Goal: Transaction & Acquisition: Purchase product/service

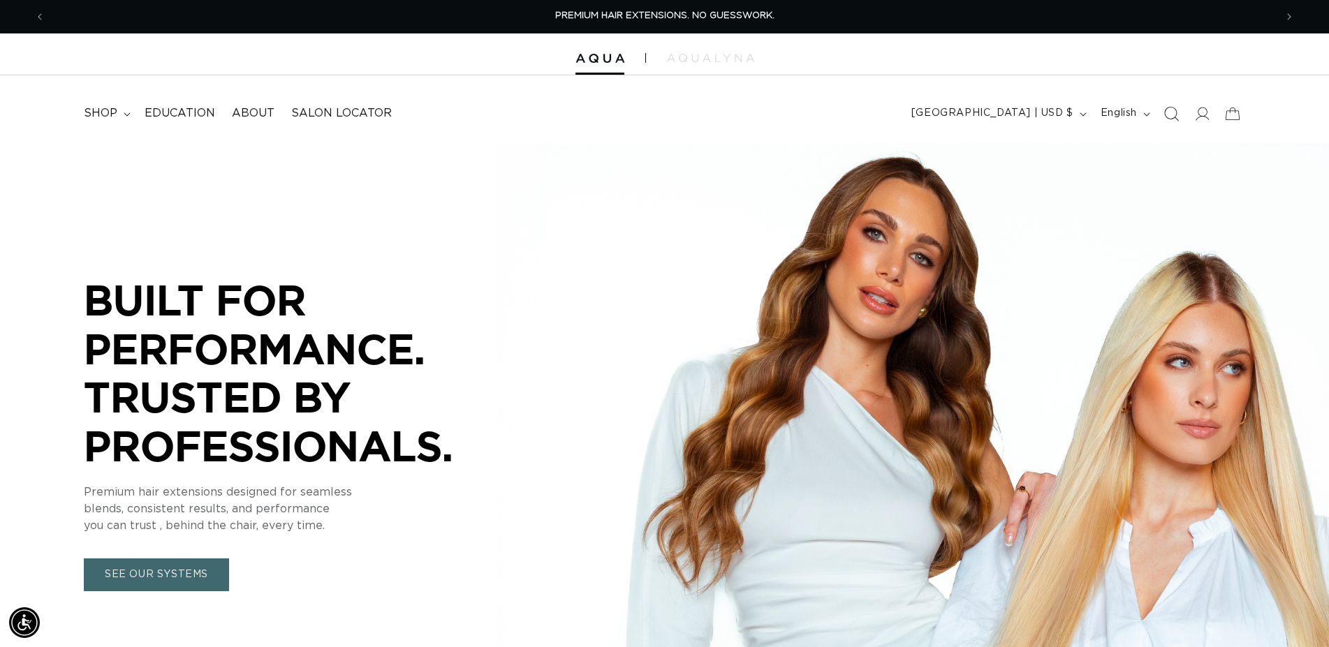
click at [1171, 111] on icon "Search" at bounding box center [1170, 113] width 15 height 15
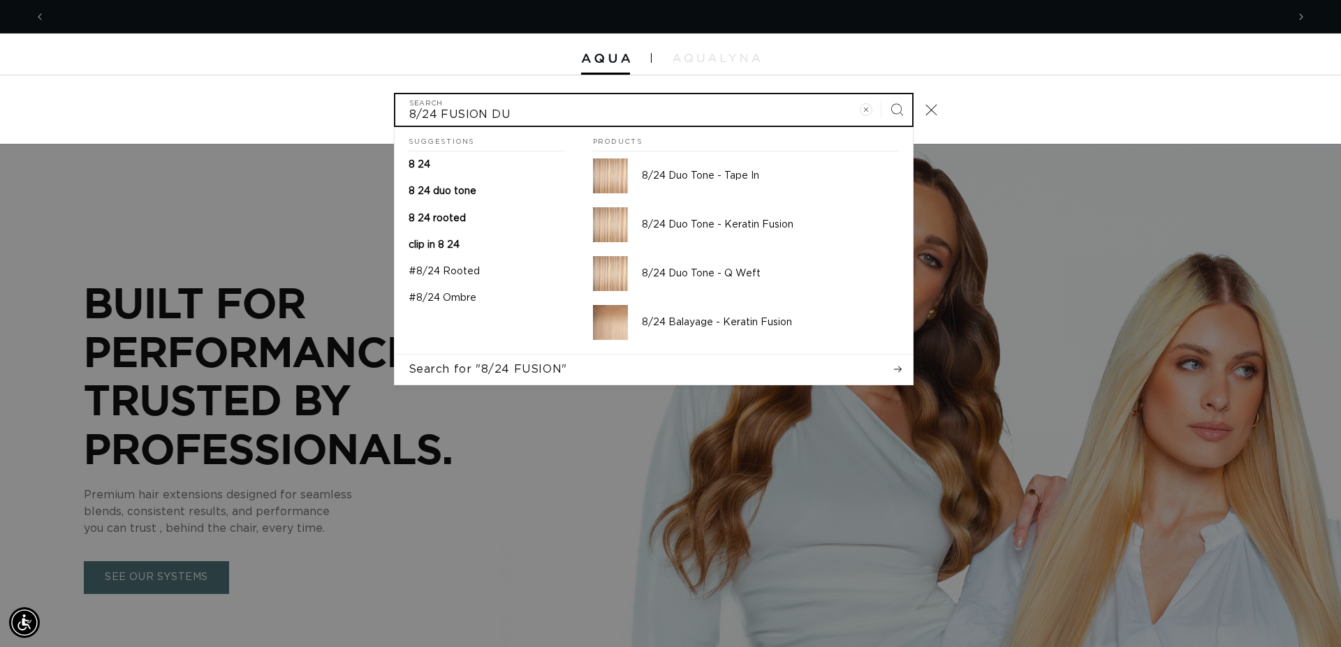
scroll to position [0, 2483]
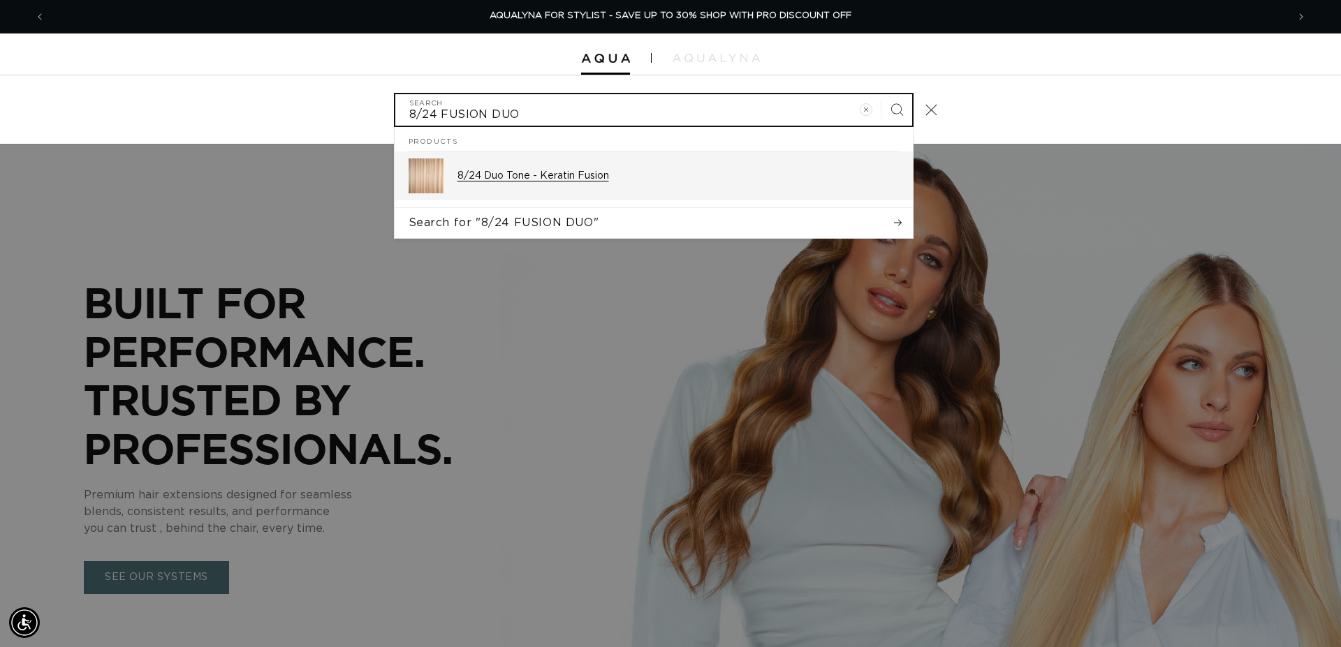
type input "8/24 FUSION DUO"
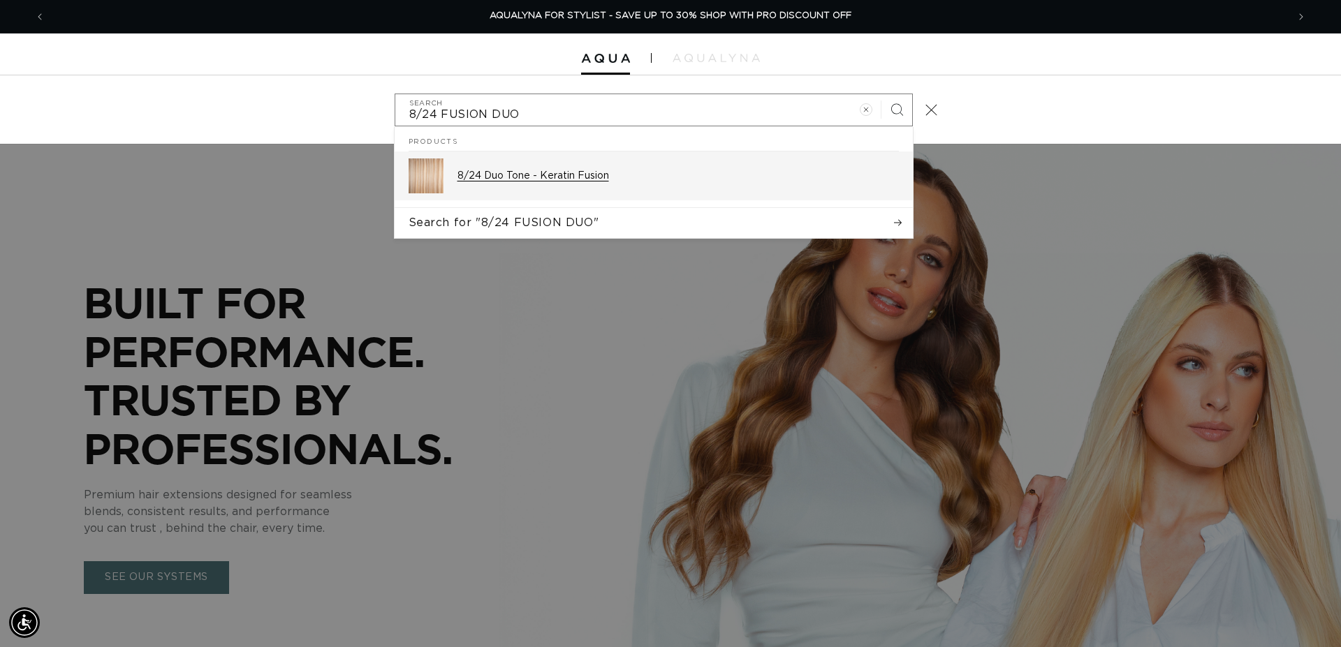
click at [571, 169] on div "8/24 Duo Tone - Keratin Fusion" at bounding box center [677, 176] width 441 height 35
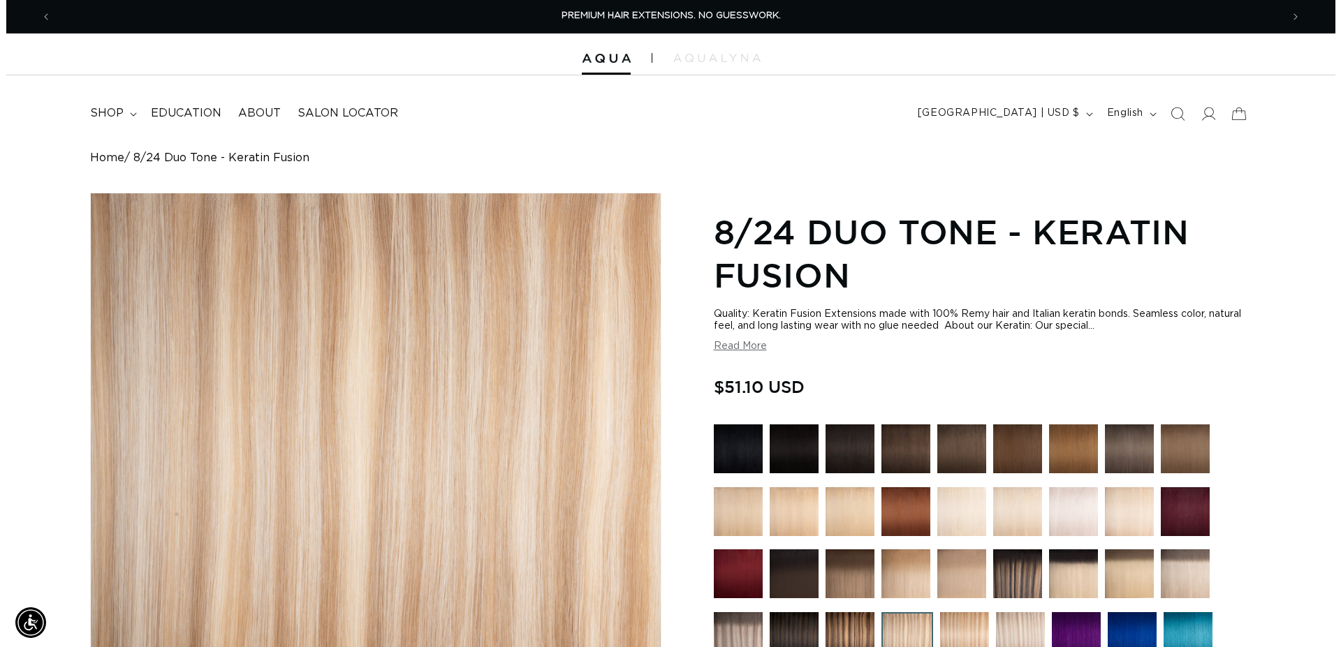
scroll to position [356, 0]
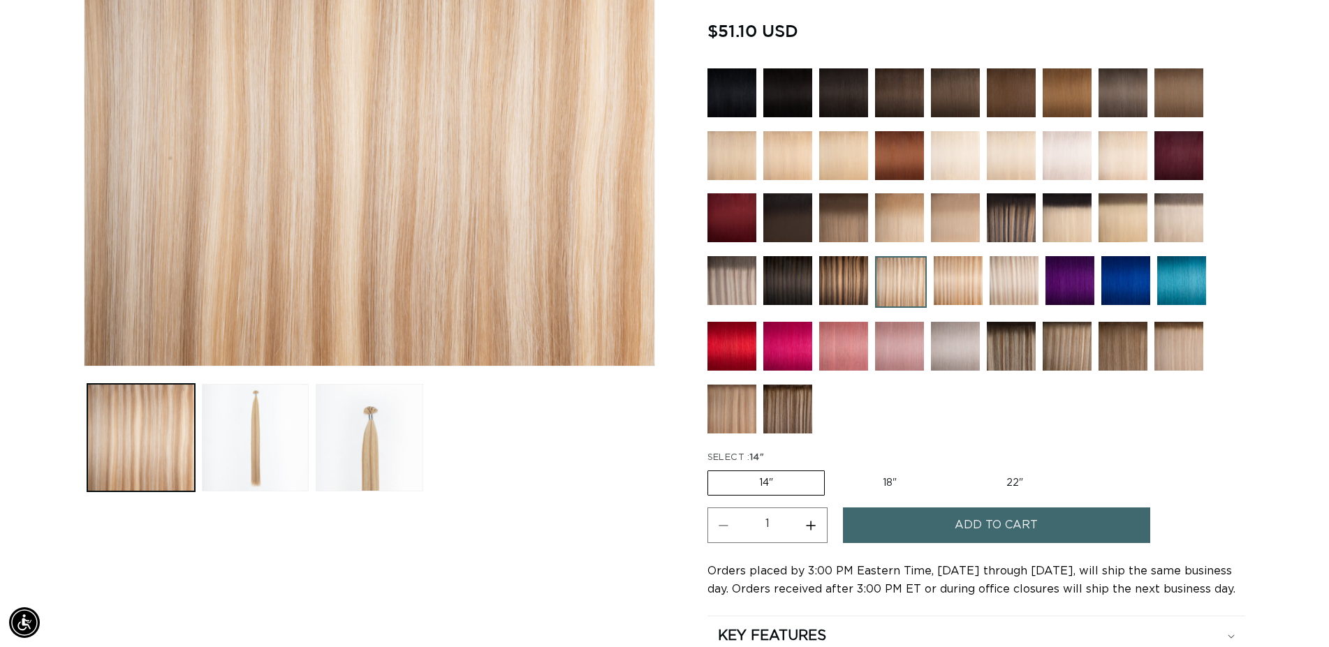
click at [979, 511] on span "Add to cart" at bounding box center [996, 526] width 83 height 36
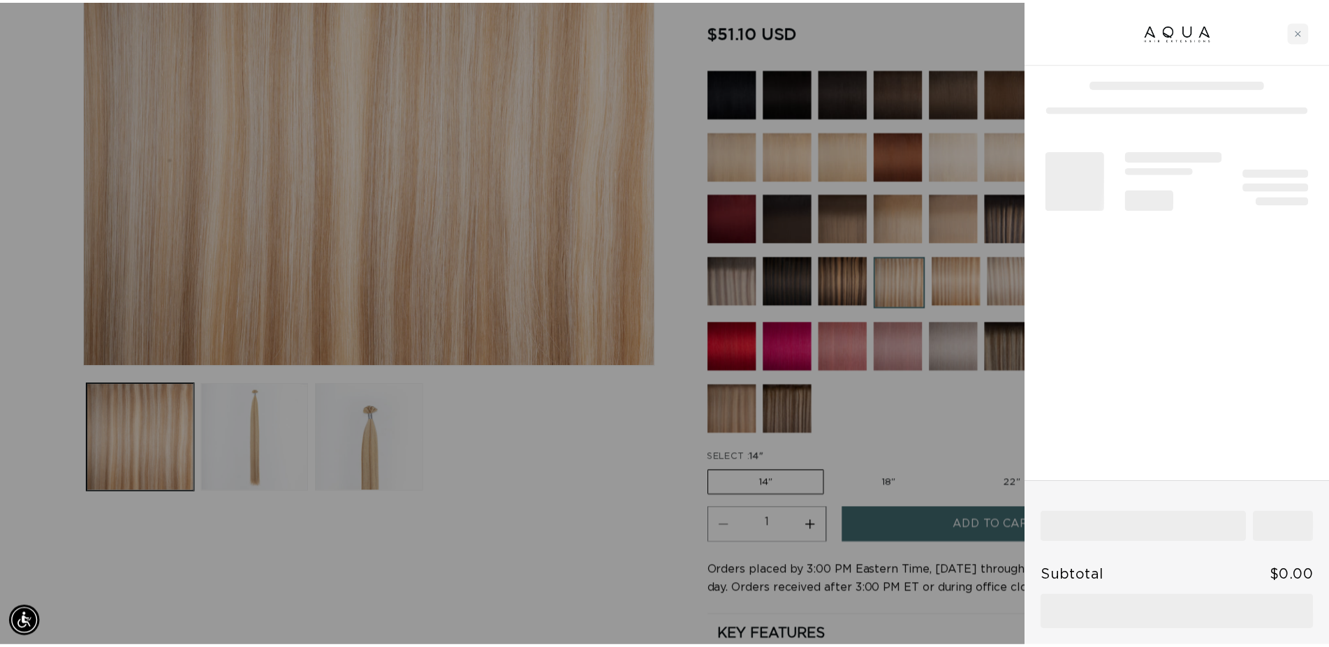
scroll to position [0, 1242]
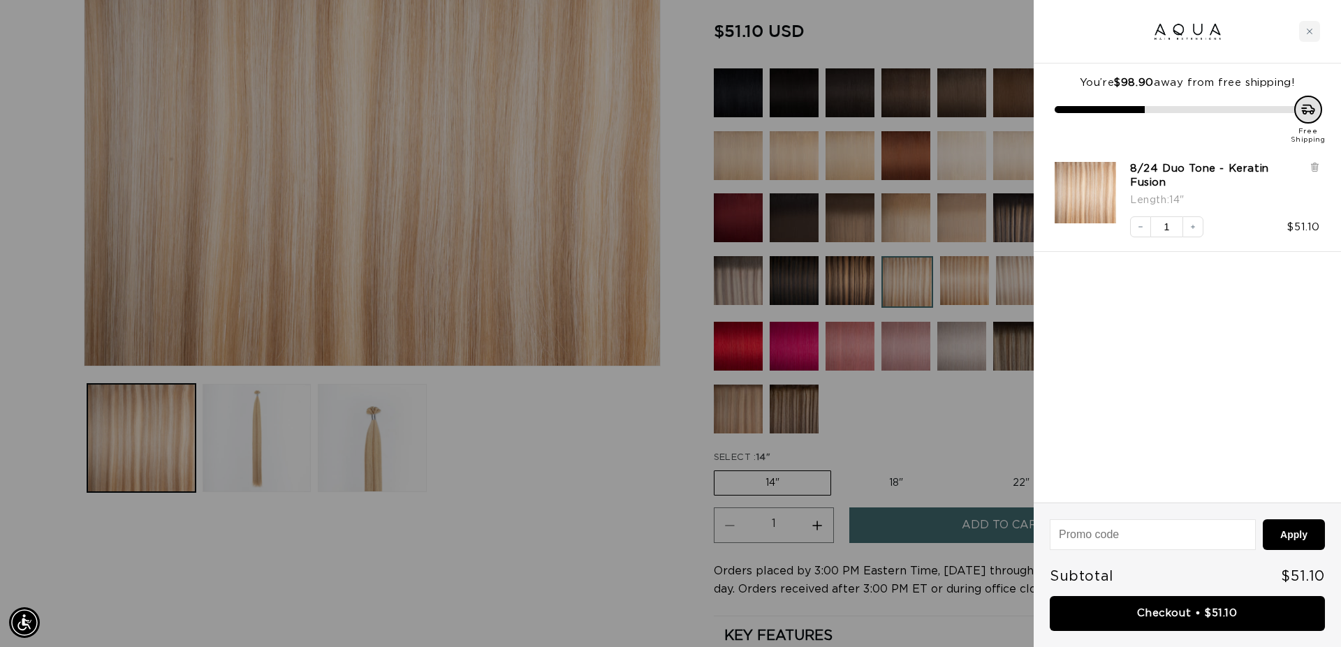
click at [578, 521] on div at bounding box center [670, 323] width 1341 height 647
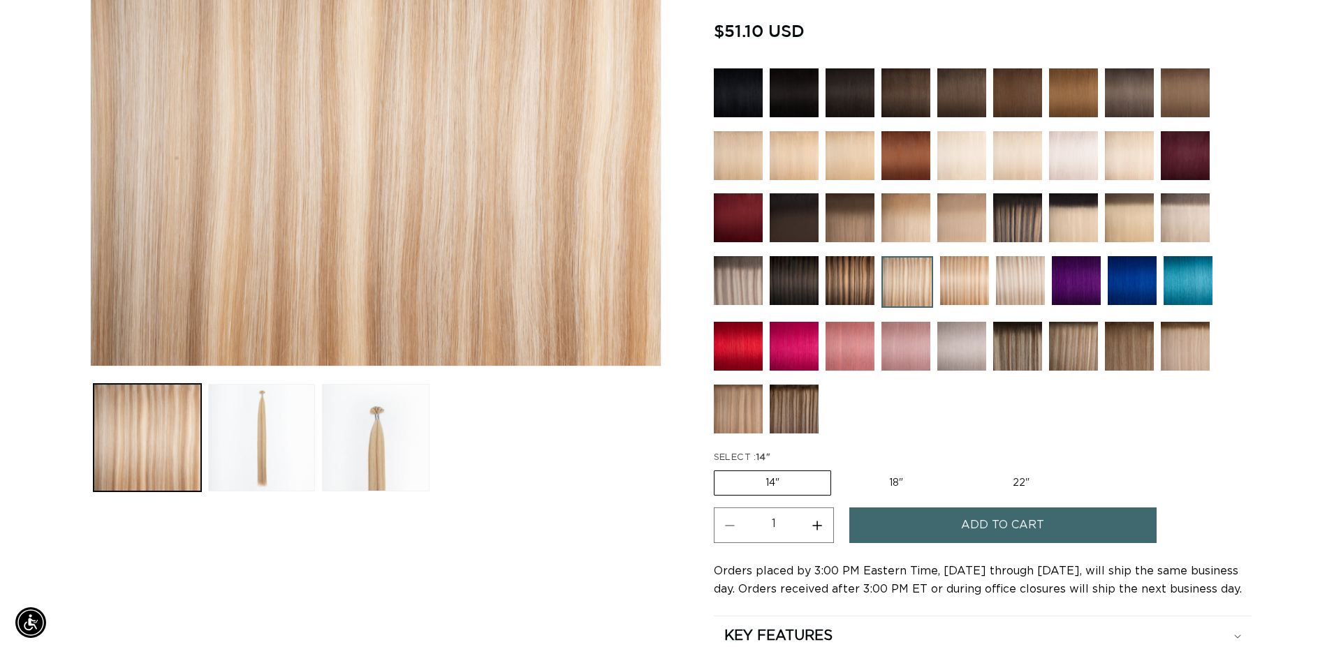
scroll to position [0, 0]
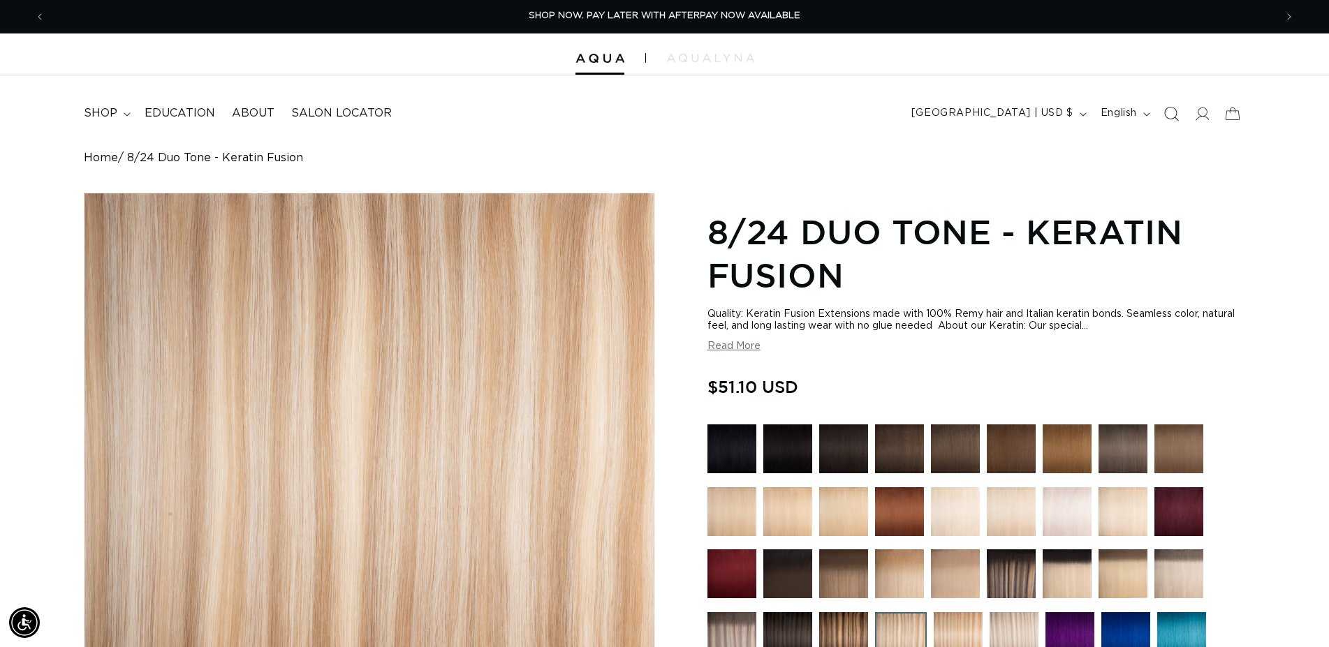
click at [1173, 112] on icon "Search" at bounding box center [1170, 113] width 15 height 15
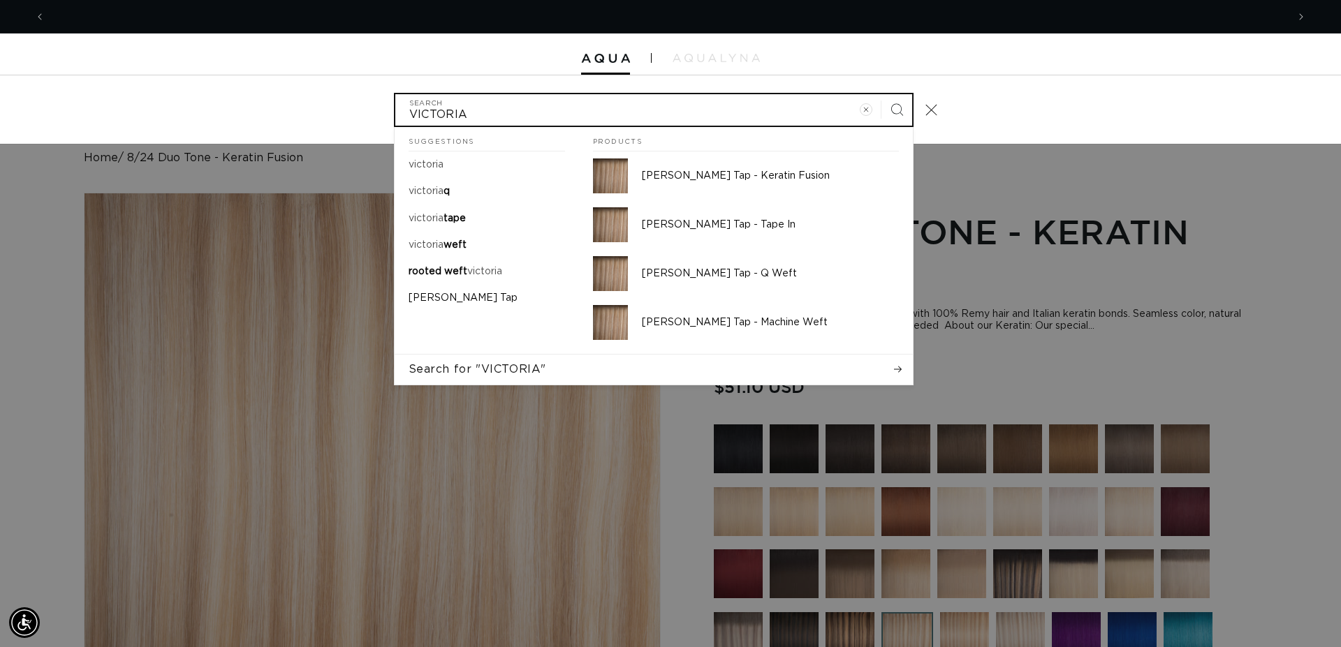
scroll to position [0, 1242]
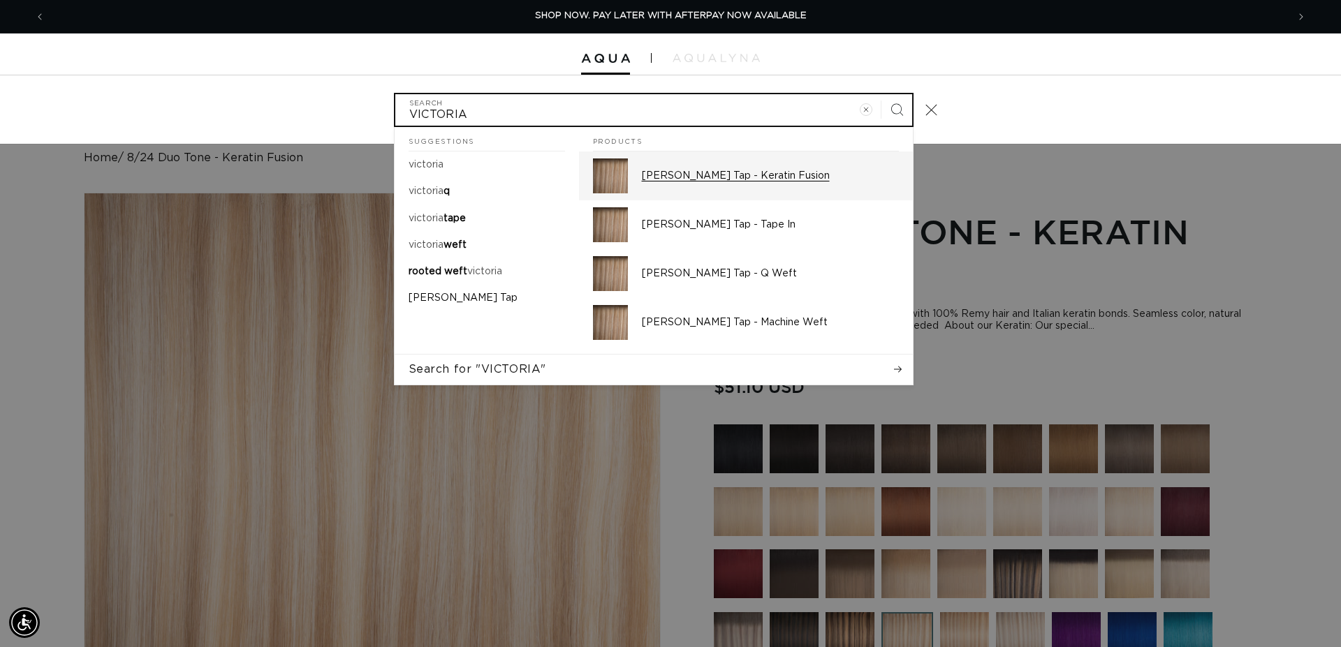
type input "VICTORIA"
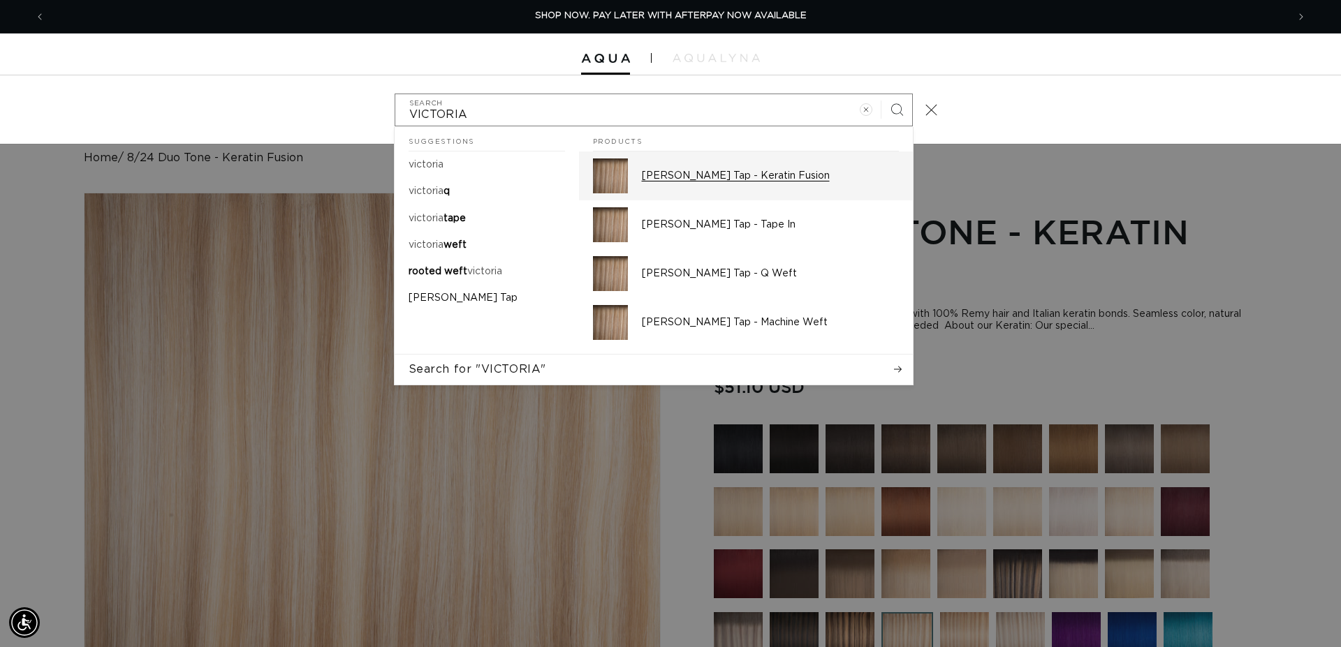
click at [720, 183] on div "Victoria Root Tap - Keratin Fusion" at bounding box center [770, 176] width 257 height 35
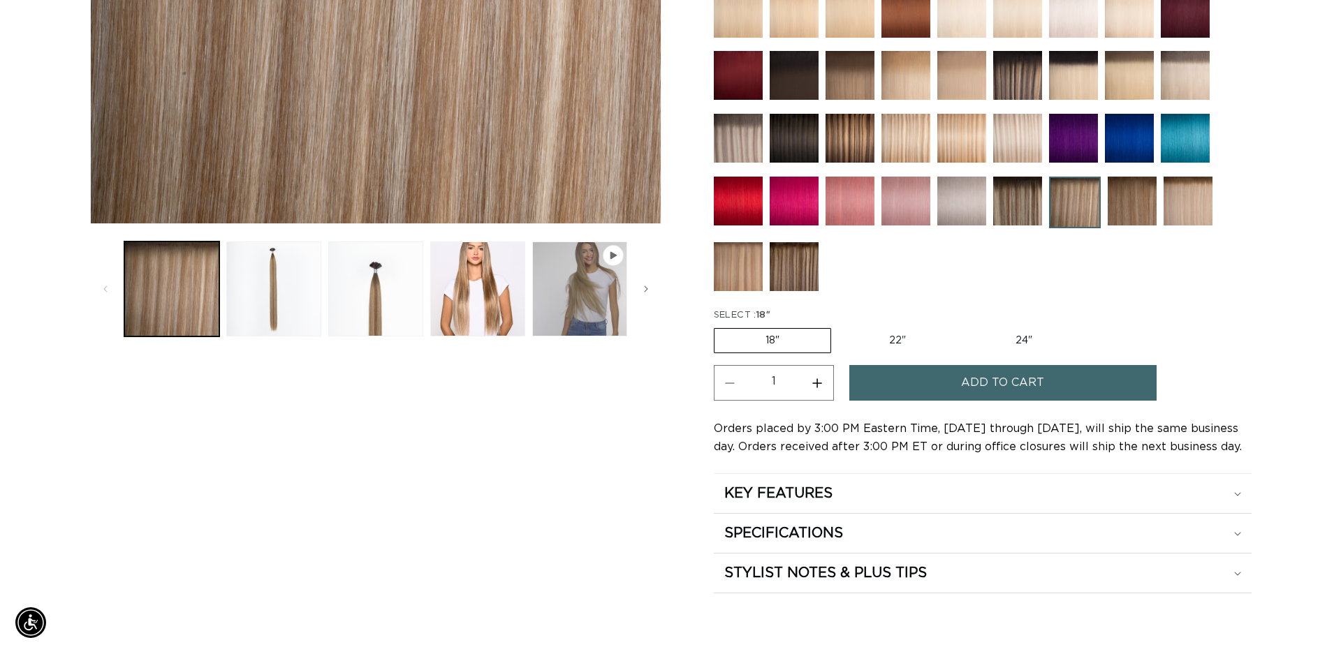
scroll to position [499, 0]
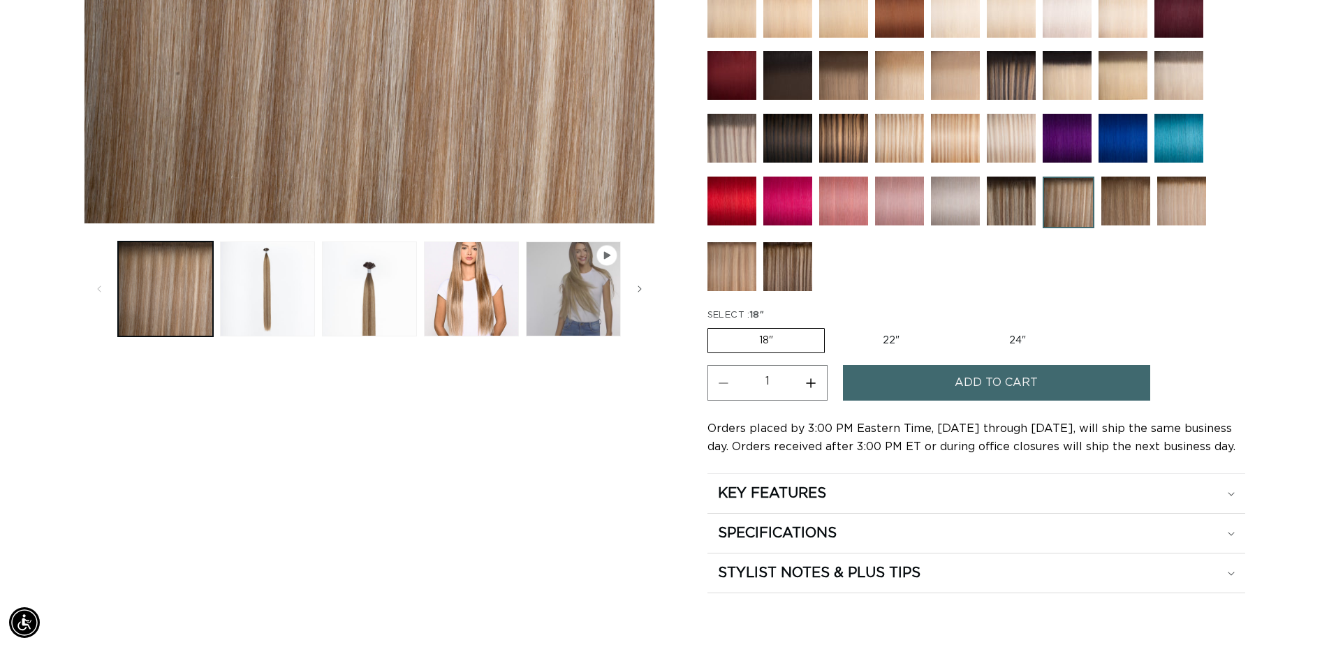
click at [957, 379] on span "Add to cart" at bounding box center [996, 383] width 83 height 36
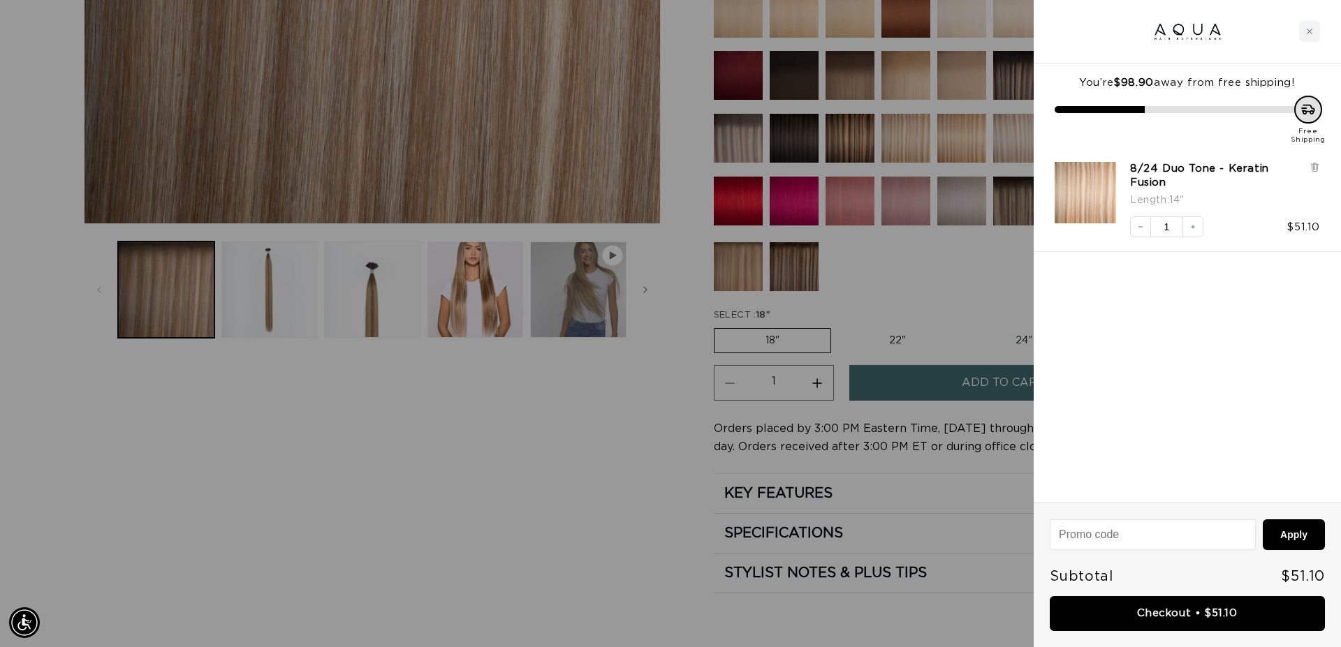
scroll to position [0, 1242]
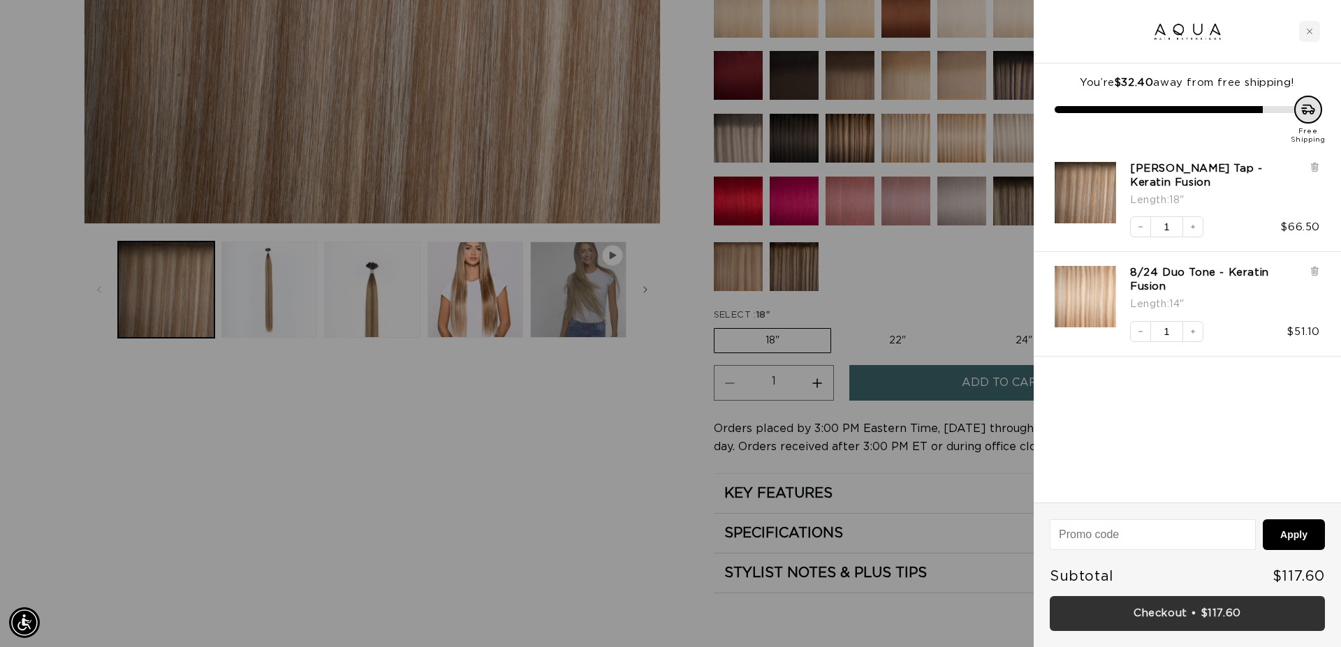
click at [1213, 619] on link "Checkout • $117.60" at bounding box center [1187, 614] width 275 height 36
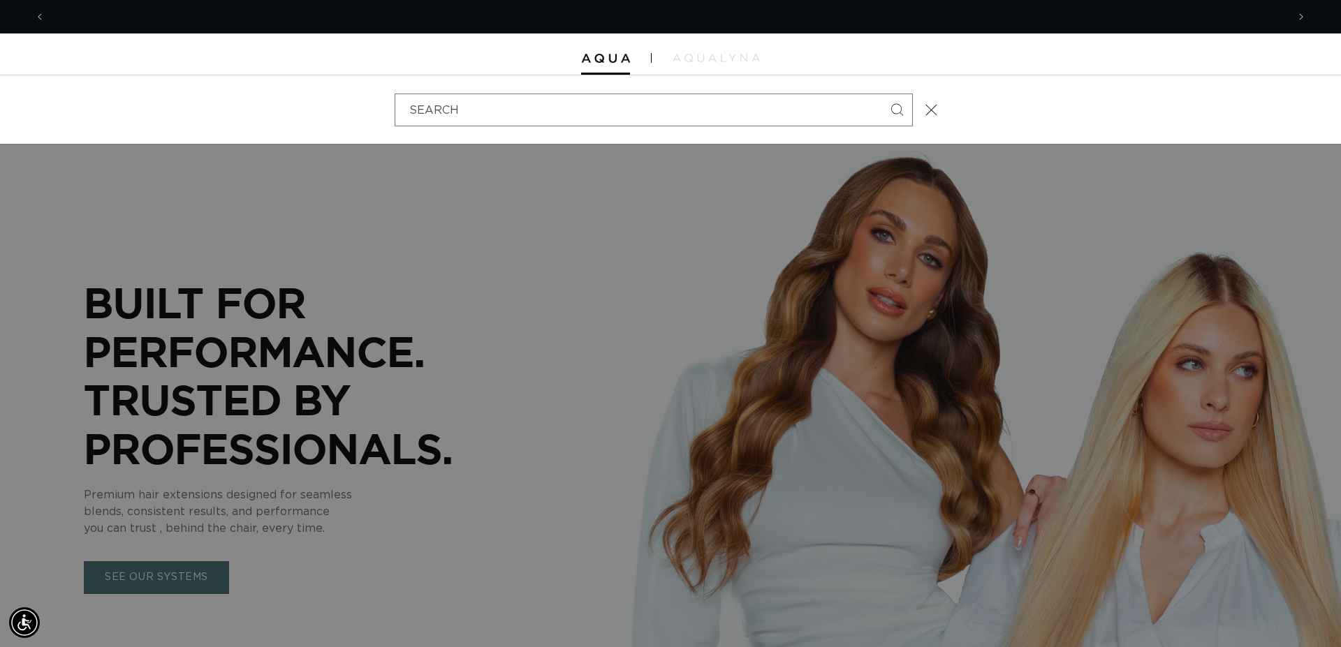
scroll to position [0, 1242]
type input "1"
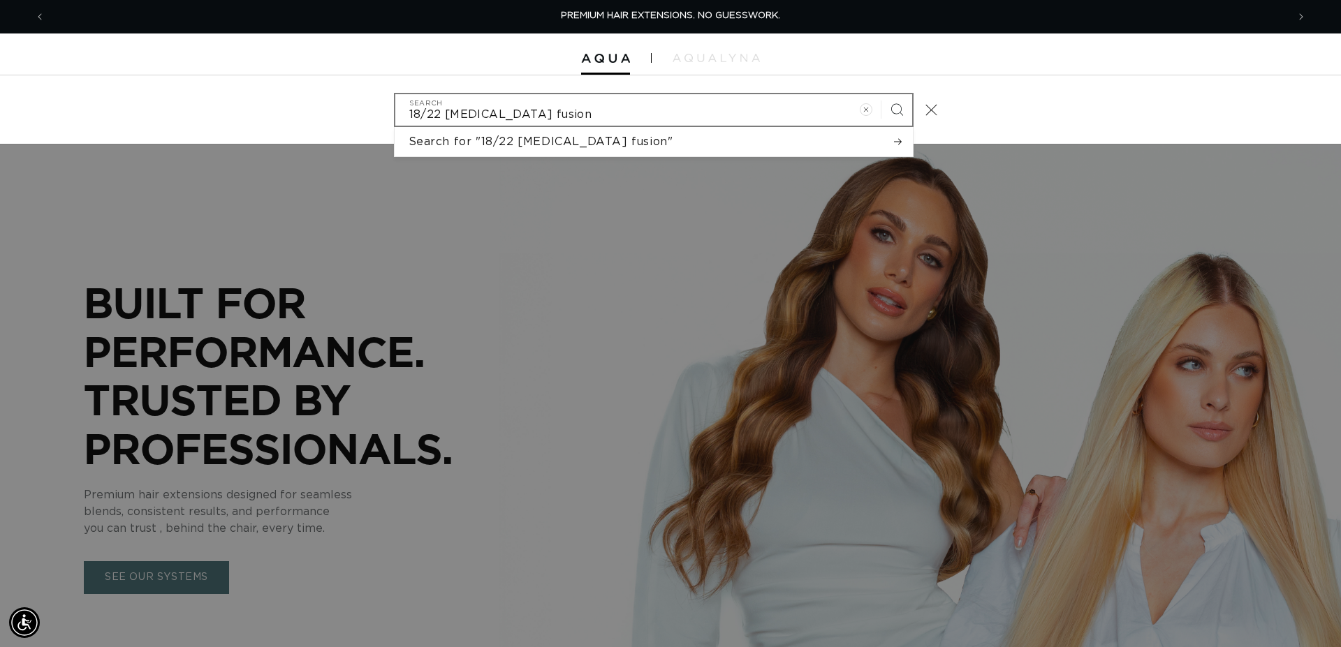
click at [536, 112] on input "18/22 bal fusion" at bounding box center [653, 109] width 517 height 31
click at [531, 113] on input "18/22 bal fusion" at bounding box center [653, 109] width 517 height 31
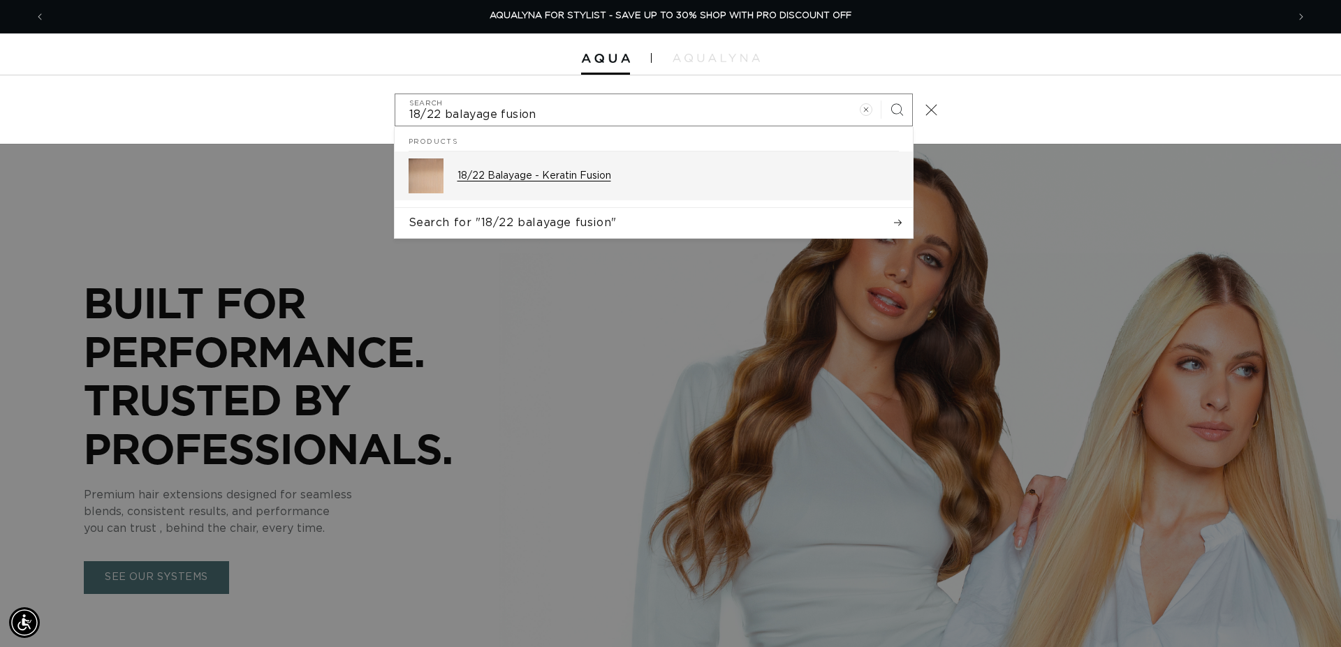
type input "18/22 balayage fusion"
click at [542, 170] on p "18/22 Balayage - Keratin Fusion" at bounding box center [677, 176] width 441 height 13
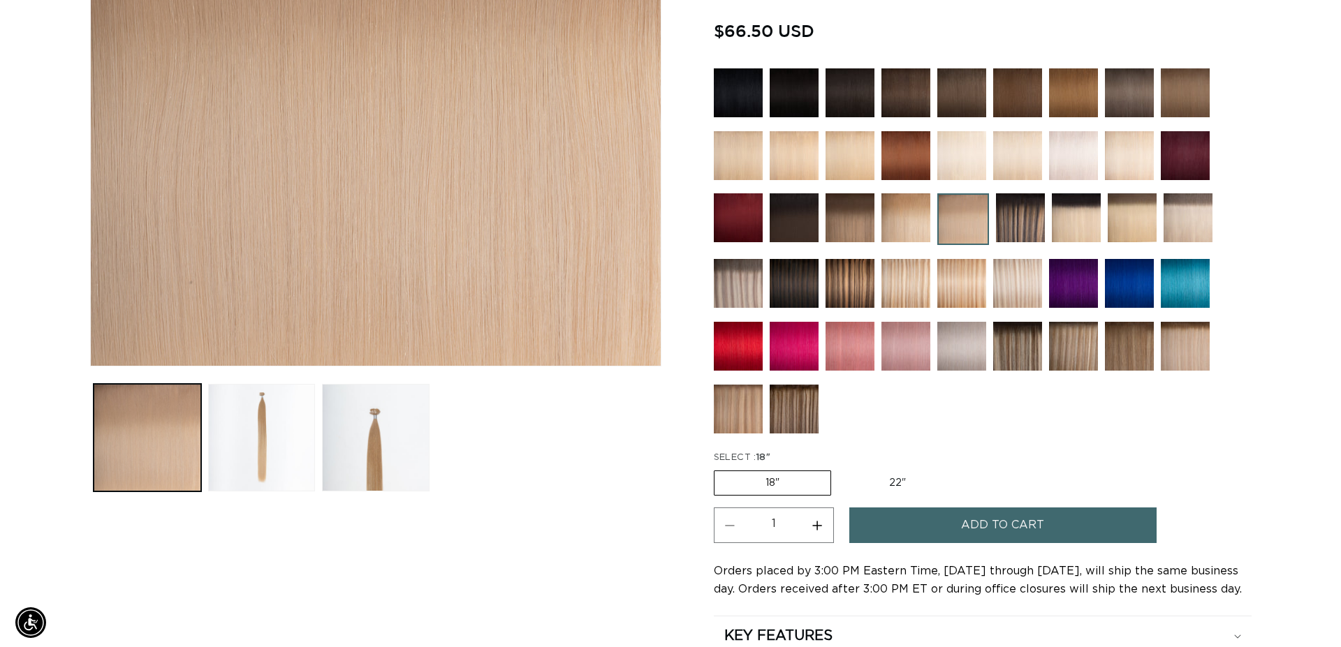
scroll to position [356, 0]
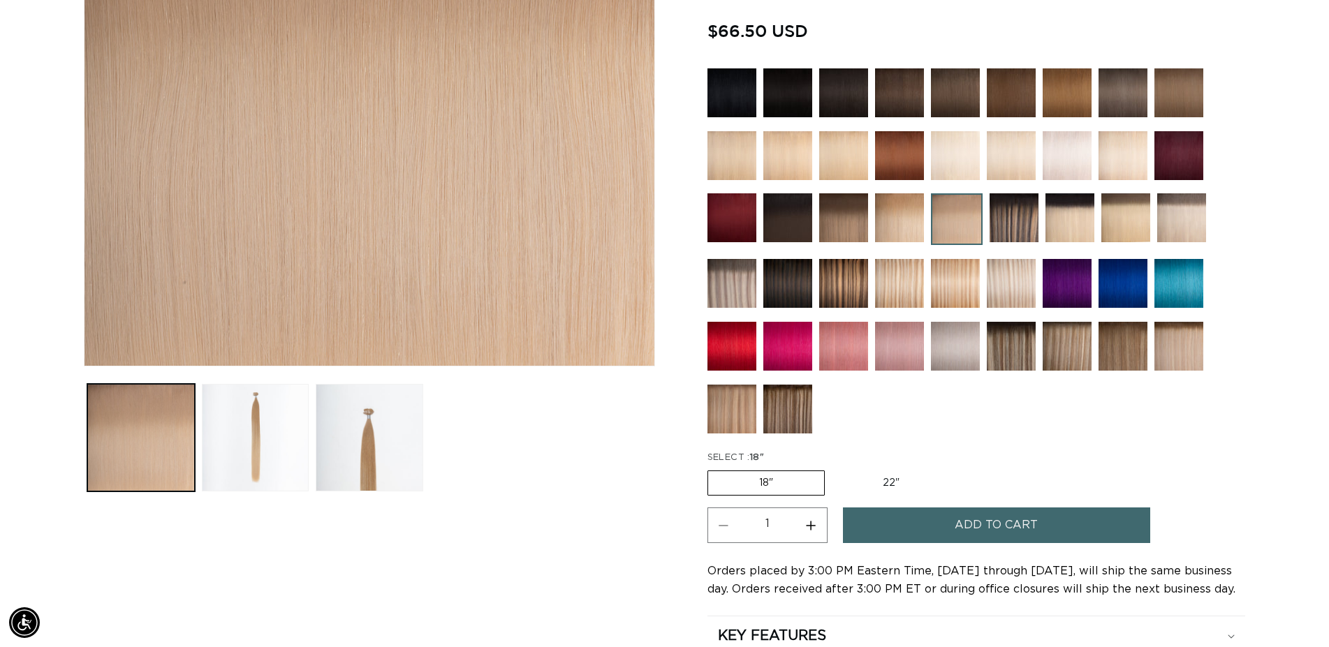
click at [971, 513] on span "Add to cart" at bounding box center [996, 526] width 83 height 36
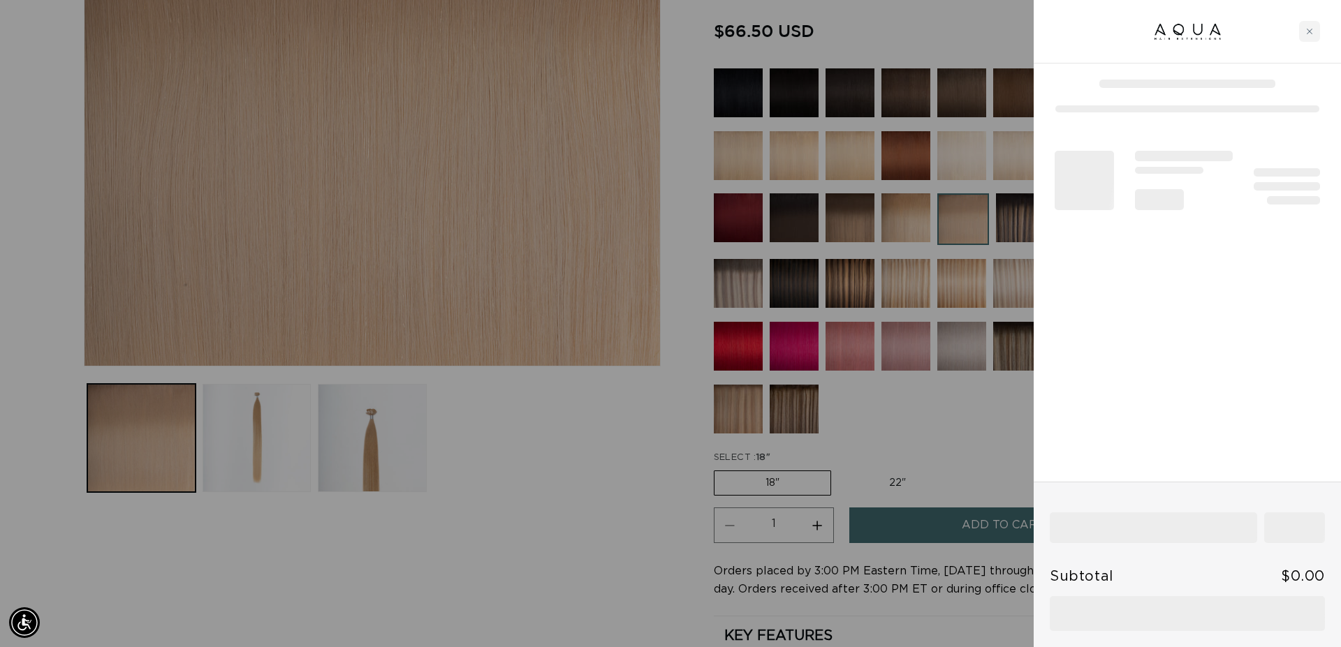
scroll to position [0, 1242]
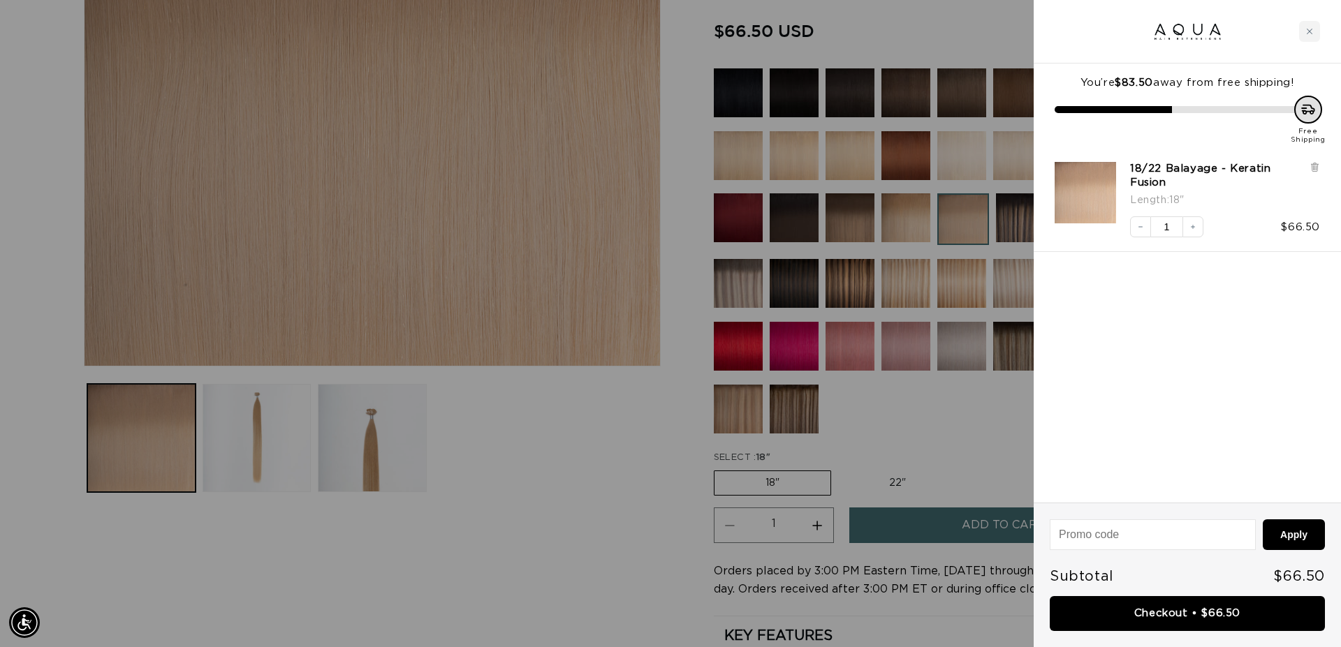
click at [1243, 608] on link "Checkout • $66.50" at bounding box center [1187, 614] width 275 height 36
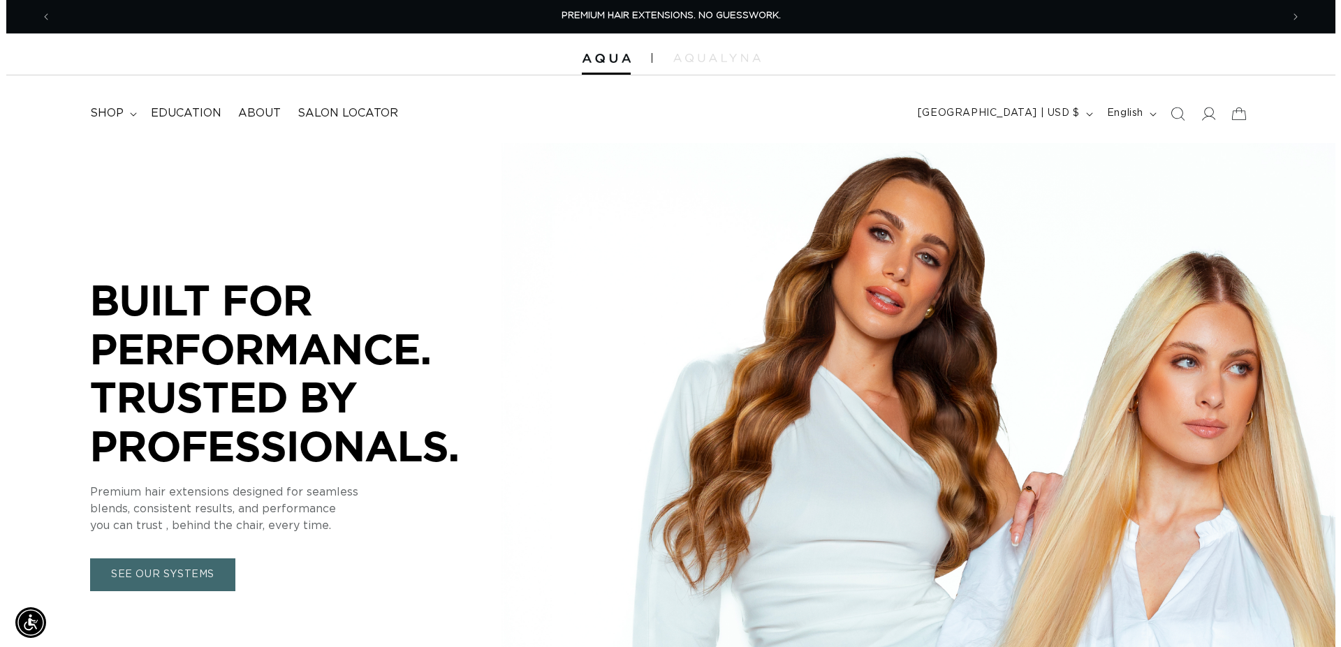
scroll to position [0, 2460]
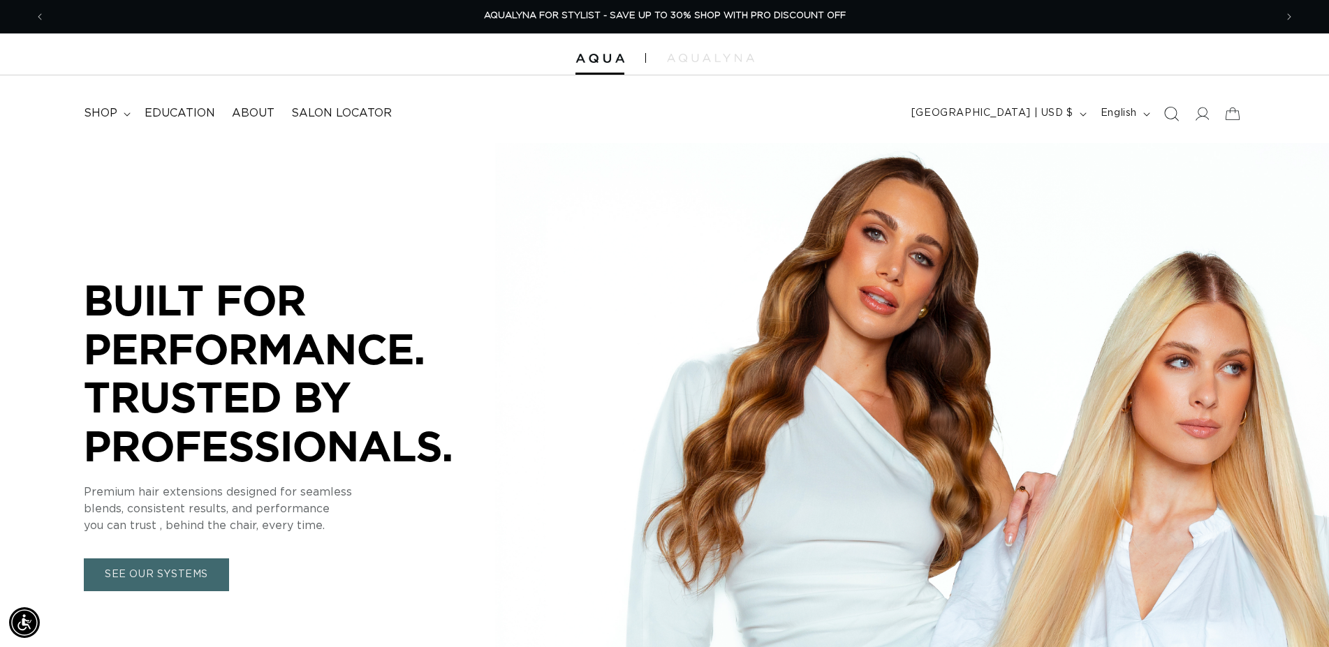
click at [1170, 114] on icon "Search" at bounding box center [1170, 113] width 15 height 15
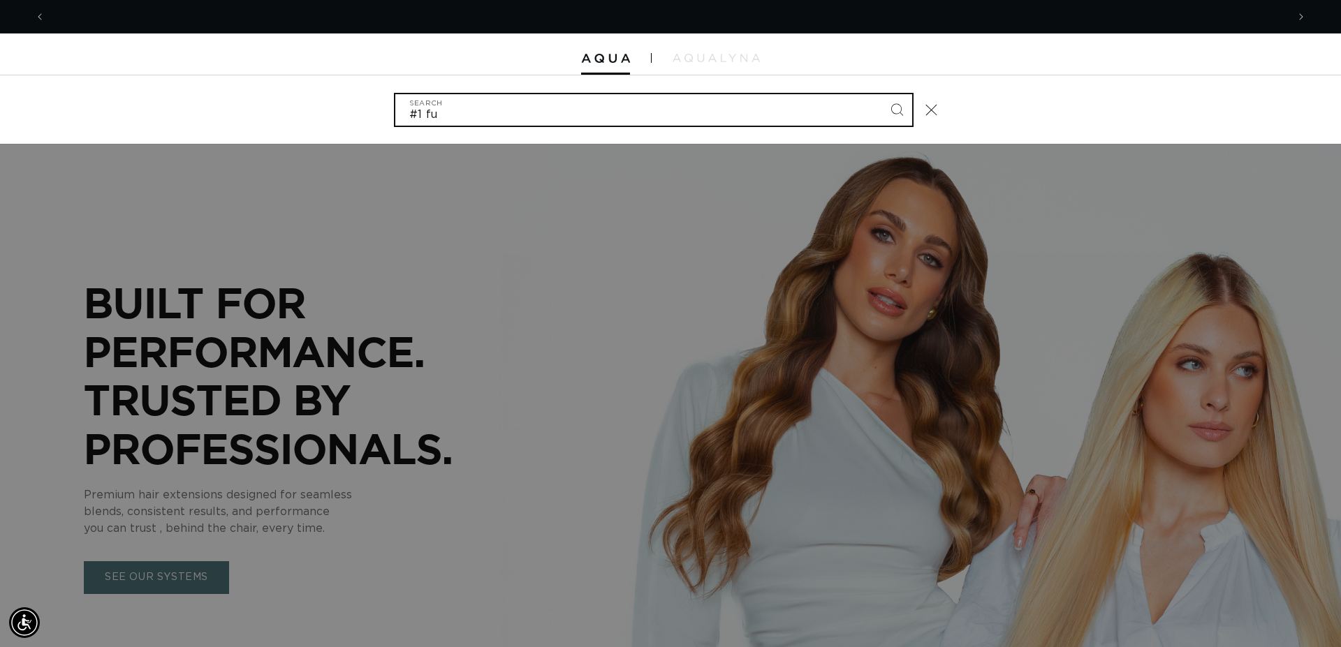
scroll to position [0, 0]
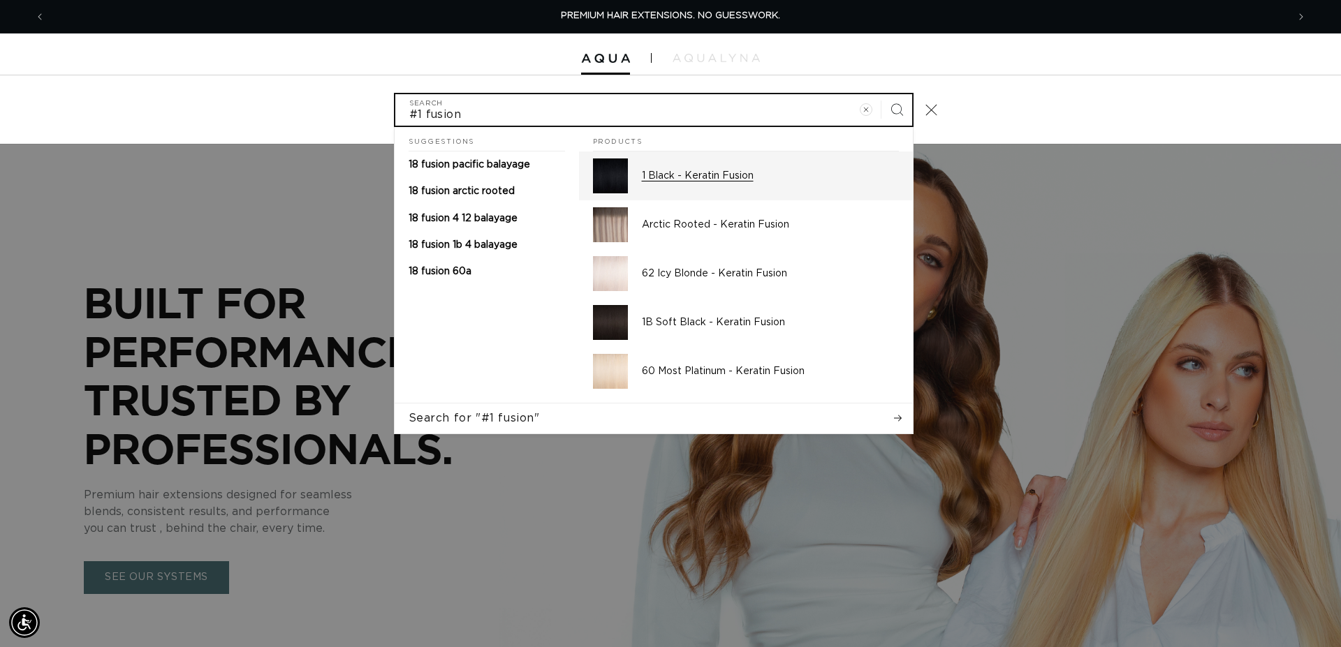
type input "#1 fusion"
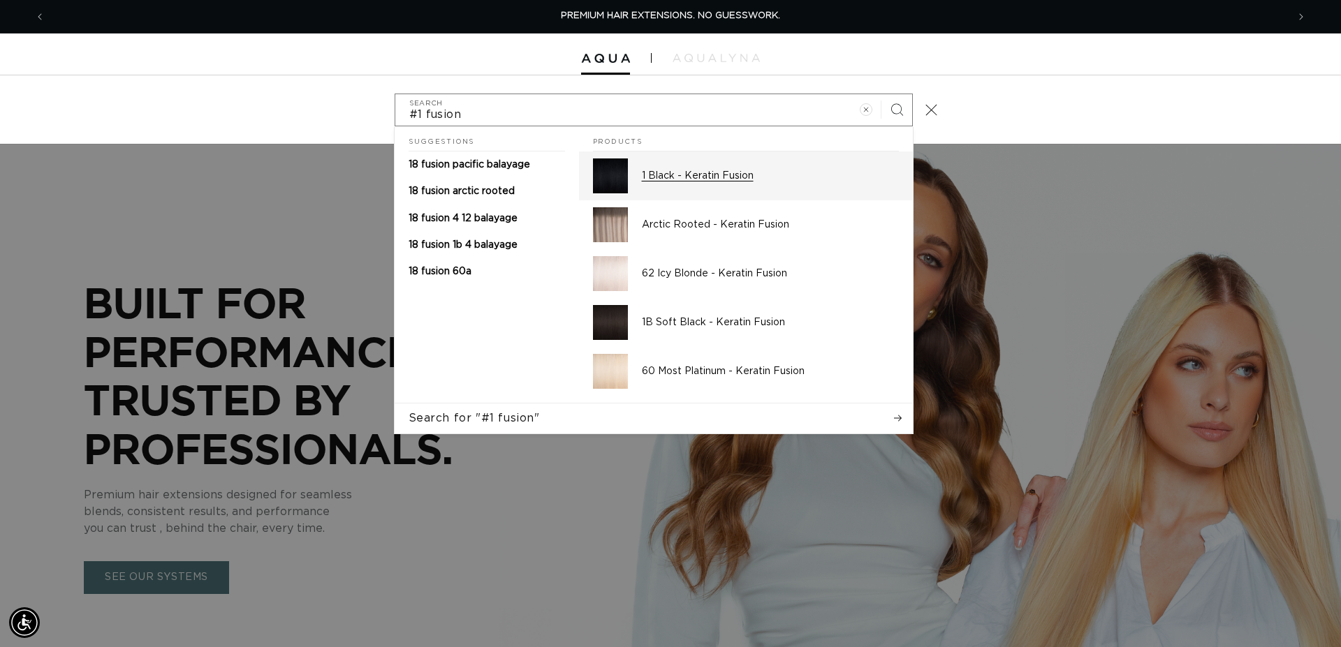
click at [721, 169] on div "1 Black - Keratin Fusion" at bounding box center [770, 176] width 257 height 35
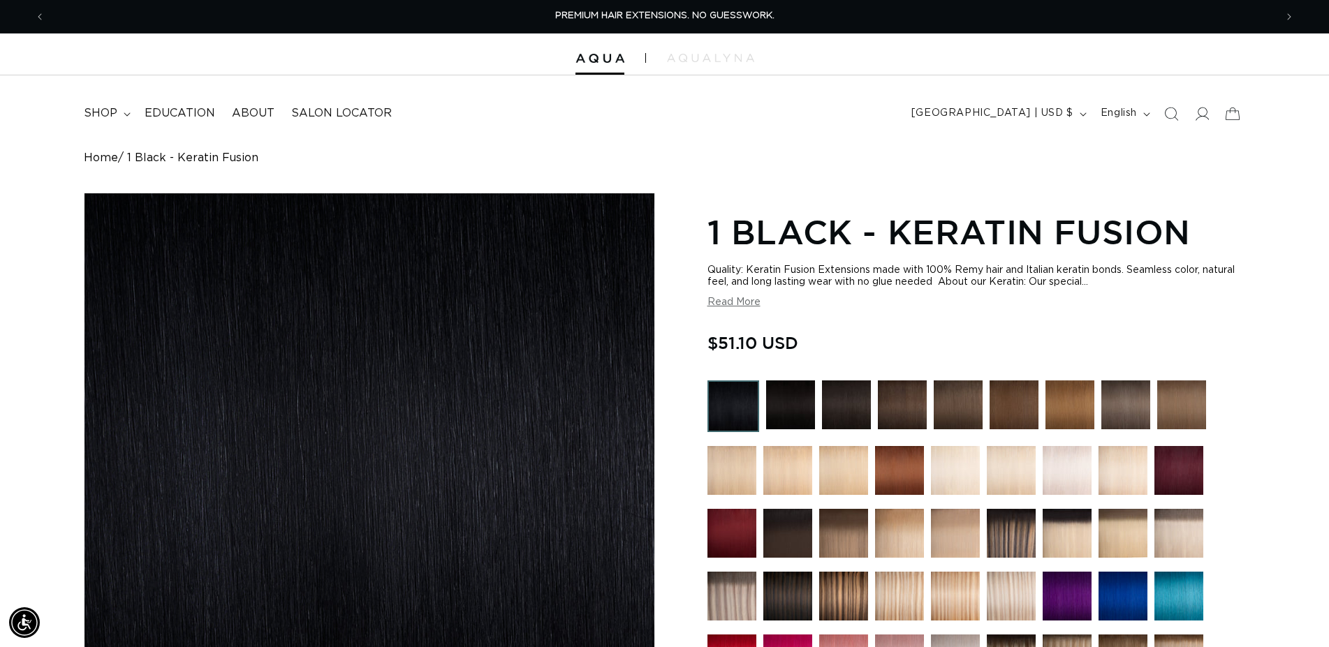
scroll to position [356, 0]
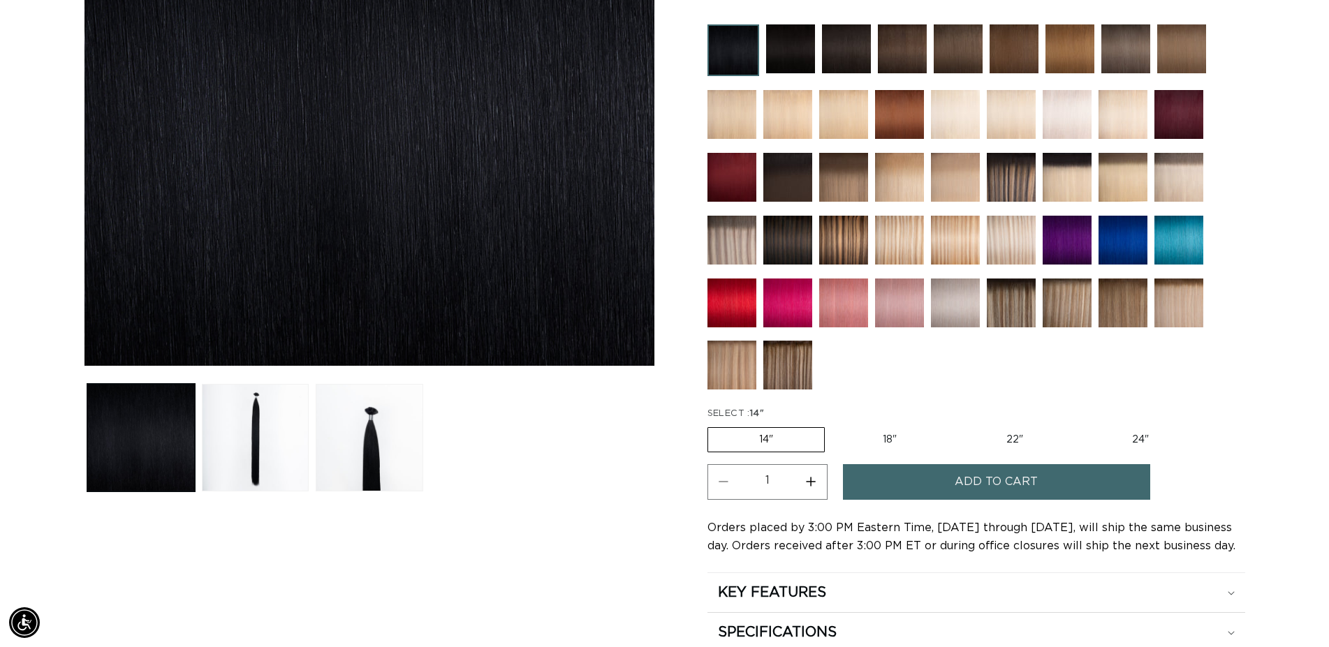
click at [1027, 433] on label "22" Variant sold out or unavailable" at bounding box center [1014, 440] width 119 height 24
click at [955, 425] on input "22" Variant sold out or unavailable" at bounding box center [955, 425] width 1 height 1
radio input "true"
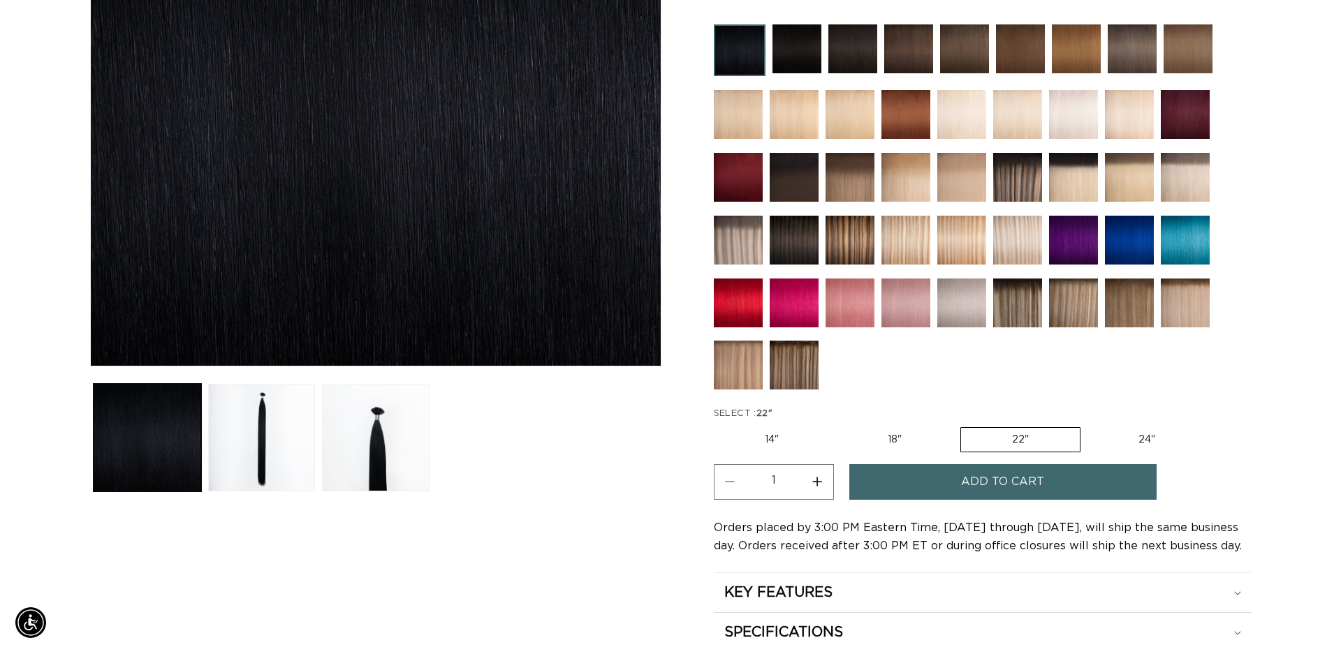
scroll to position [0, 1230]
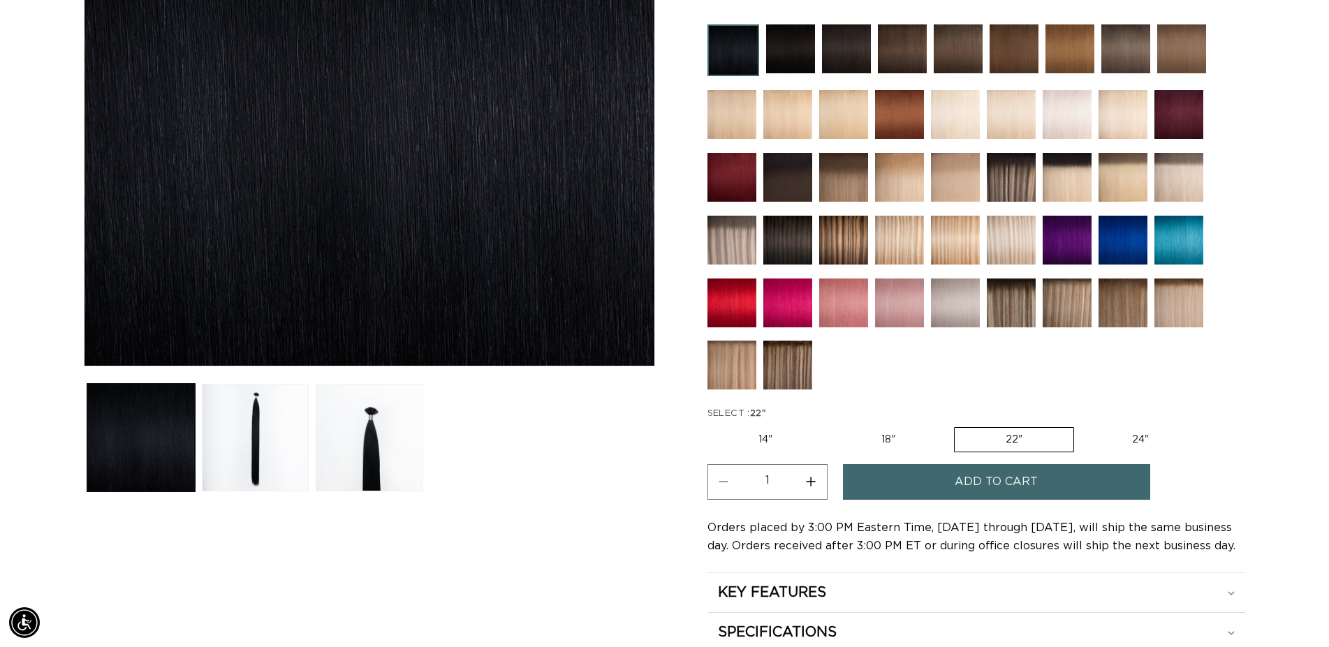
click at [818, 478] on button "Increase quantity for 1 Black - Keratin Fusion" at bounding box center [810, 482] width 31 height 36
type input "2"
click at [950, 478] on button "Add to cart" at bounding box center [996, 482] width 307 height 36
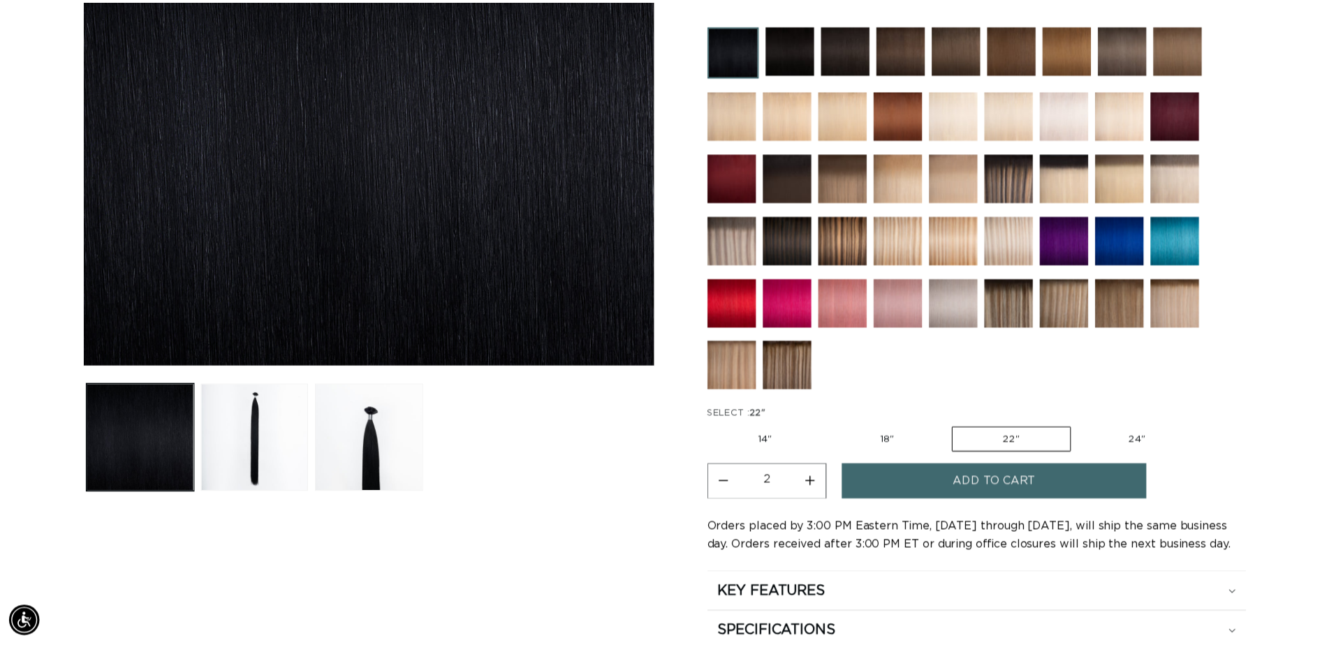
scroll to position [0, 1242]
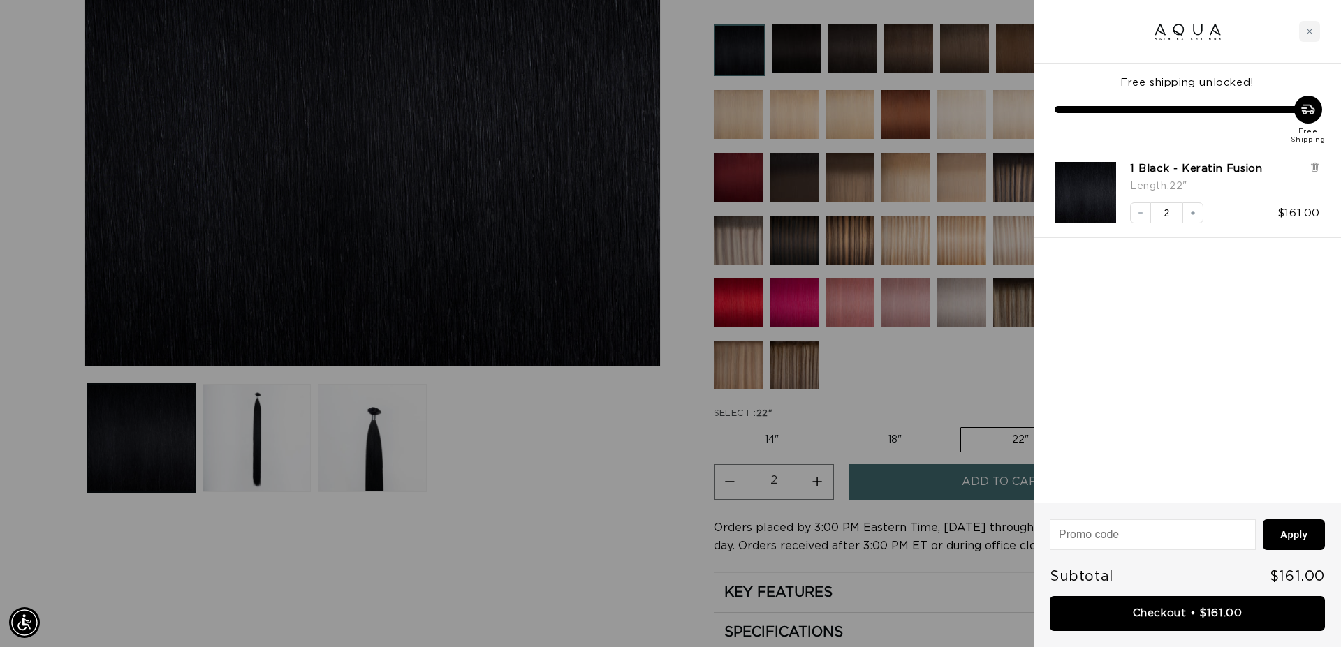
click at [624, 498] on div at bounding box center [670, 323] width 1341 height 647
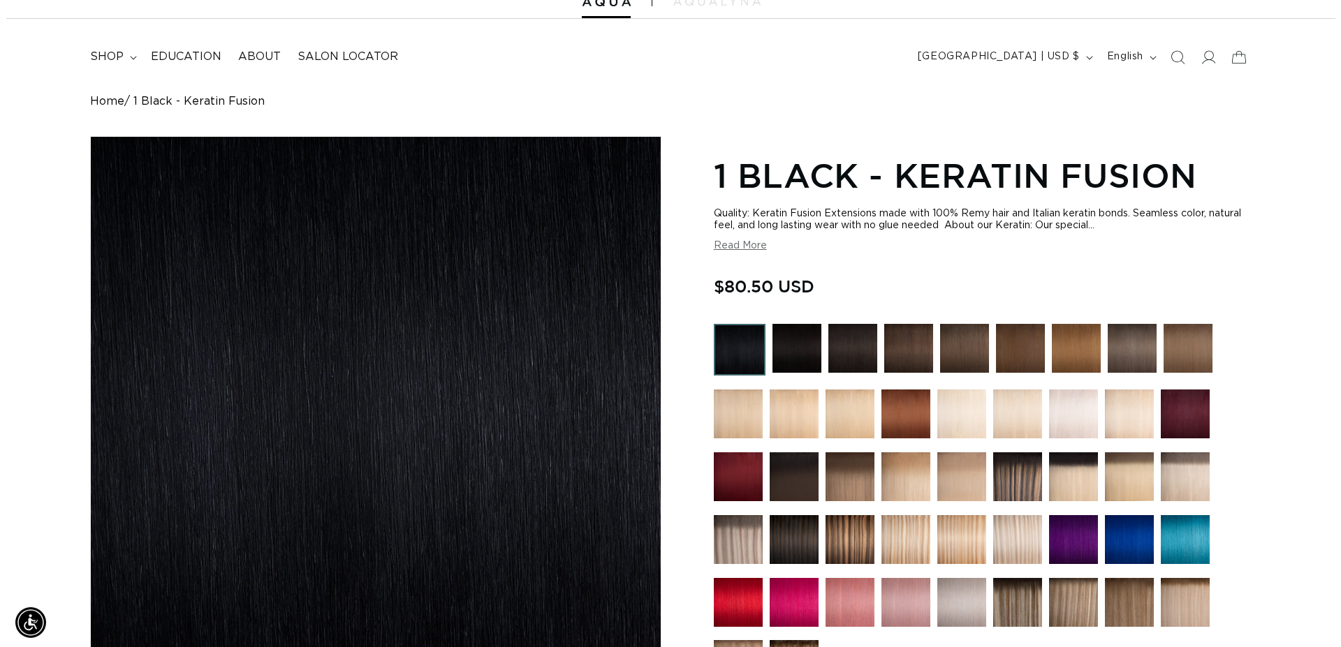
scroll to position [0, 0]
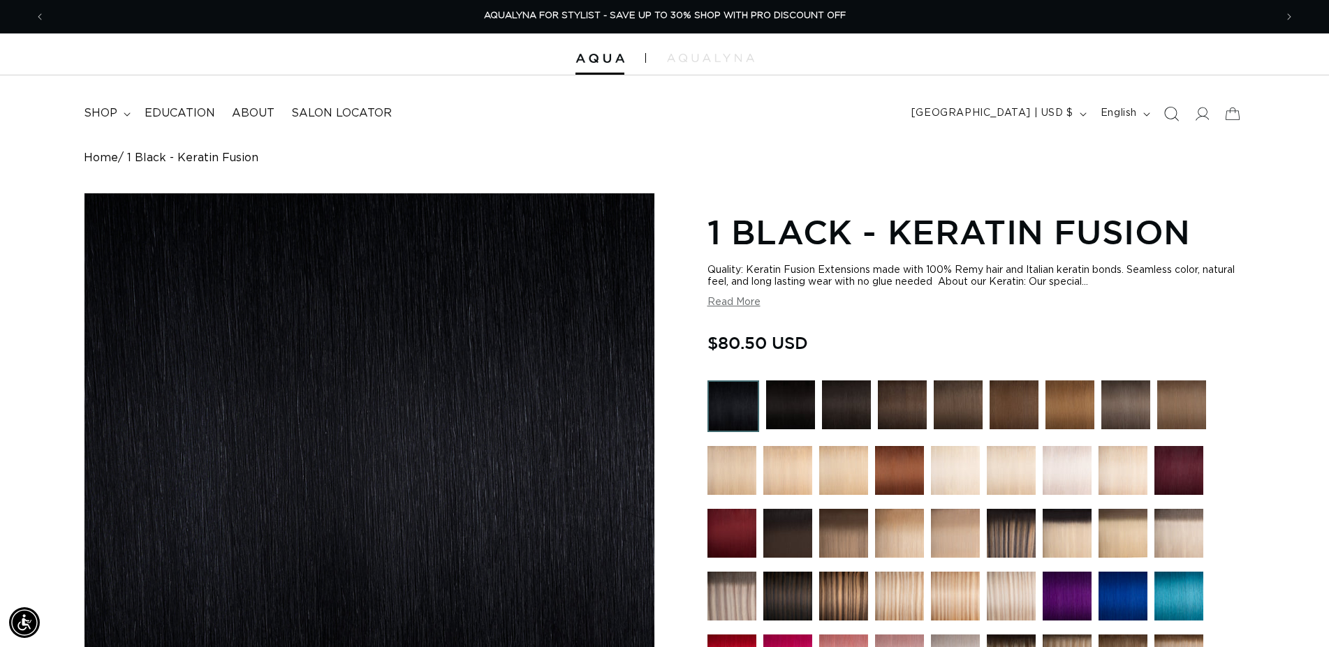
click at [1166, 117] on icon "Search" at bounding box center [1172, 114] width 15 height 15
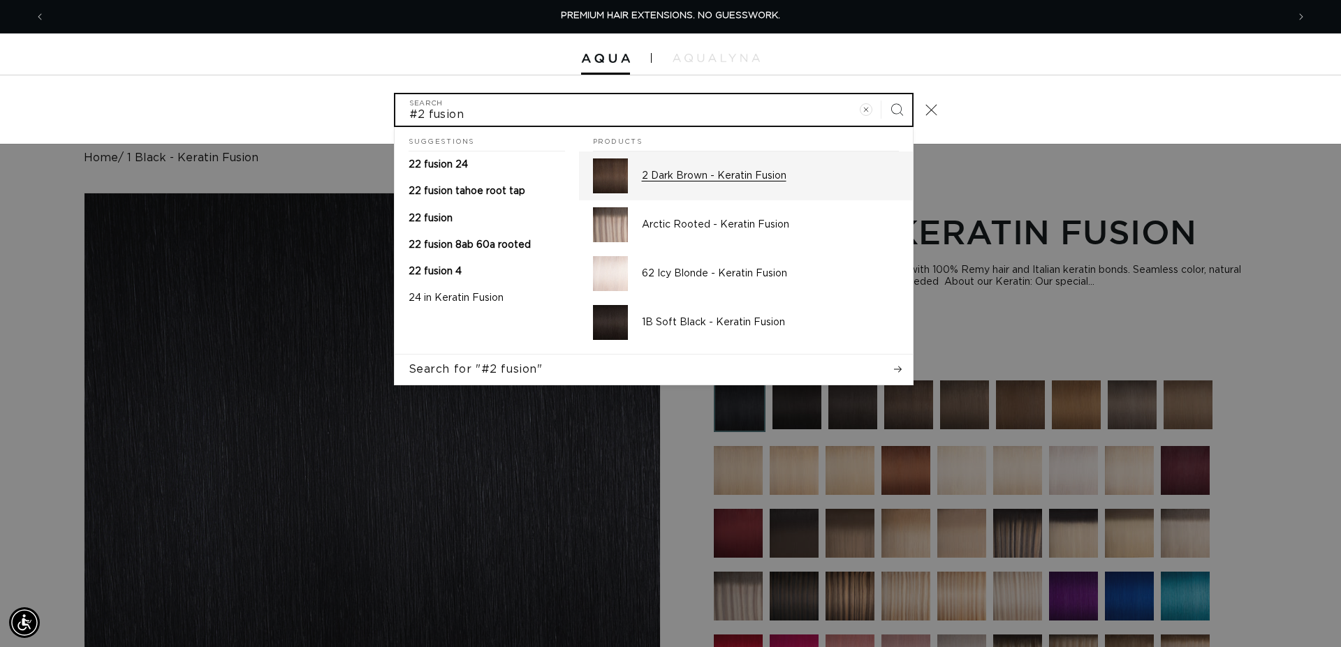
type input "#2 fusion"
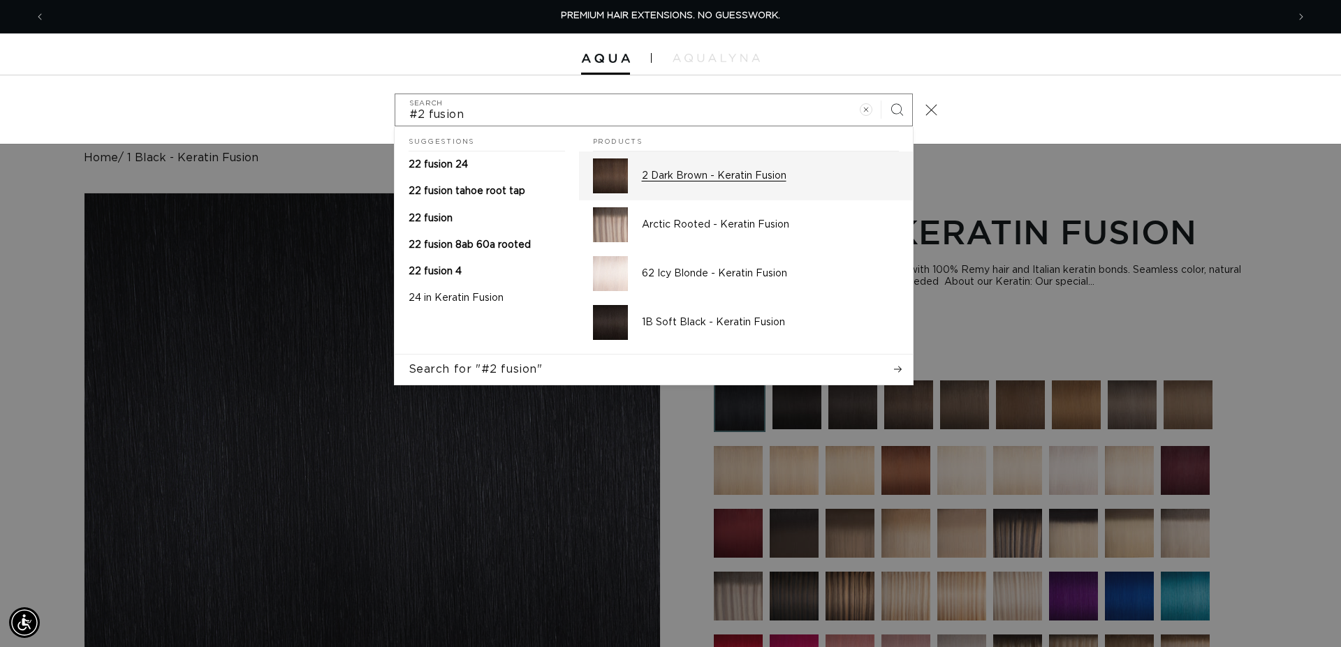
click at [694, 177] on p "2 Dark Brown - Keratin Fusion" at bounding box center [770, 176] width 257 height 13
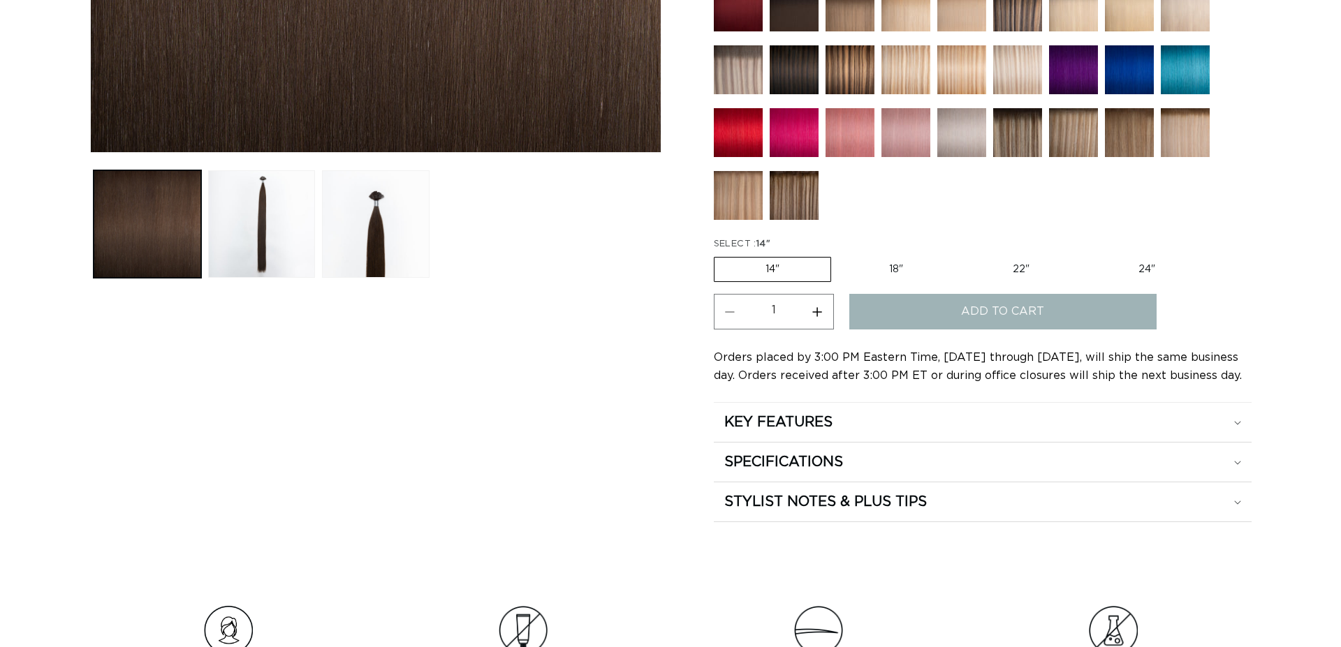
scroll to position [570, 0]
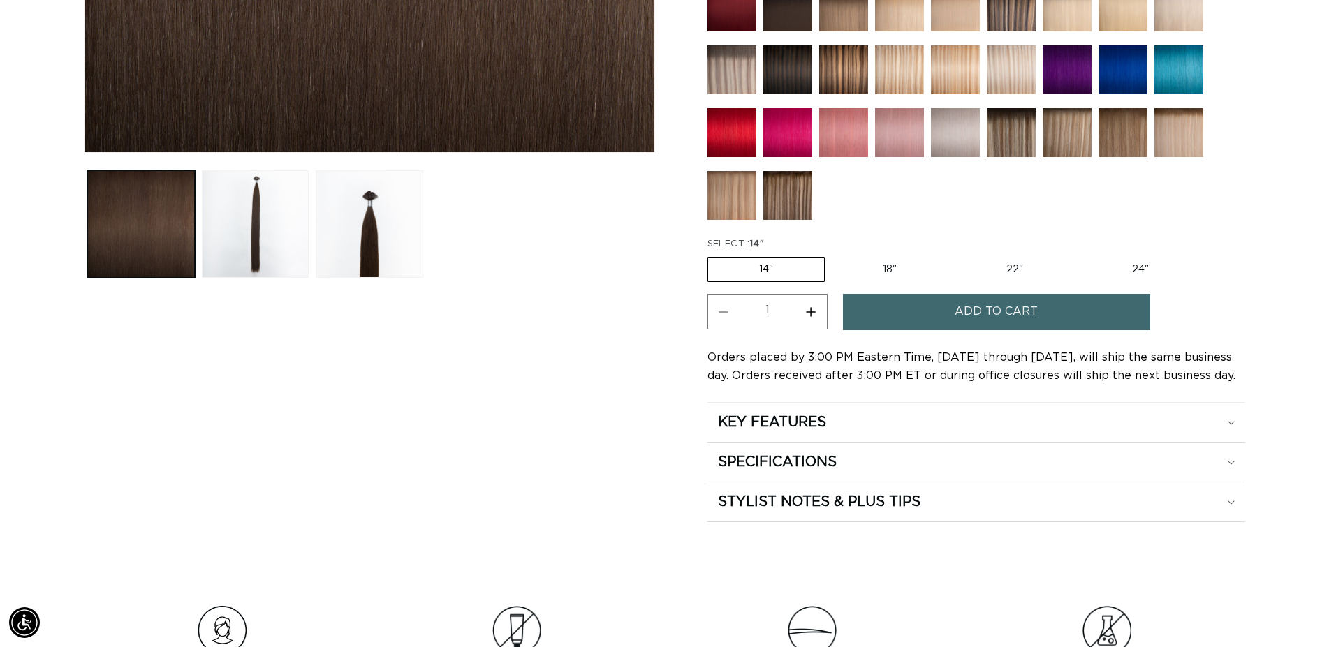
click at [989, 310] on span "Add to cart" at bounding box center [996, 312] width 83 height 36
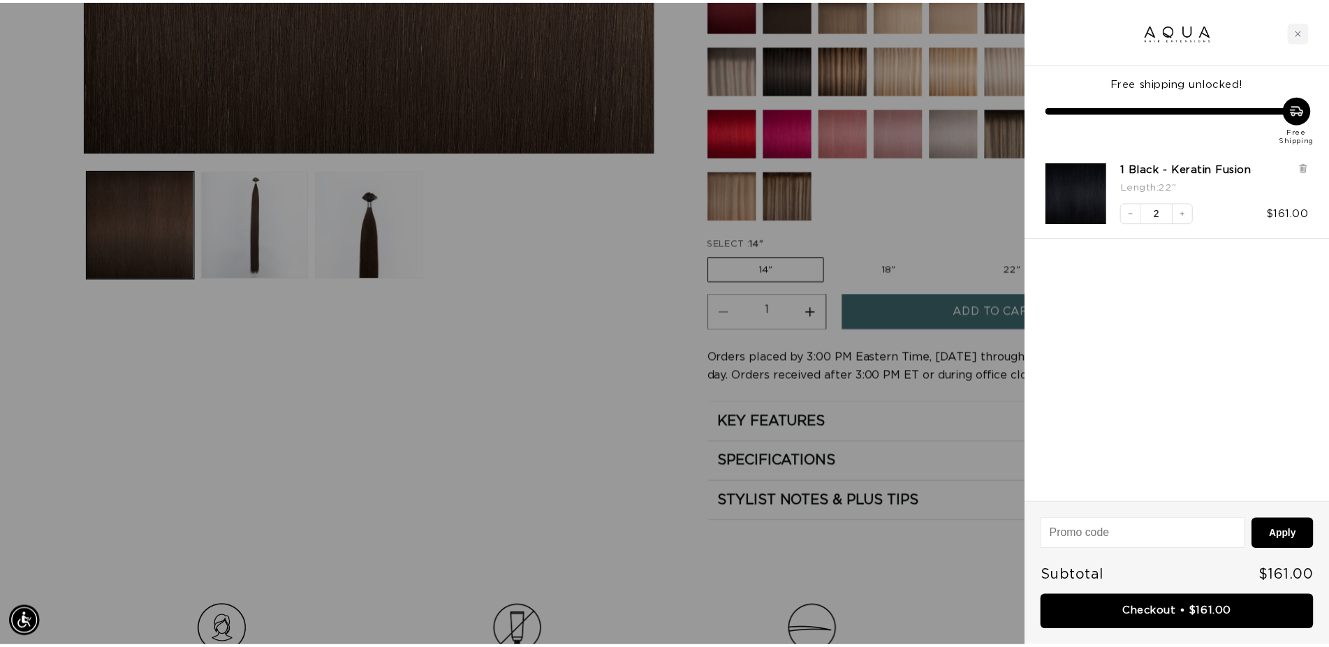
scroll to position [0, 1242]
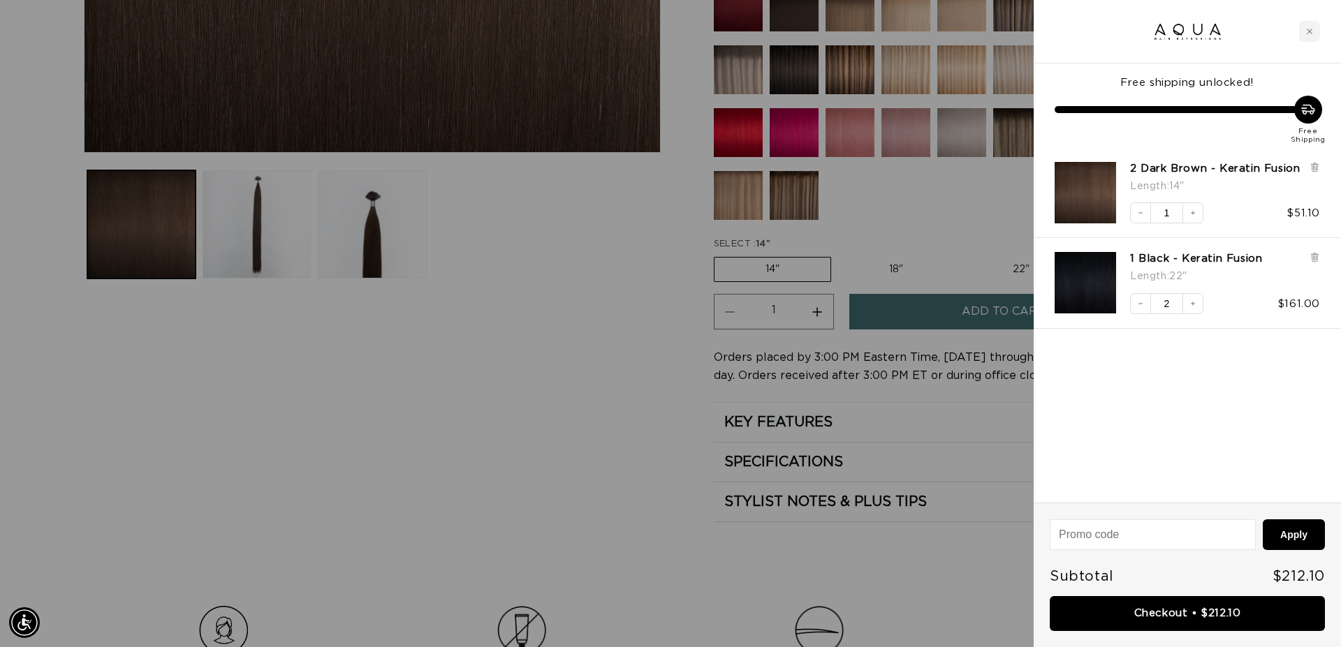
click at [550, 420] on div at bounding box center [670, 323] width 1341 height 647
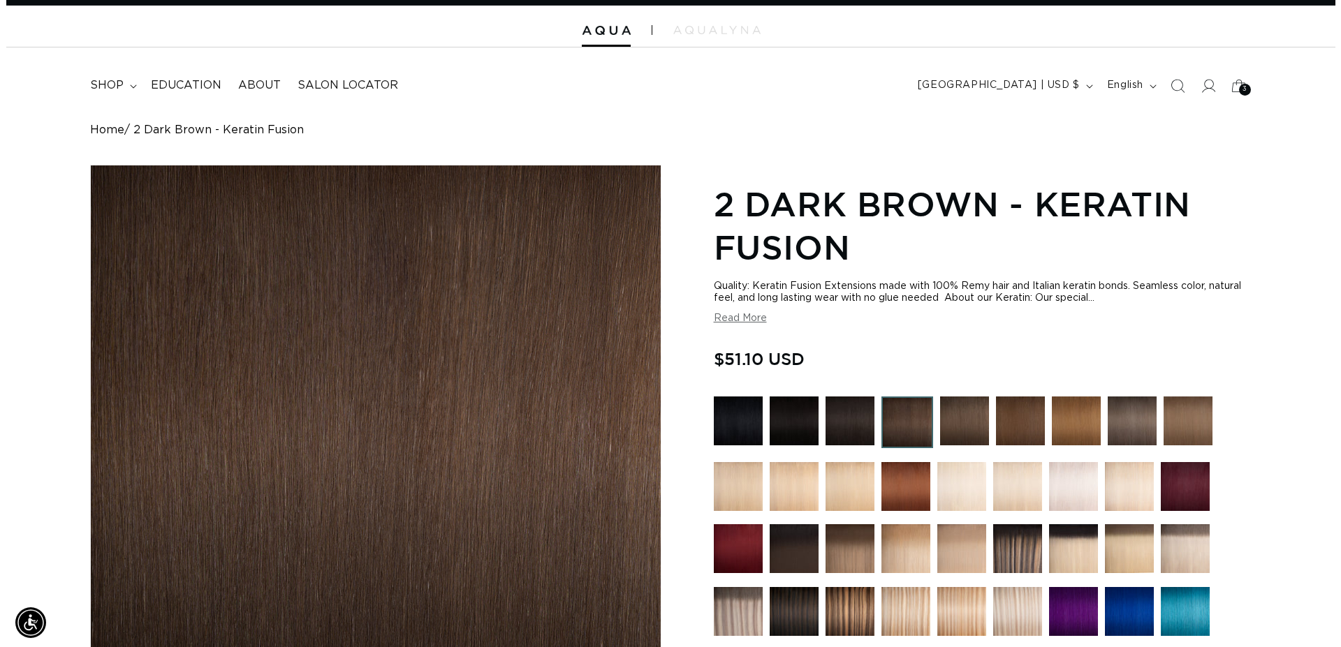
scroll to position [0, 0]
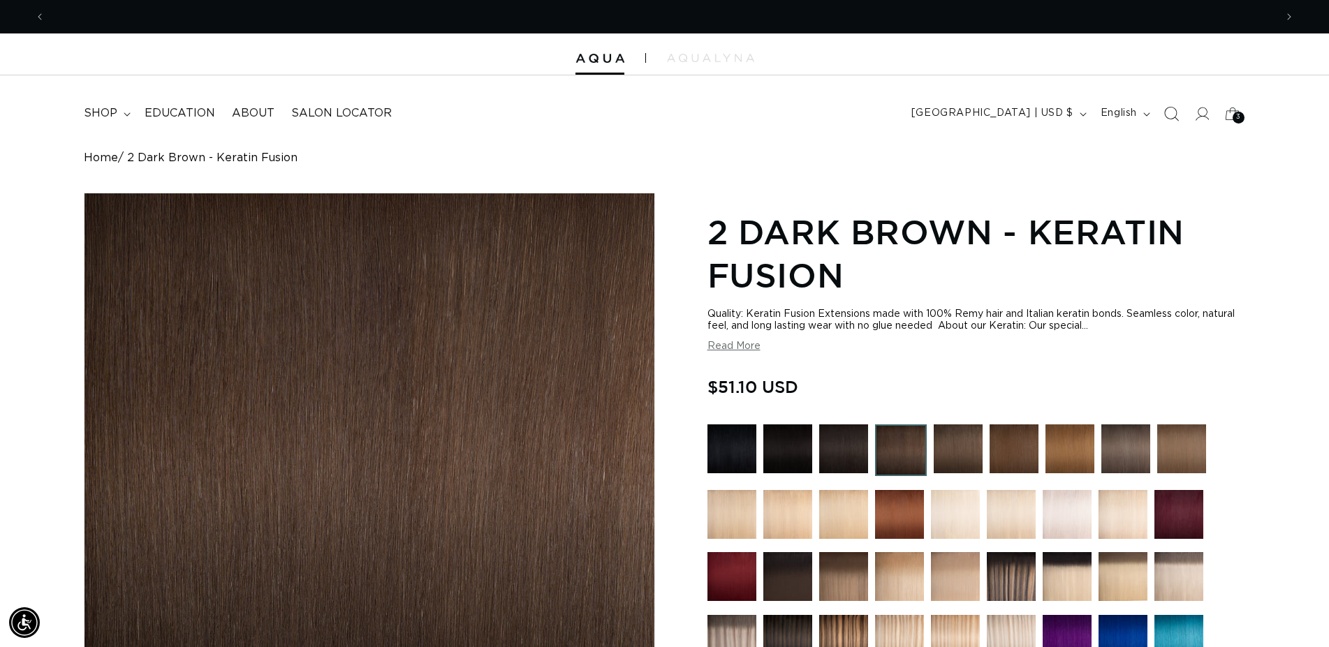
click at [1170, 117] on icon "Search" at bounding box center [1170, 113] width 15 height 15
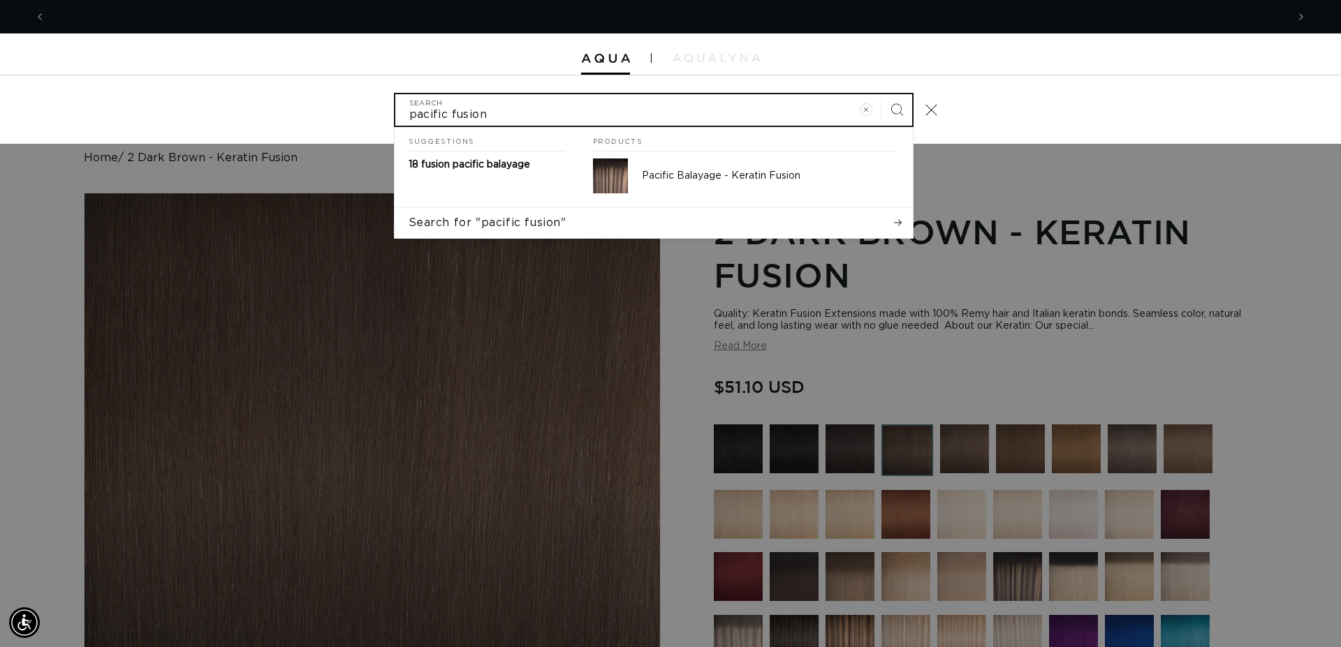
scroll to position [0, 2483]
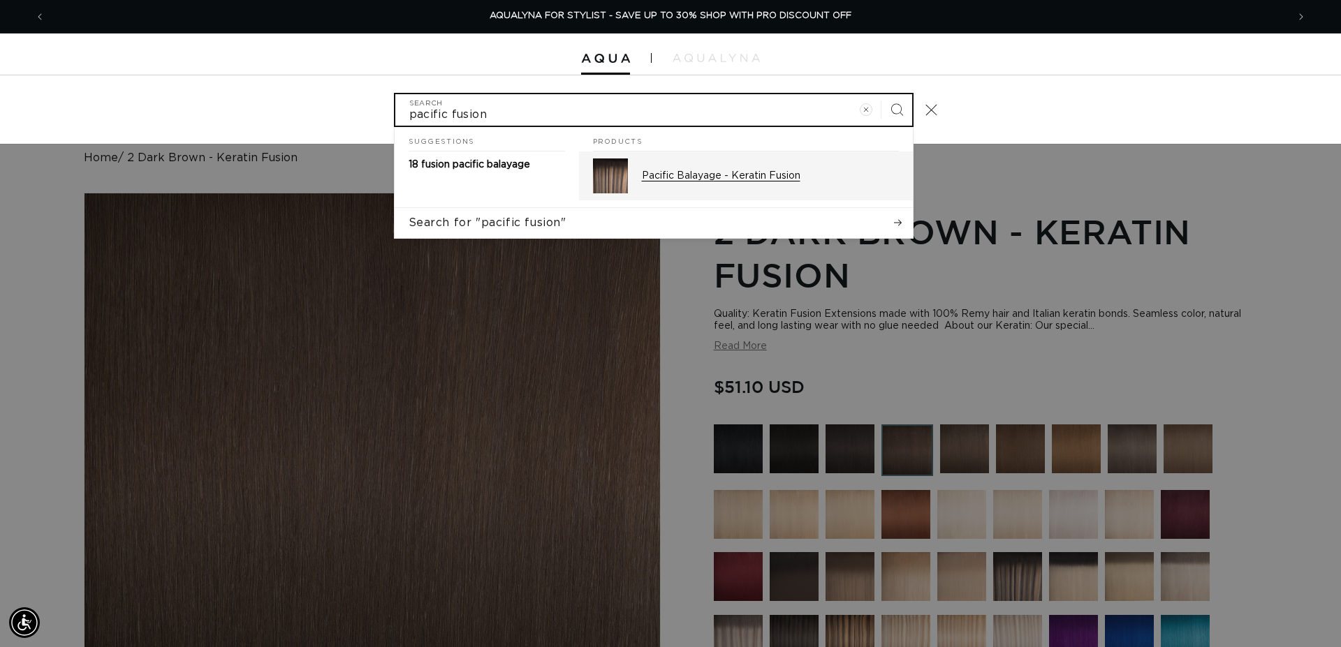
type input "pacific fusion"
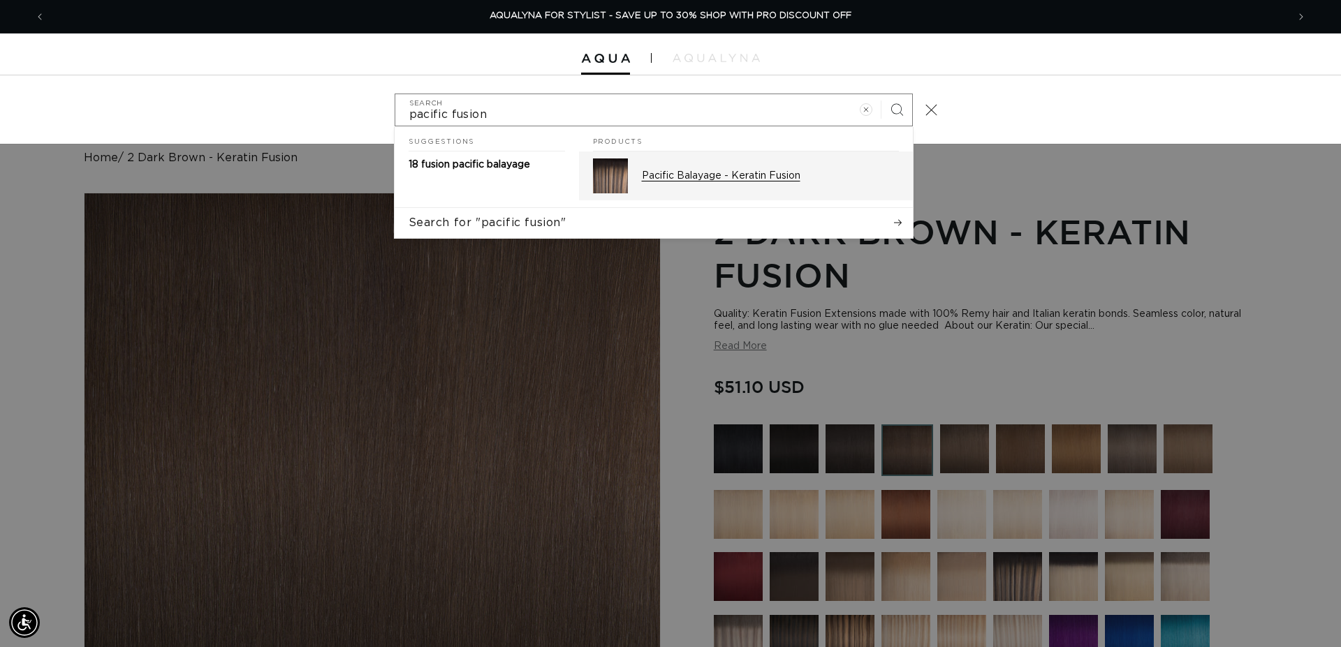
click at [775, 182] on p "Pacific Balayage - Keratin Fusion" at bounding box center [770, 176] width 257 height 13
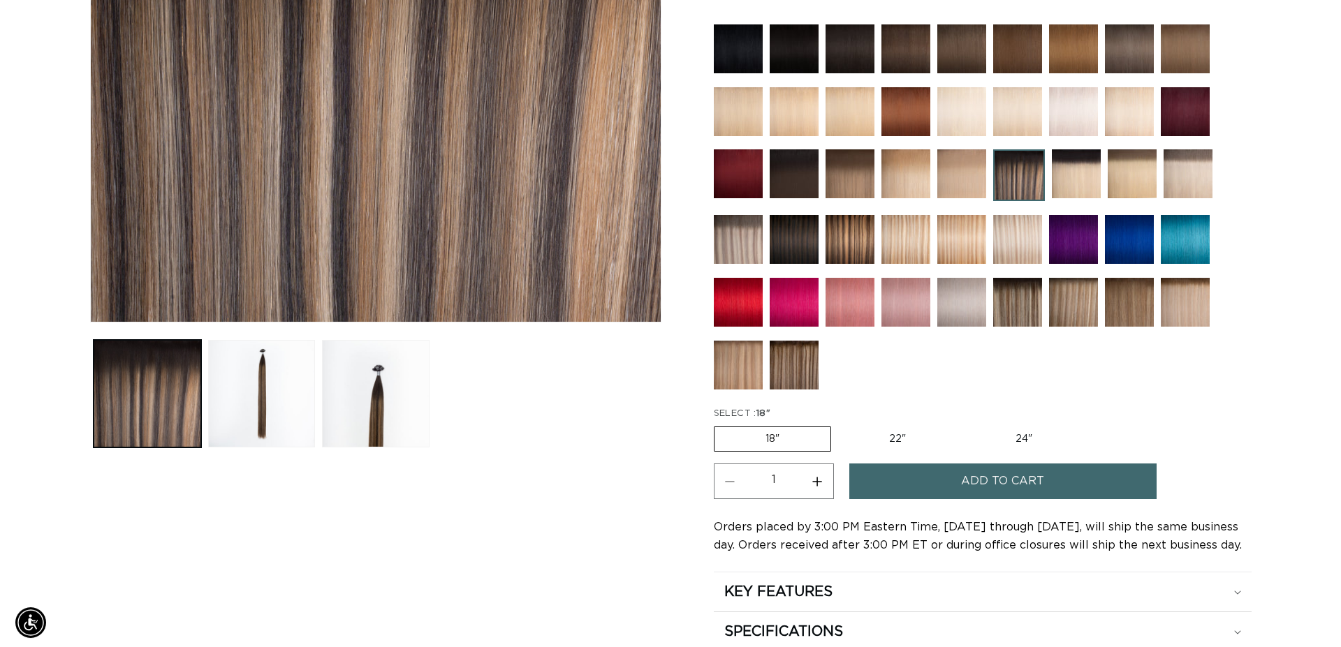
scroll to position [427, 0]
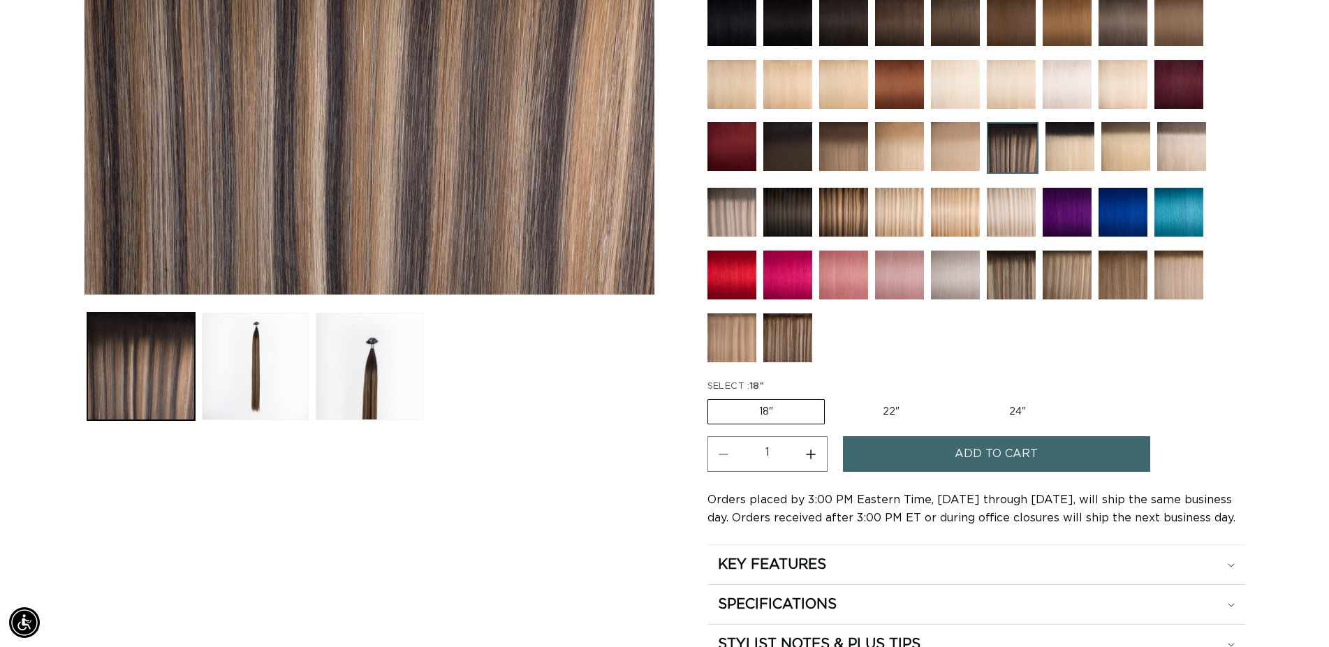
click at [960, 455] on span "Add to cart" at bounding box center [996, 454] width 83 height 36
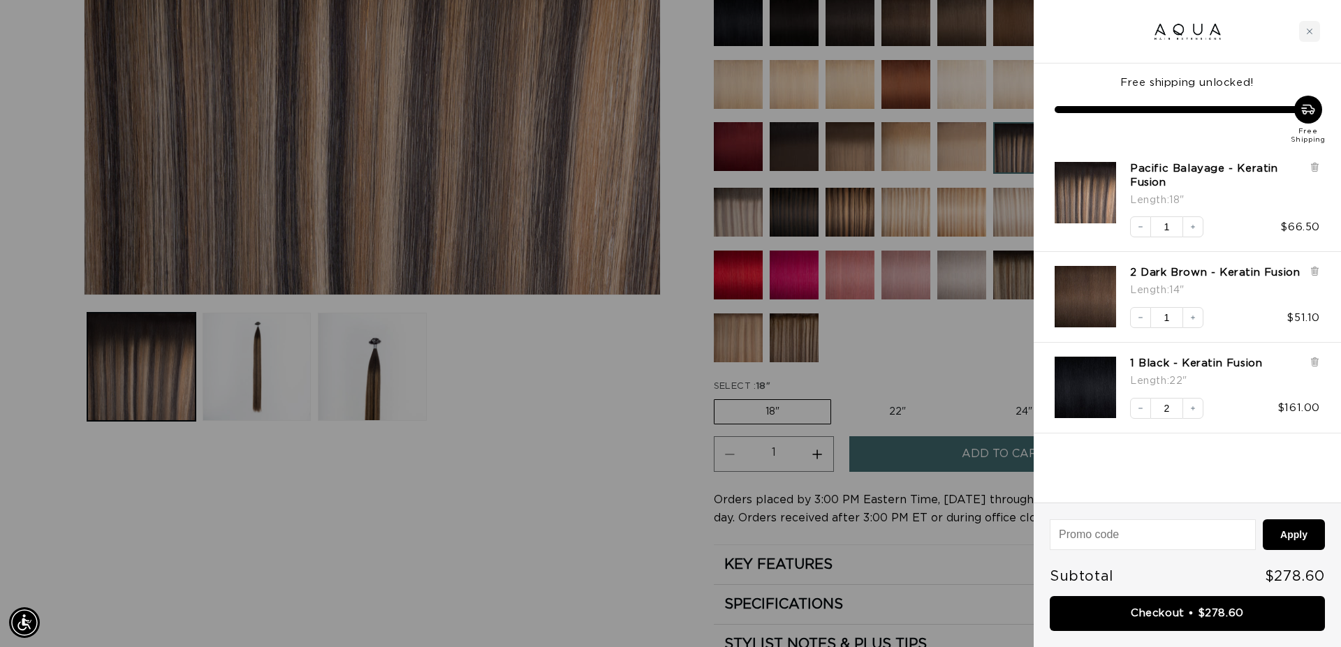
scroll to position [0, 1242]
click at [1173, 618] on link "Checkout • $278.60" at bounding box center [1187, 614] width 275 height 36
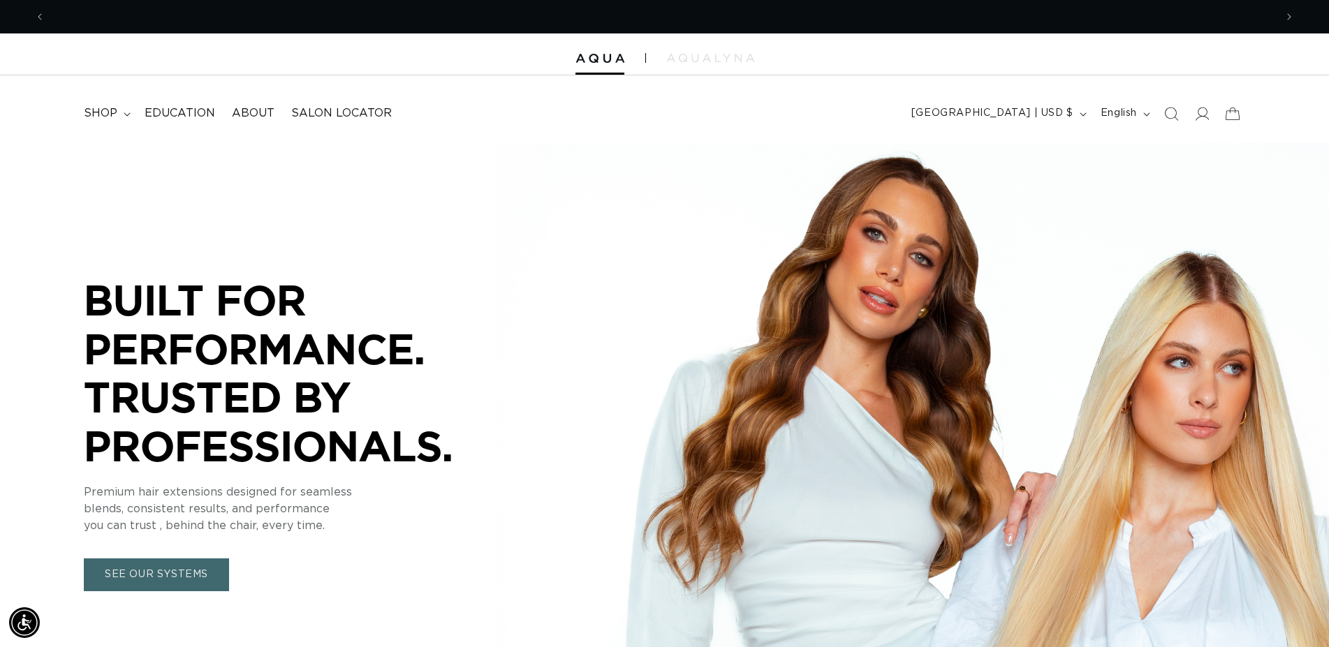
scroll to position [0, 1230]
click at [1174, 117] on icon "Search" at bounding box center [1170, 113] width 15 height 15
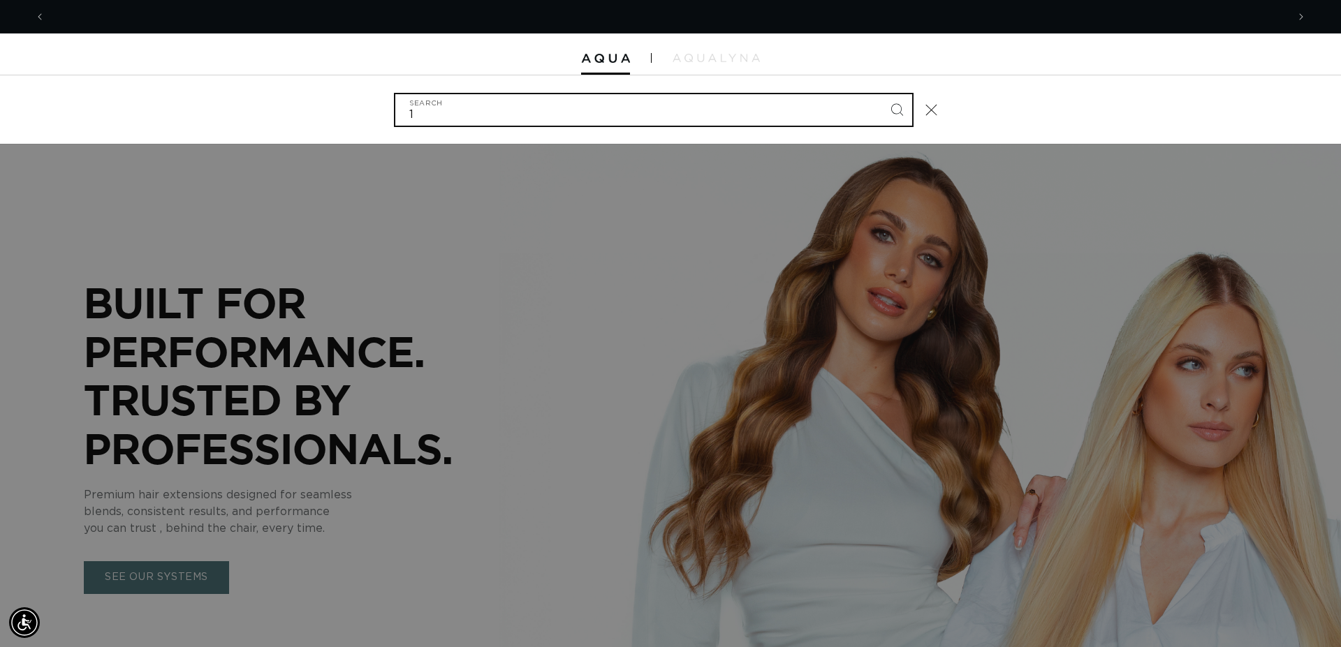
scroll to position [0, 1242]
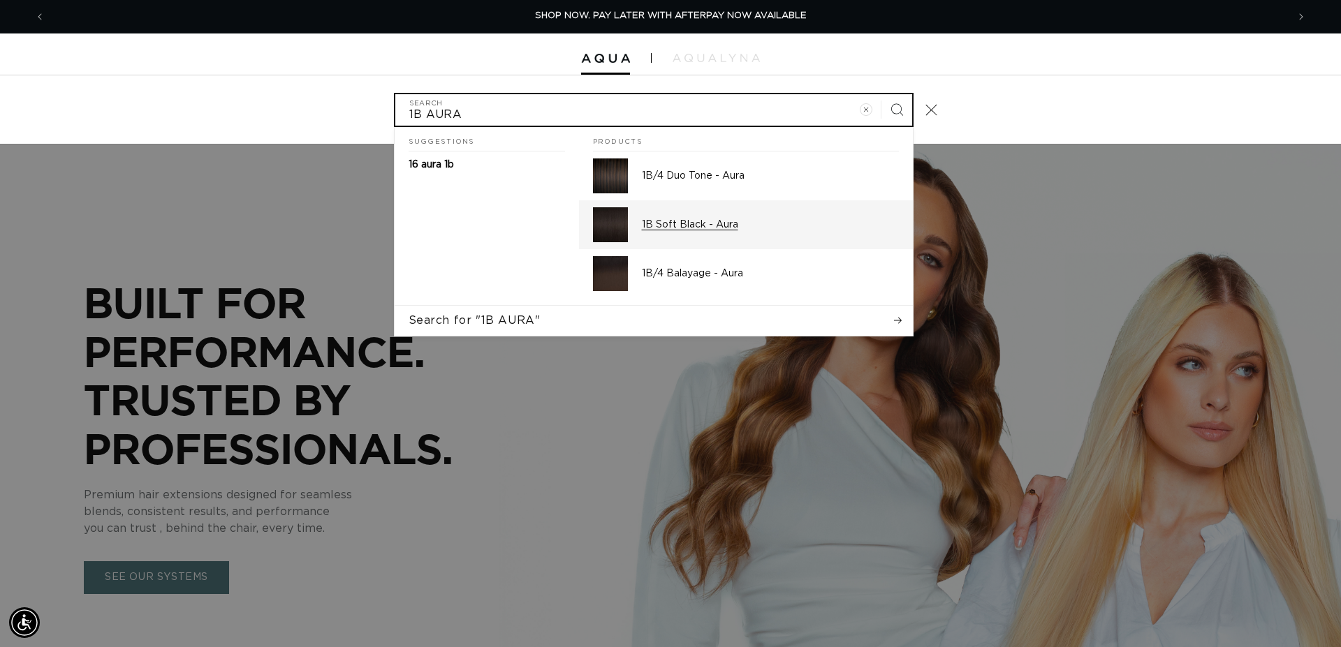
type input "1B AURA"
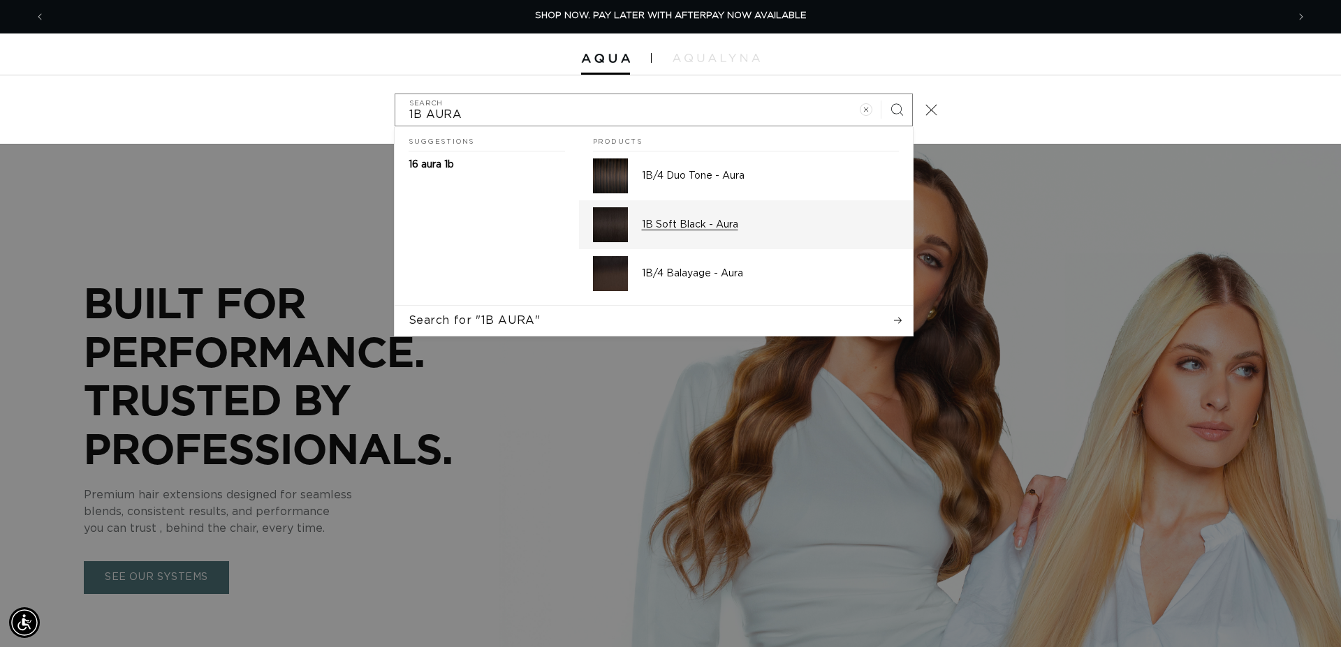
click at [682, 221] on p "1B Soft Black - Aura" at bounding box center [770, 225] width 257 height 13
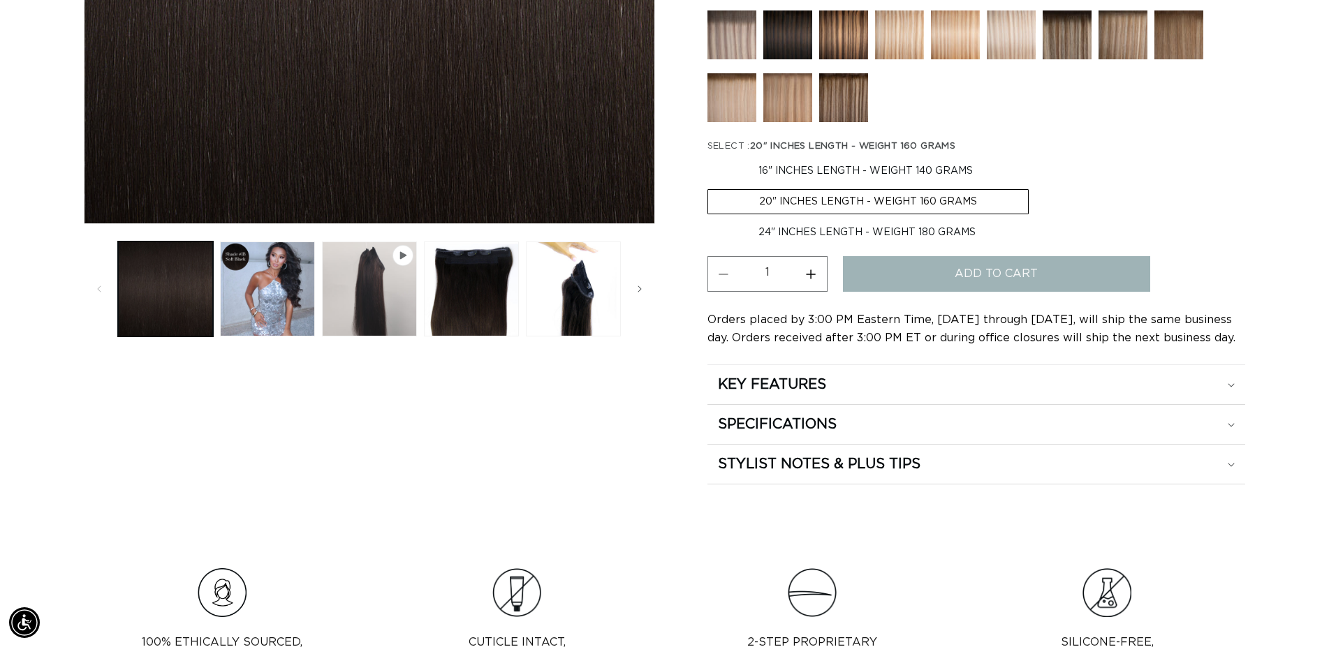
scroll to position [499, 0]
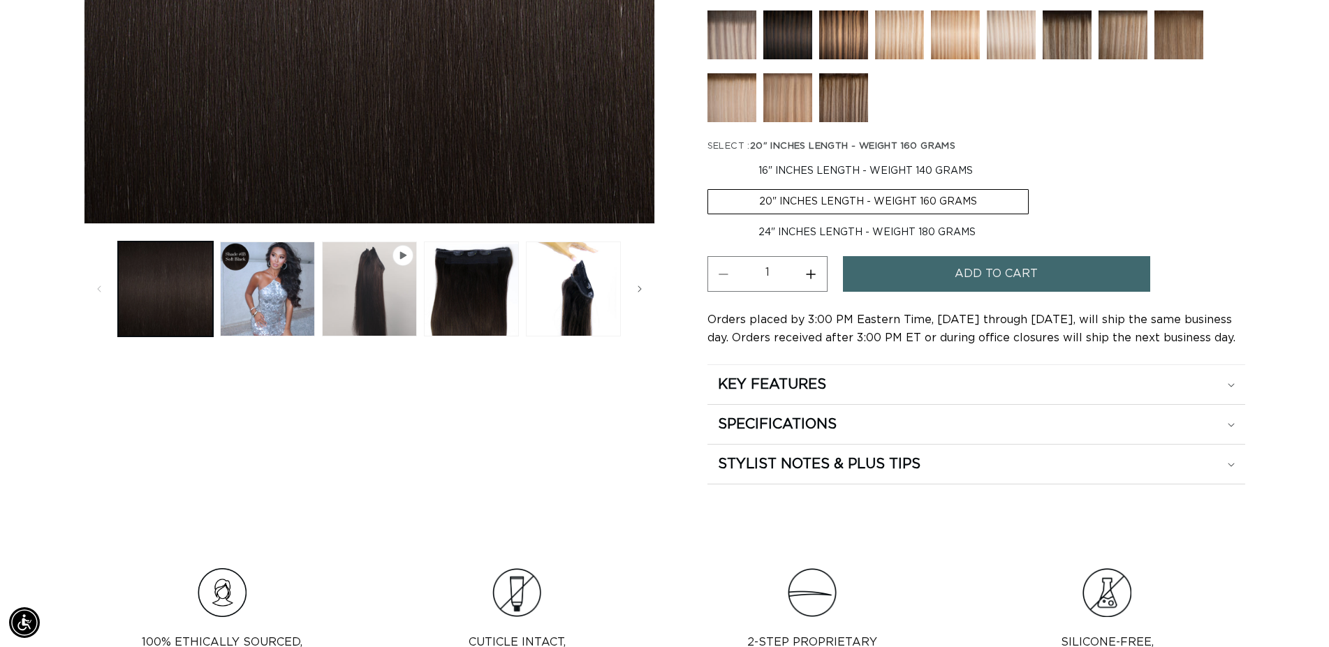
click at [971, 276] on span "Add to cart" at bounding box center [996, 274] width 83 height 36
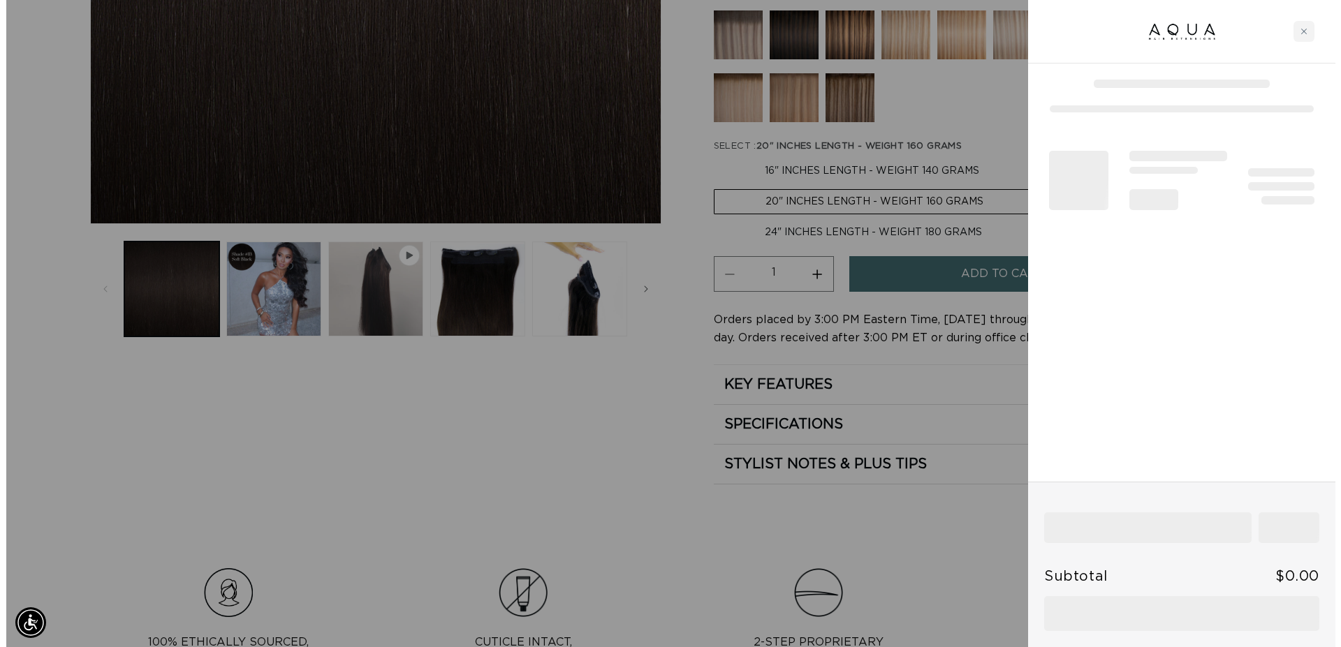
scroll to position [0, 1242]
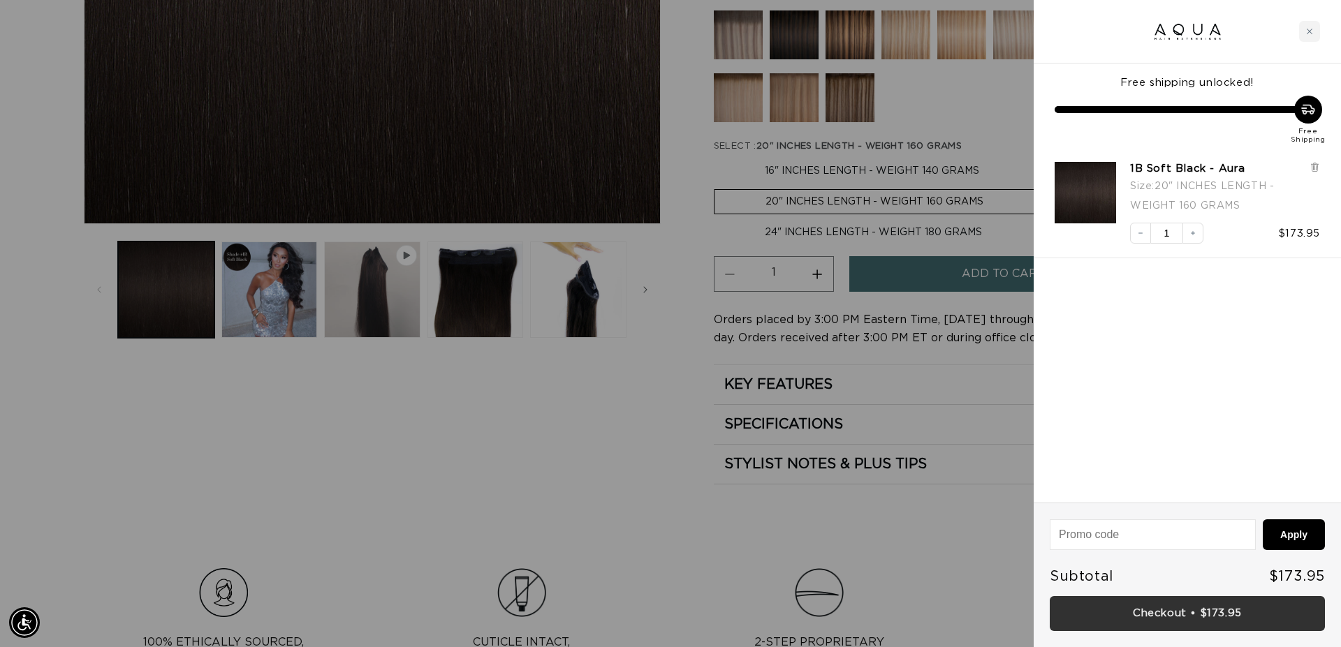
click at [1180, 602] on link "Checkout • $173.95" at bounding box center [1187, 614] width 275 height 36
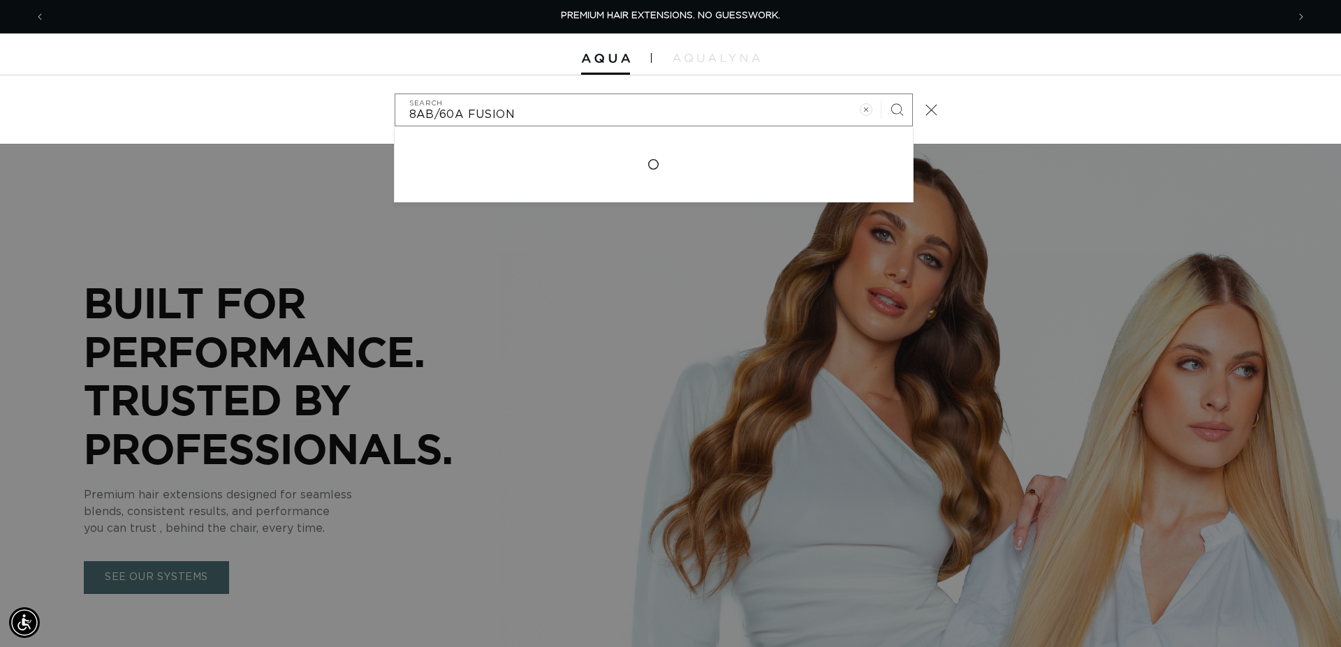
scroll to position [0, 1242]
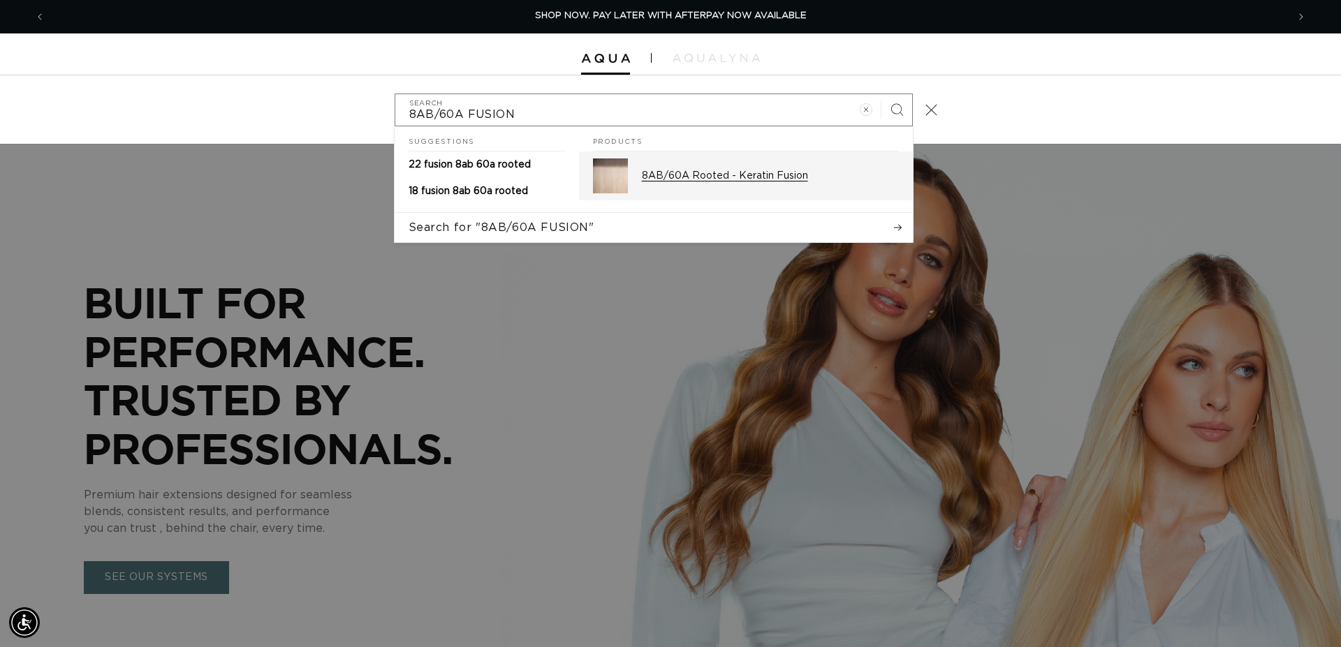
type input "8AB/60A FUSION"
click at [800, 182] on p "8AB/60A Rooted - Keratin Fusion" at bounding box center [770, 176] width 257 height 13
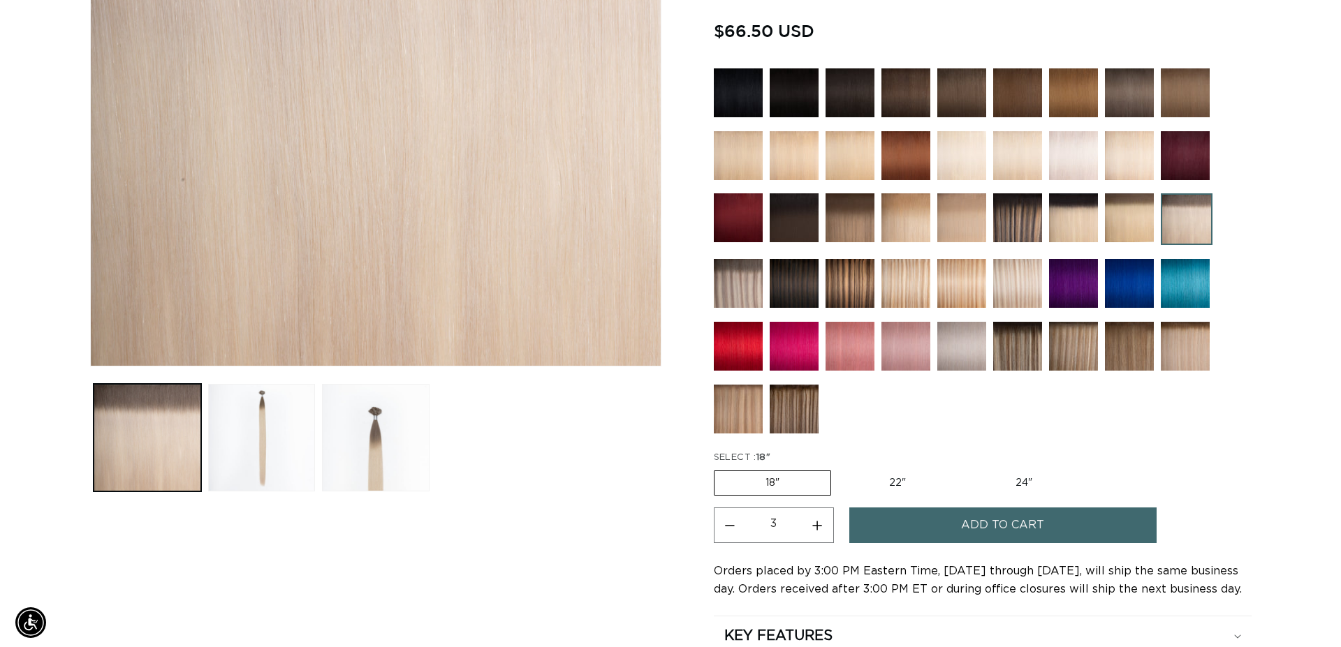
scroll to position [356, 0]
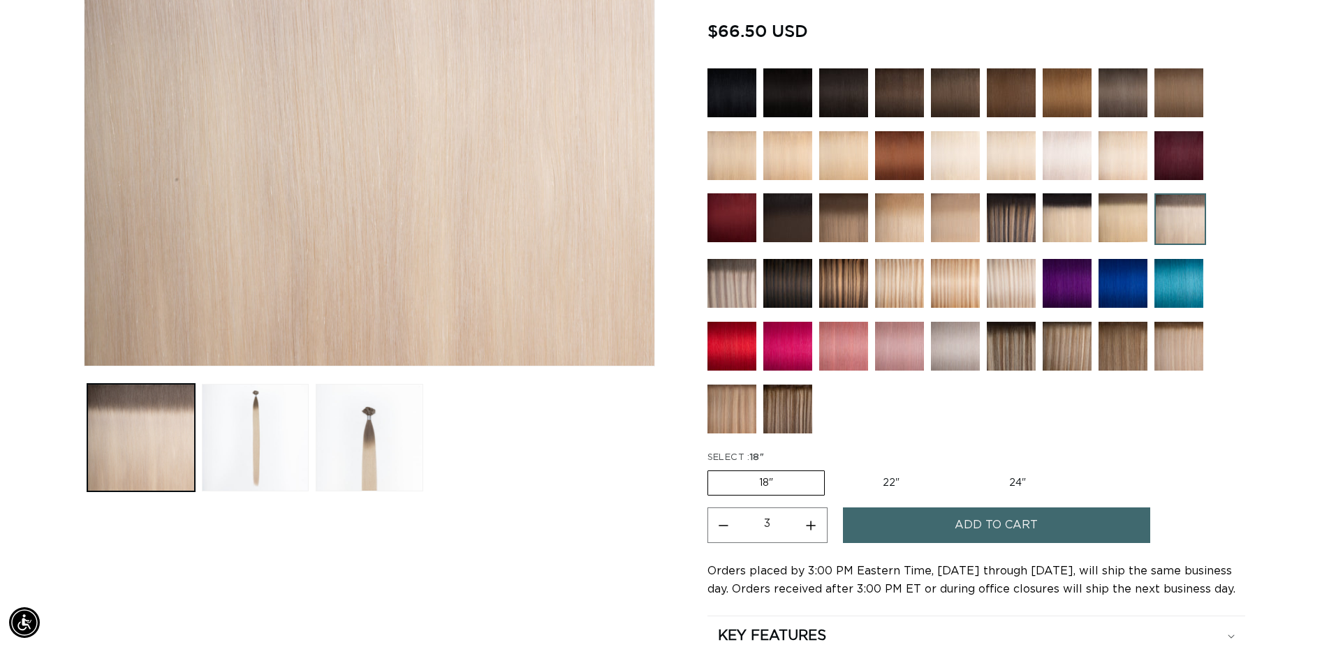
click at [908, 523] on button "Add to cart" at bounding box center [996, 526] width 307 height 36
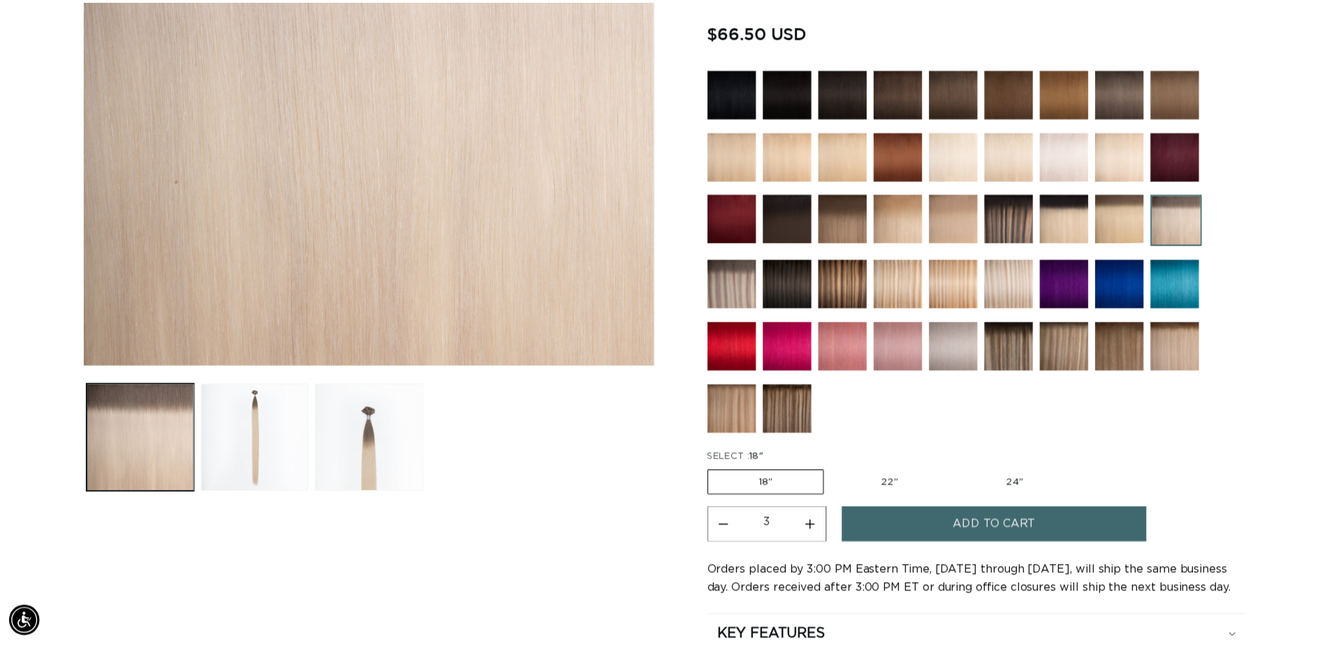
scroll to position [0, 1242]
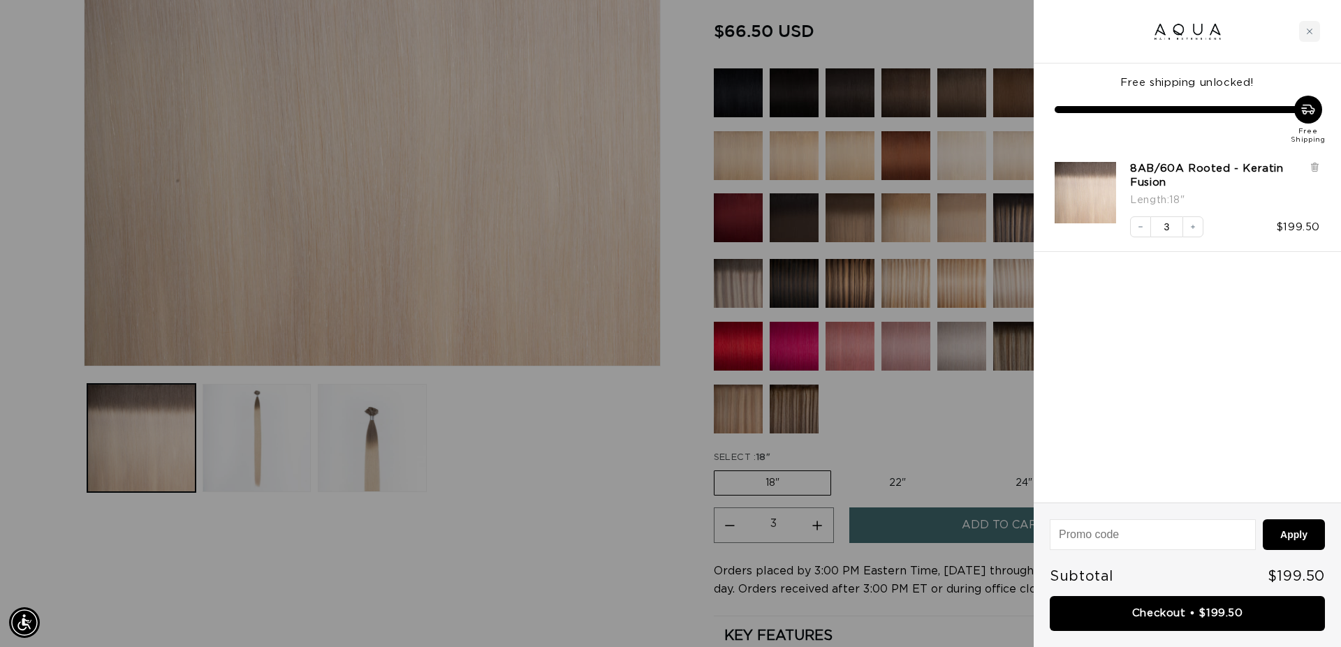
click at [899, 402] on div at bounding box center [670, 323] width 1341 height 647
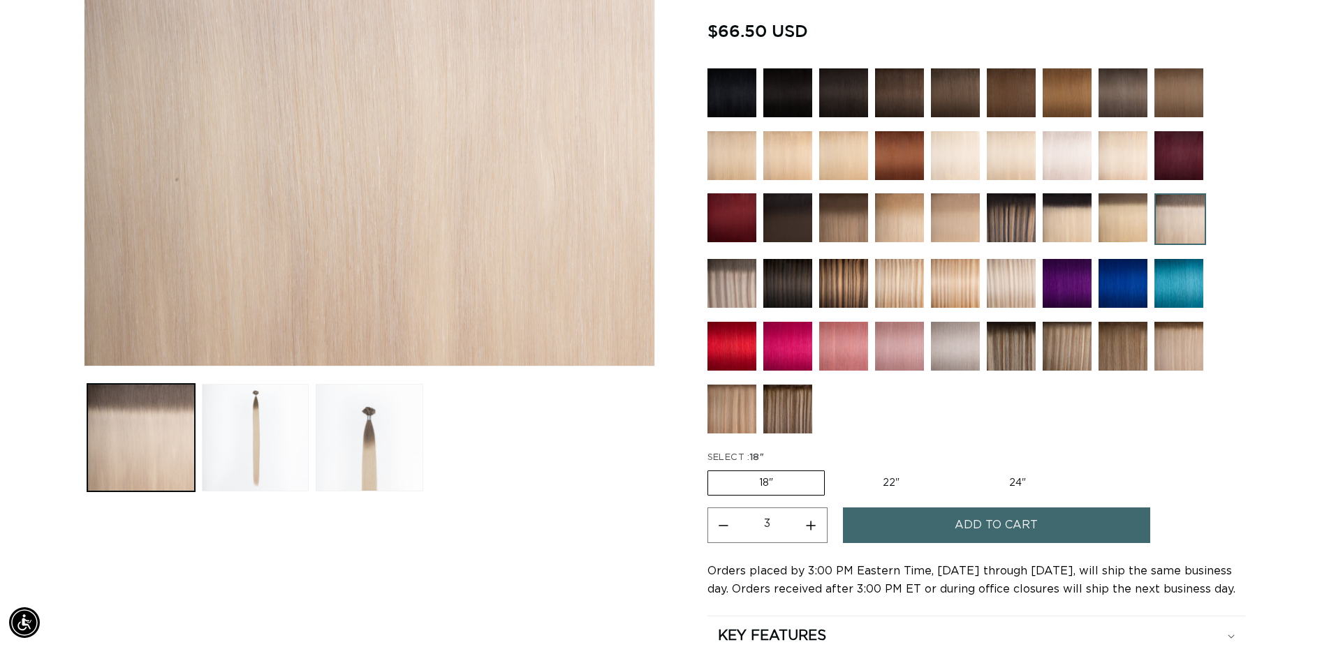
scroll to position [0, 0]
click at [743, 287] on img at bounding box center [731, 283] width 49 height 49
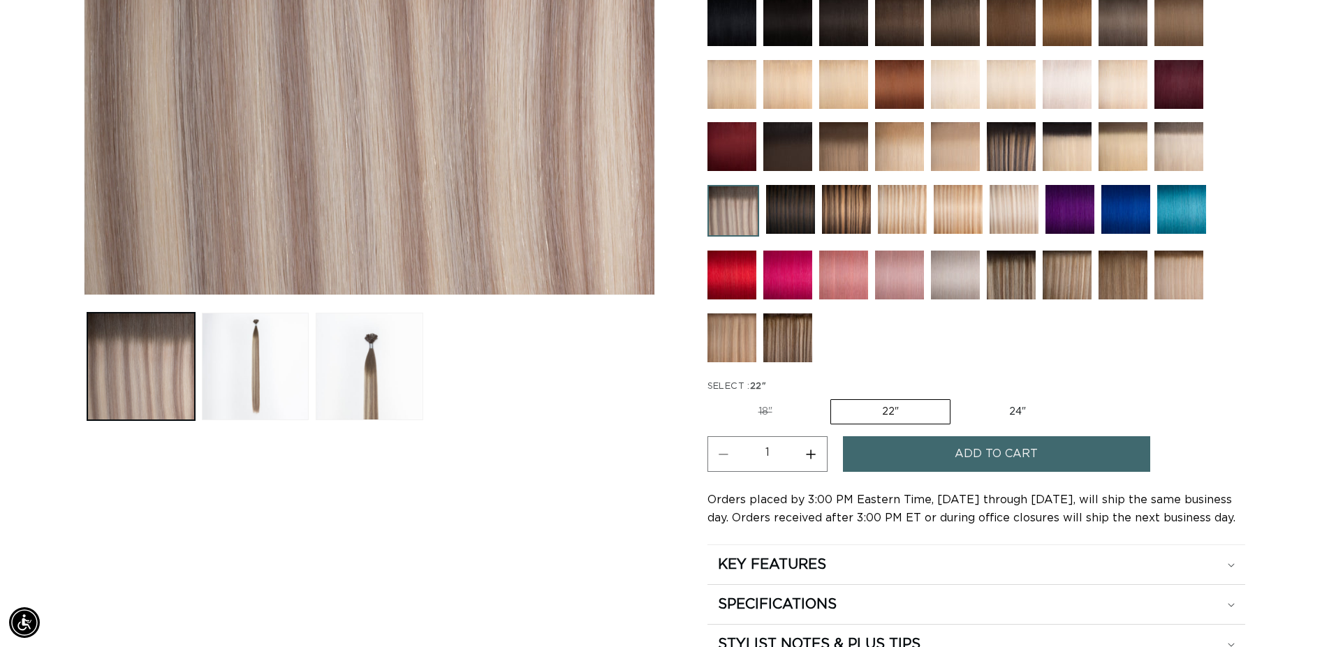
scroll to position [427, 0]
click at [813, 454] on button "Increase quantity for Arctic Rooted - Keratin Fusion" at bounding box center [810, 454] width 31 height 36
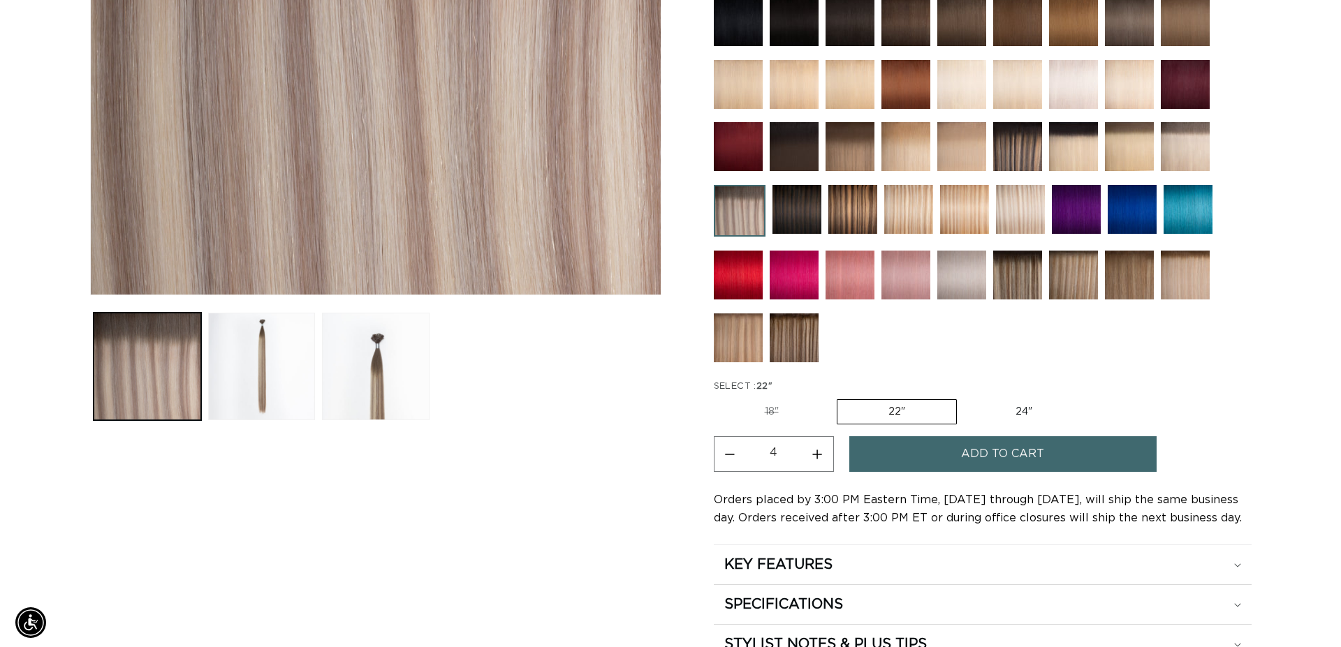
scroll to position [0, 1230]
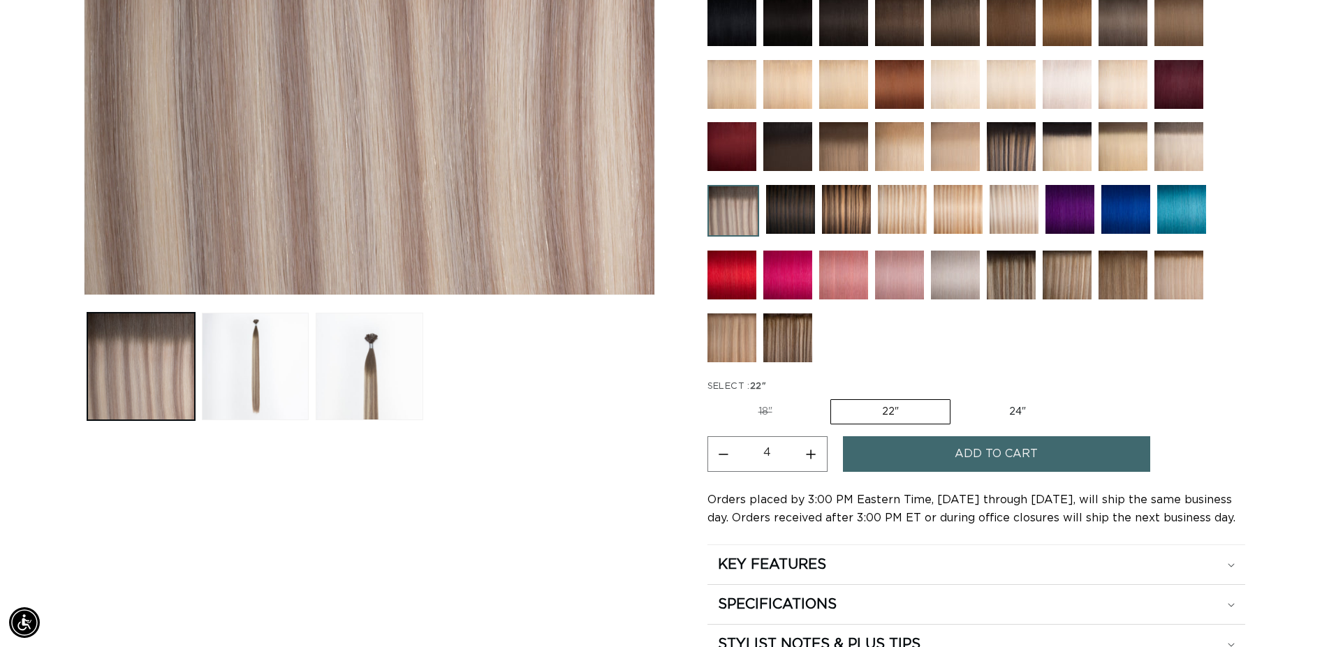
click at [719, 450] on button "Decrease quantity for Arctic Rooted - Keratin Fusion" at bounding box center [723, 454] width 31 height 36
type input "3"
click at [1015, 456] on span "Add to cart" at bounding box center [996, 454] width 83 height 36
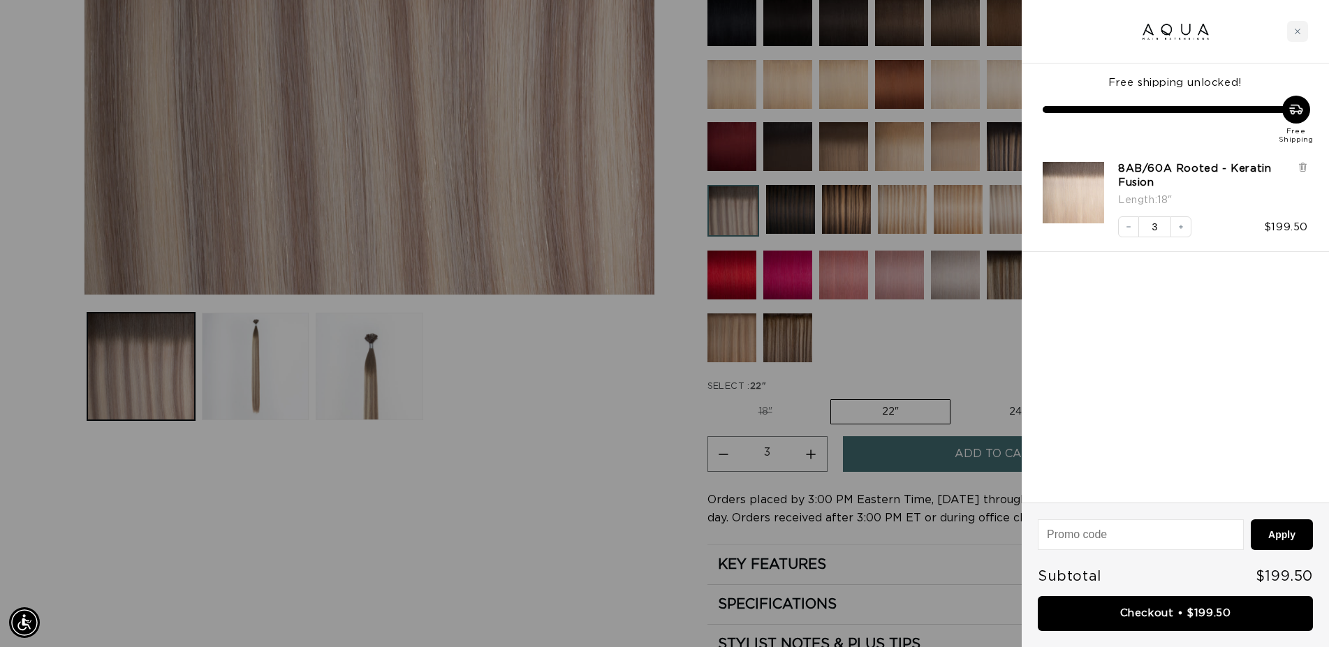
scroll to position [0, 1242]
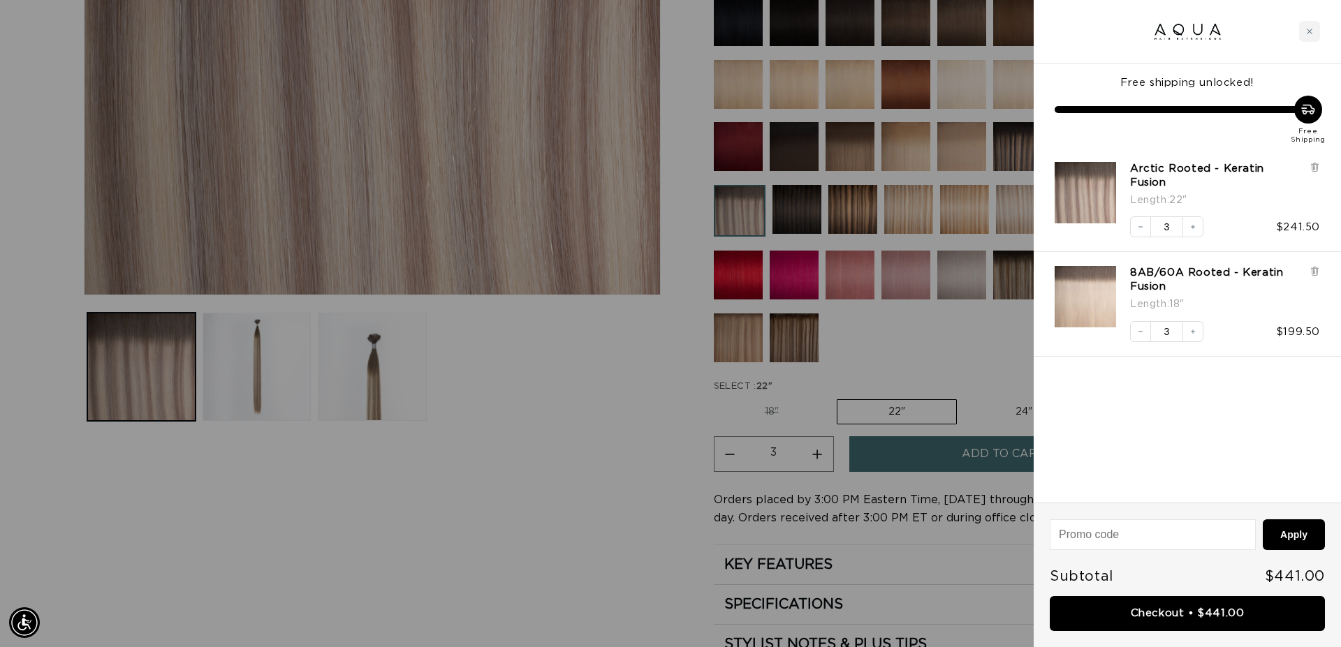
click at [565, 527] on div at bounding box center [670, 323] width 1341 height 647
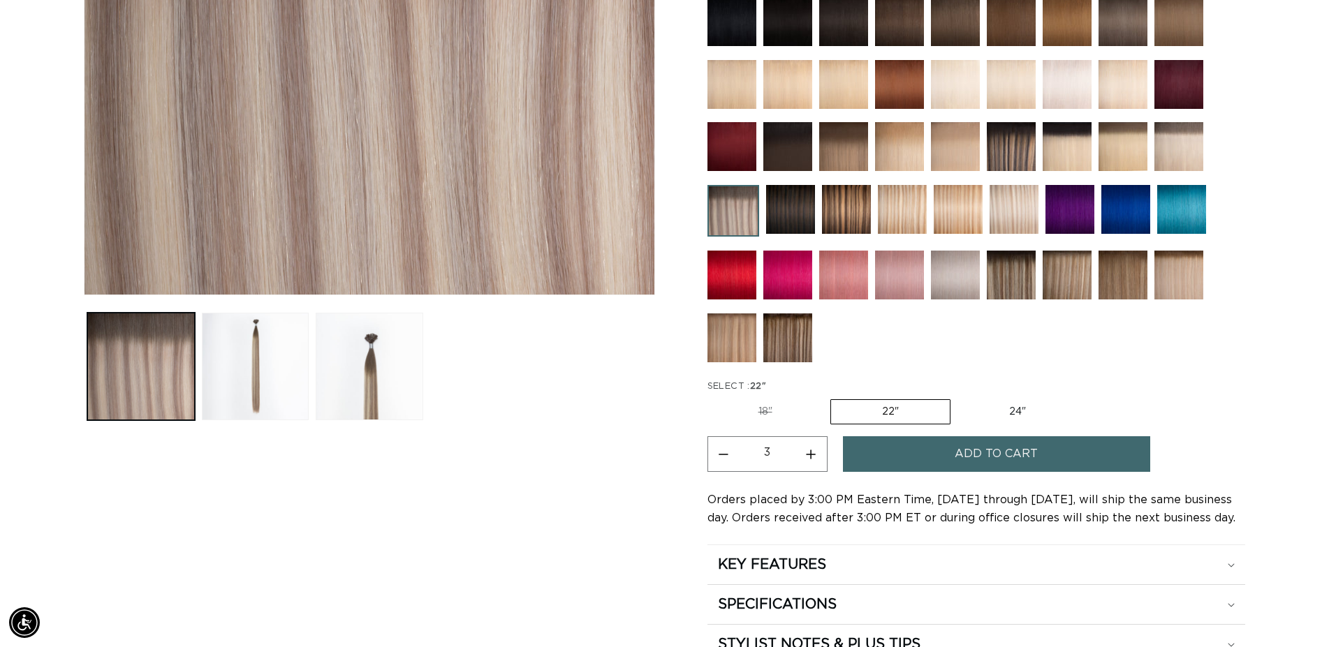
scroll to position [0, 2460]
click at [1072, 285] on img at bounding box center [1067, 275] width 49 height 49
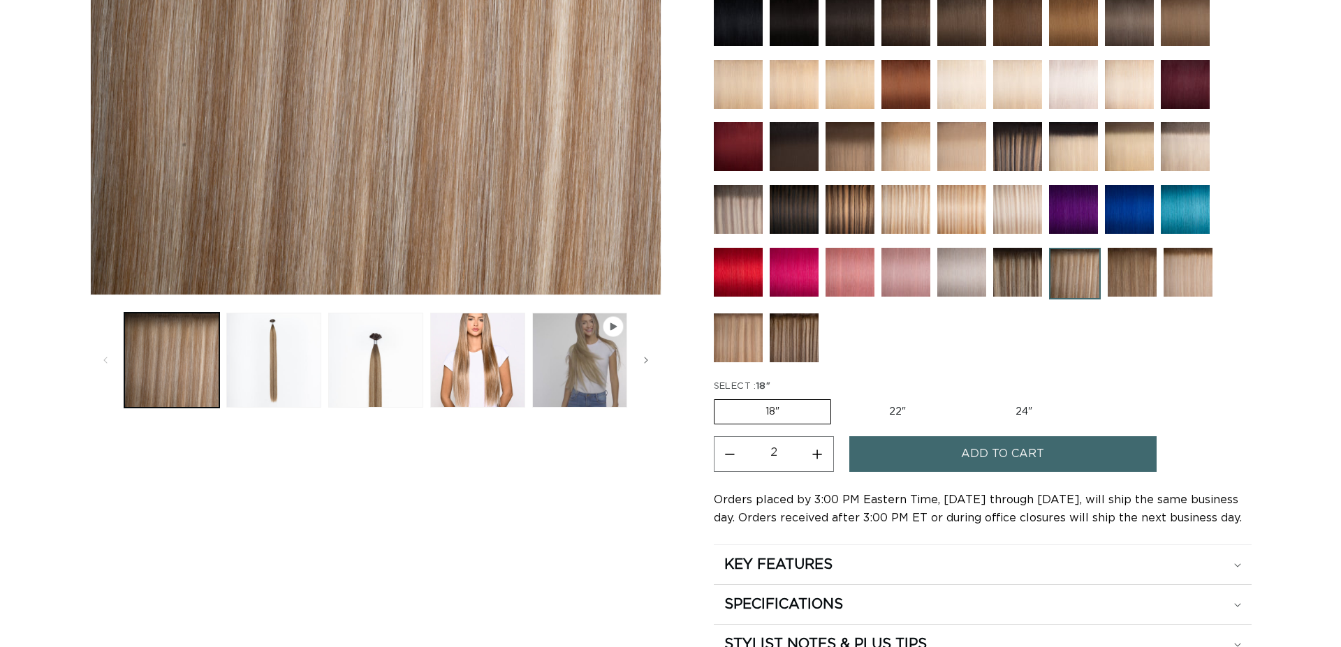
scroll to position [427, 0]
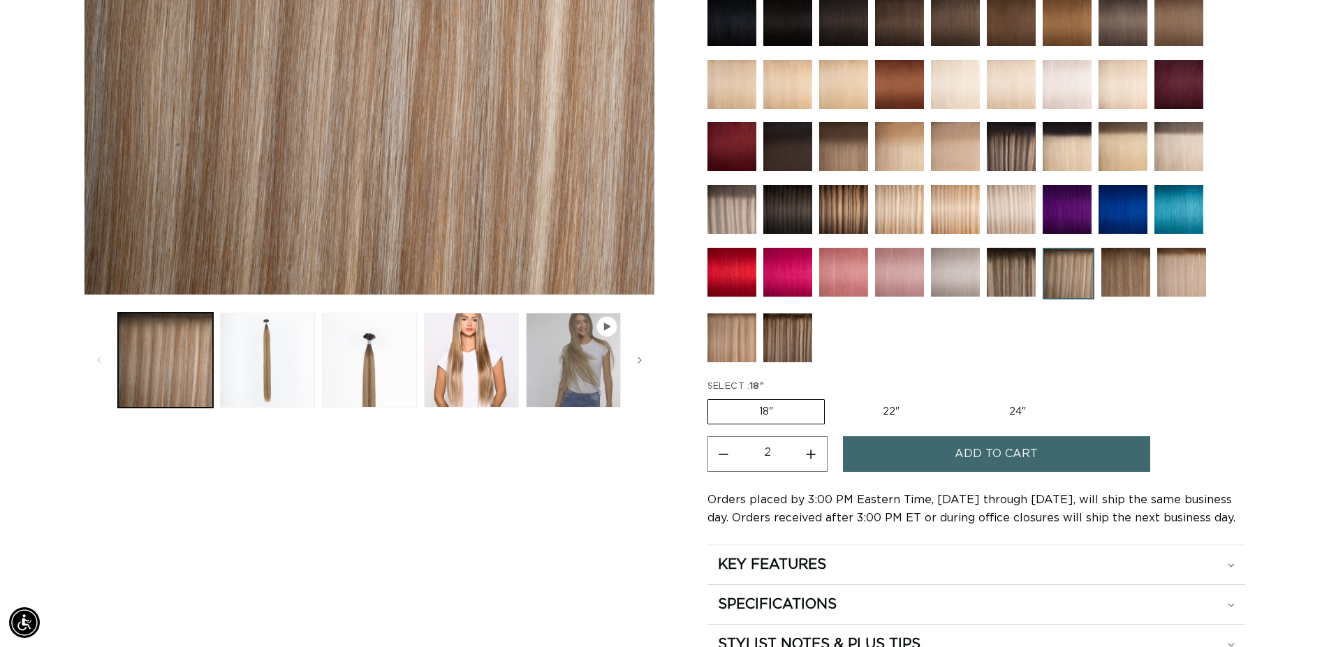
click at [891, 452] on button "Add to cart" at bounding box center [996, 454] width 307 height 36
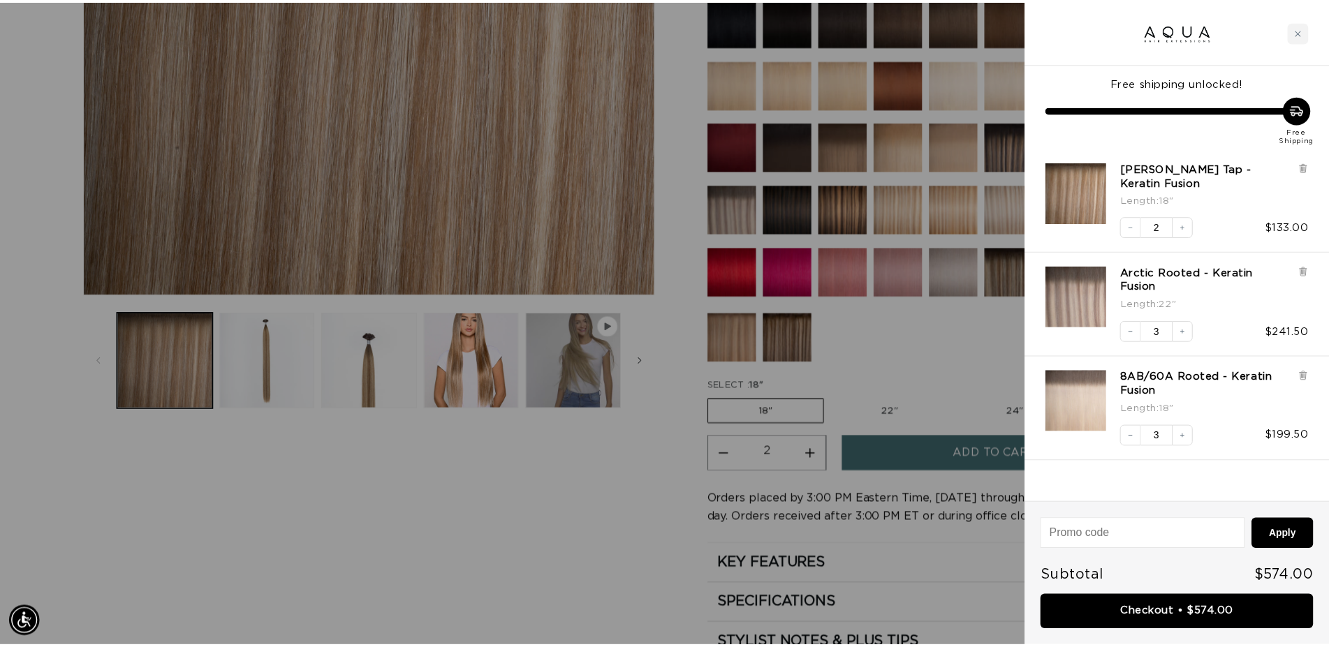
scroll to position [0, 2483]
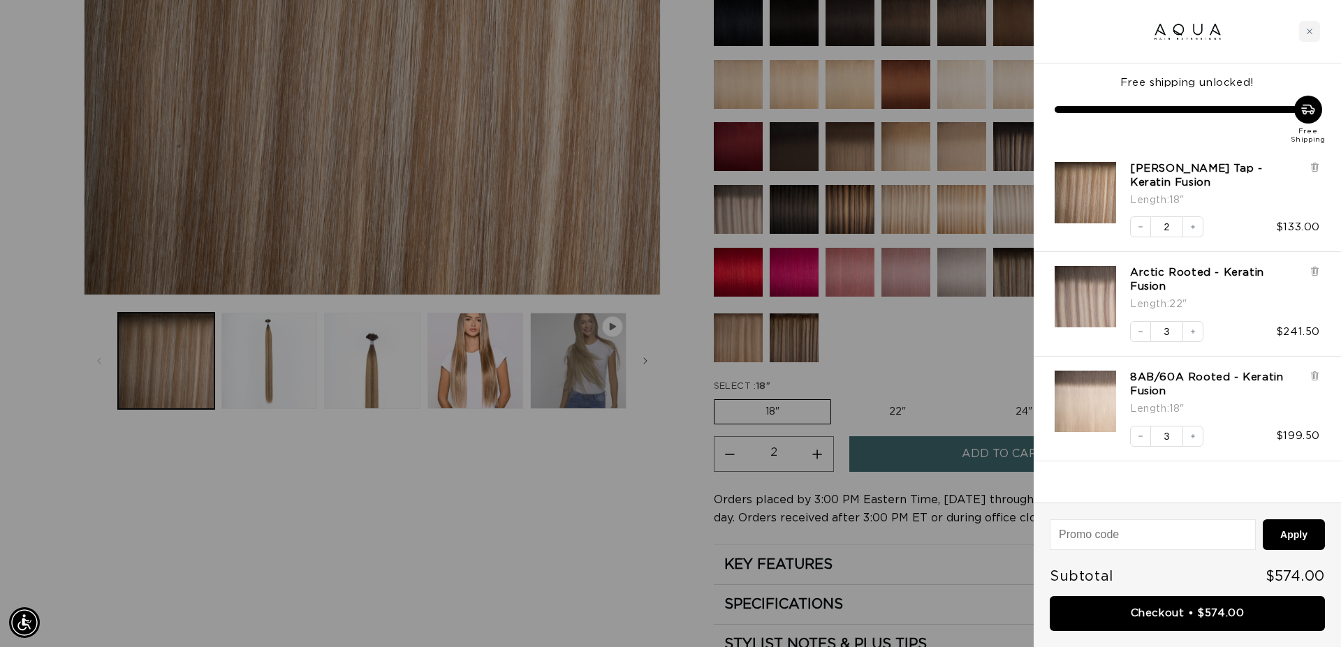
click at [669, 494] on div at bounding box center [670, 323] width 1341 height 647
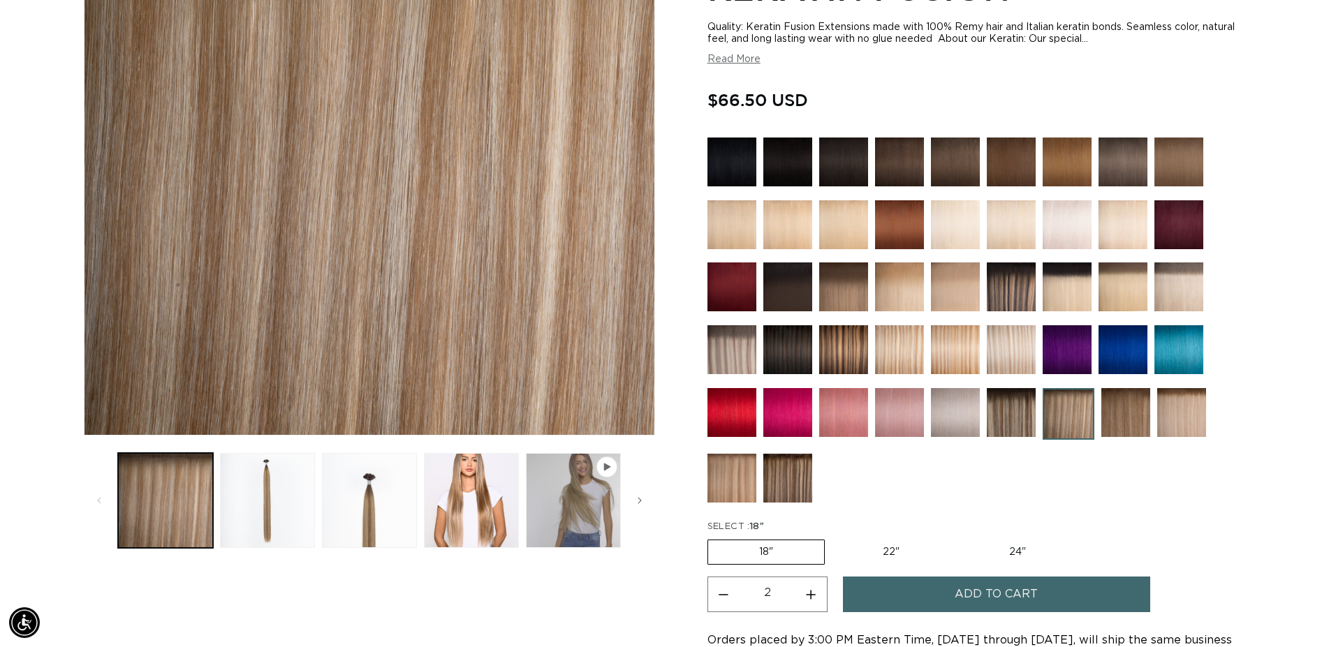
scroll to position [214, 0]
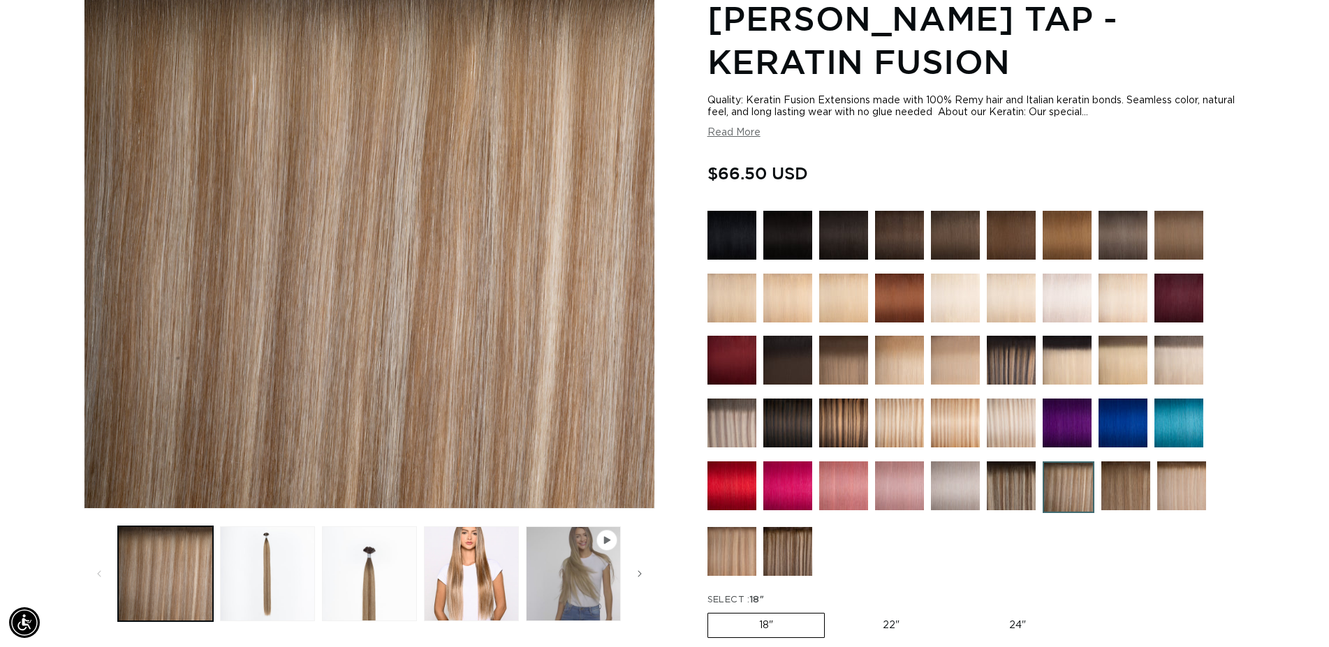
click at [795, 427] on img at bounding box center [787, 423] width 49 height 49
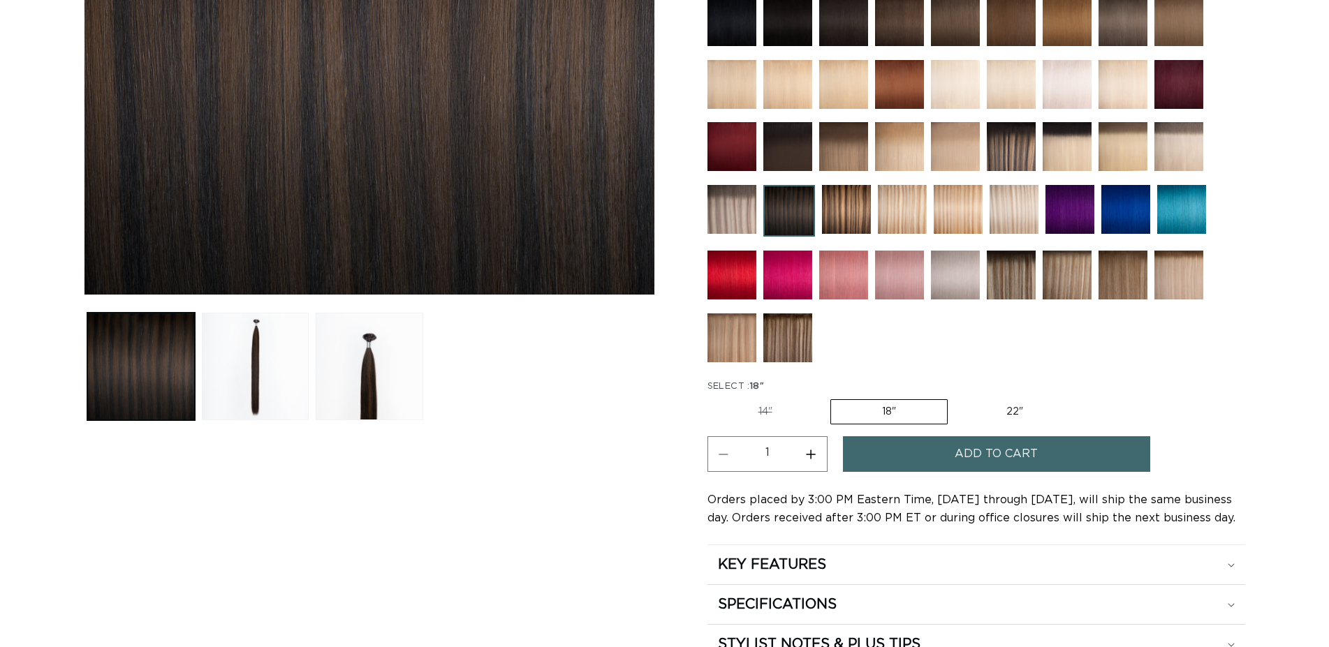
scroll to position [427, 0]
click at [991, 462] on span "Add to cart" at bounding box center [996, 454] width 83 height 36
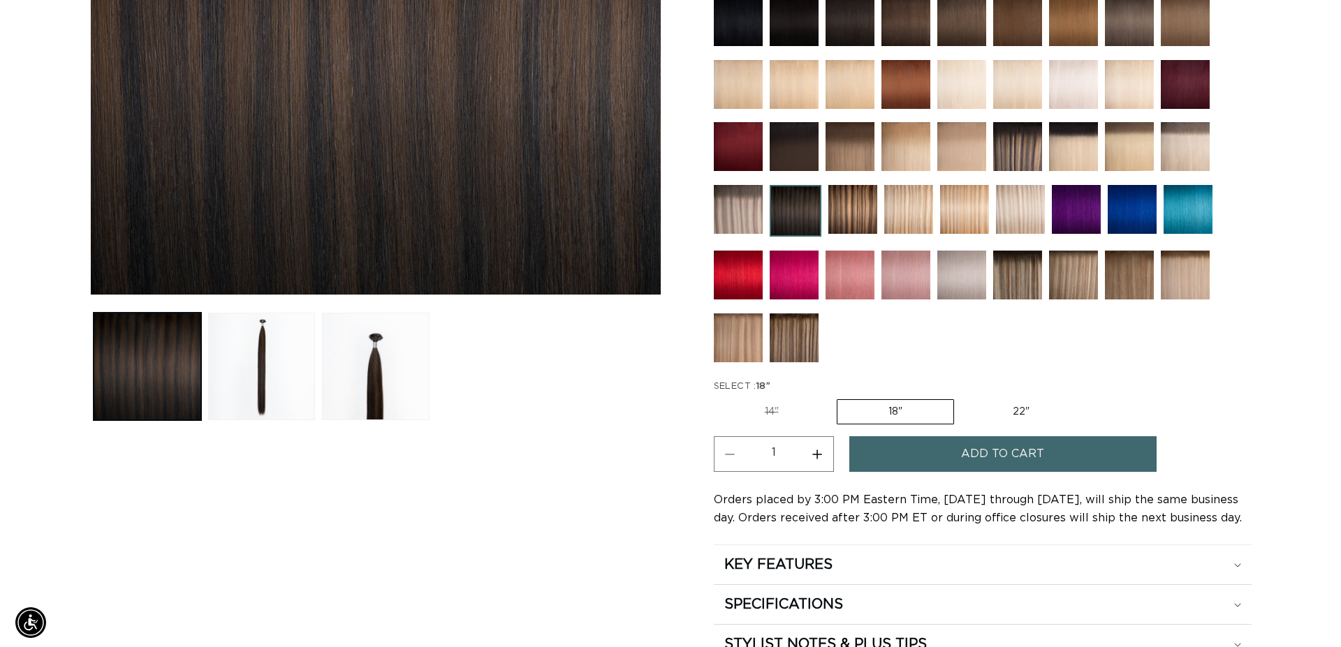
scroll to position [0, 1242]
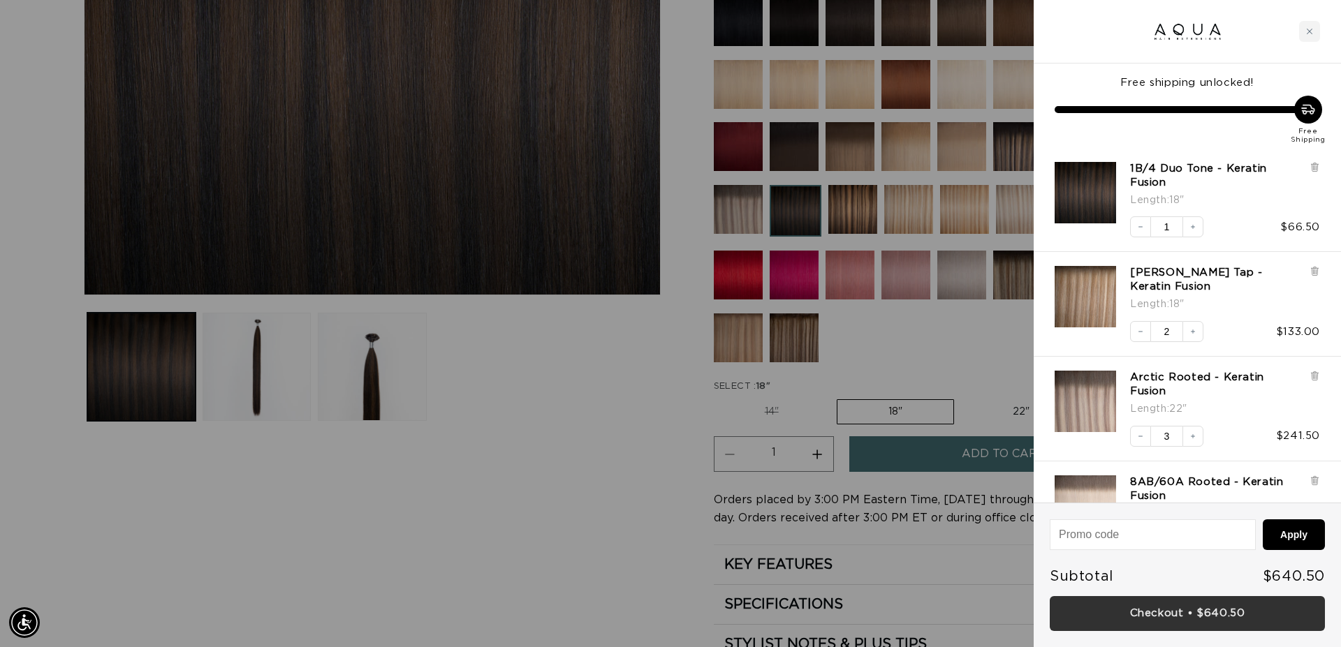
click at [1220, 615] on link "Checkout • $640.50" at bounding box center [1187, 614] width 275 height 36
